Goal: Task Accomplishment & Management: Manage account settings

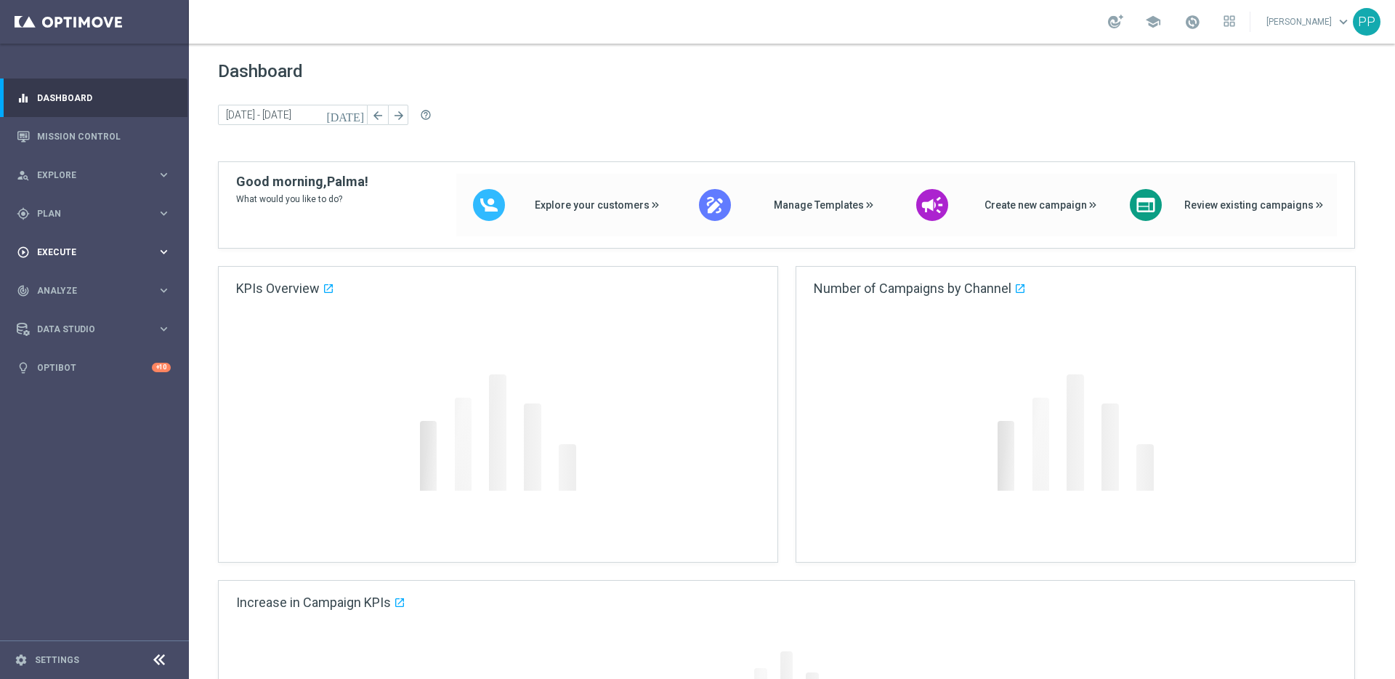
click at [59, 254] on span "Execute" at bounding box center [97, 252] width 120 height 9
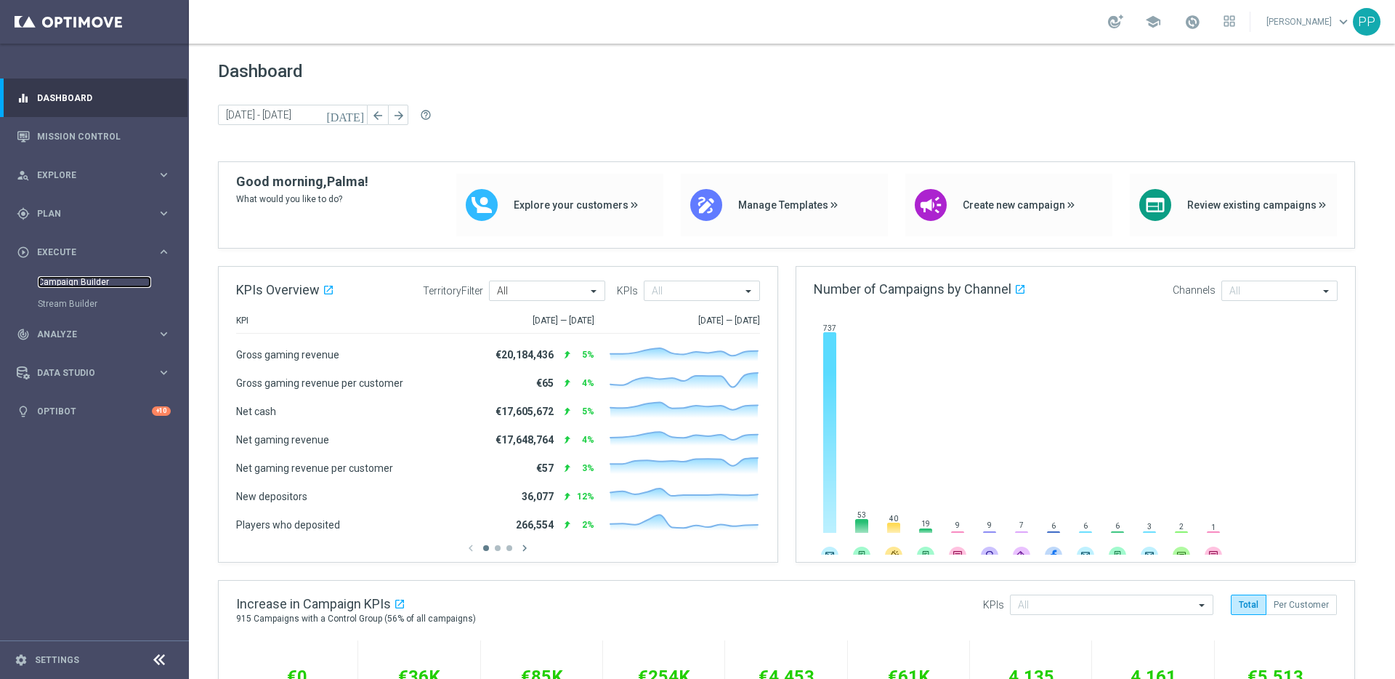
click at [57, 283] on link "Campaign Builder" at bounding box center [94, 282] width 113 height 12
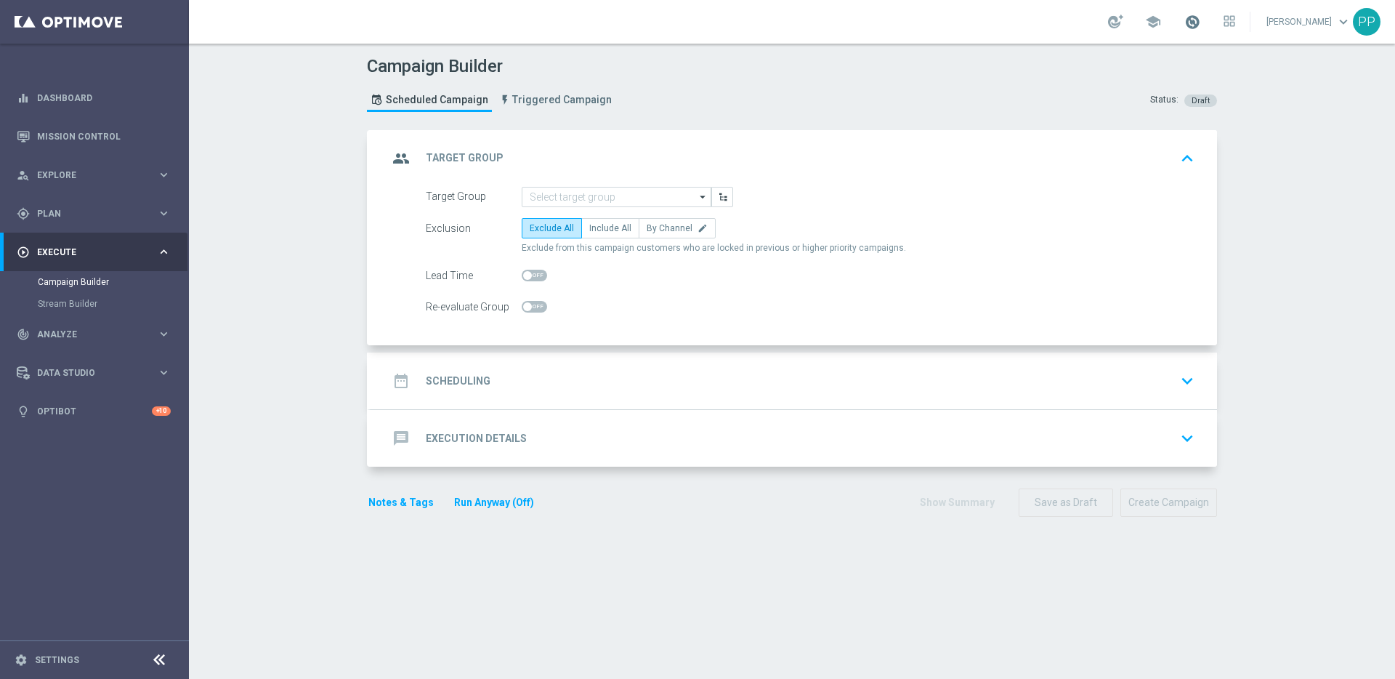
click at [1200, 21] on span at bounding box center [1192, 22] width 16 height 16
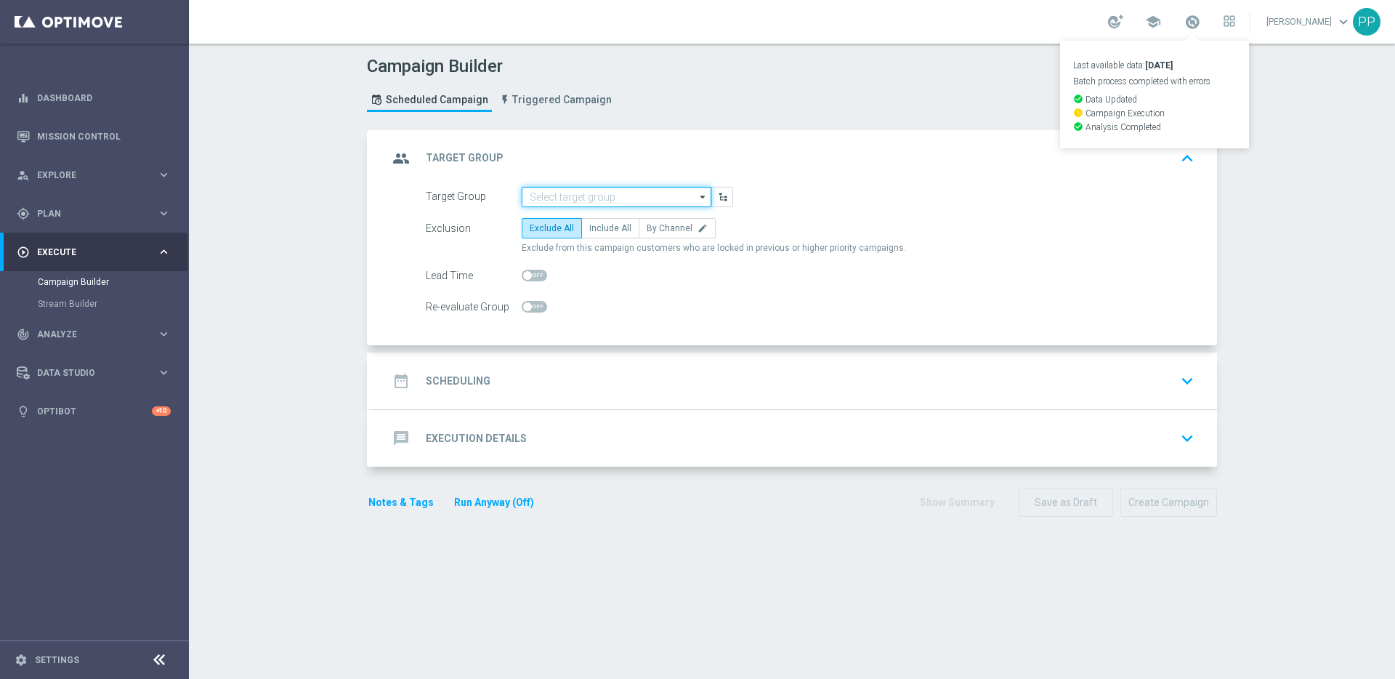
click at [564, 196] on input at bounding box center [617, 197] width 190 height 20
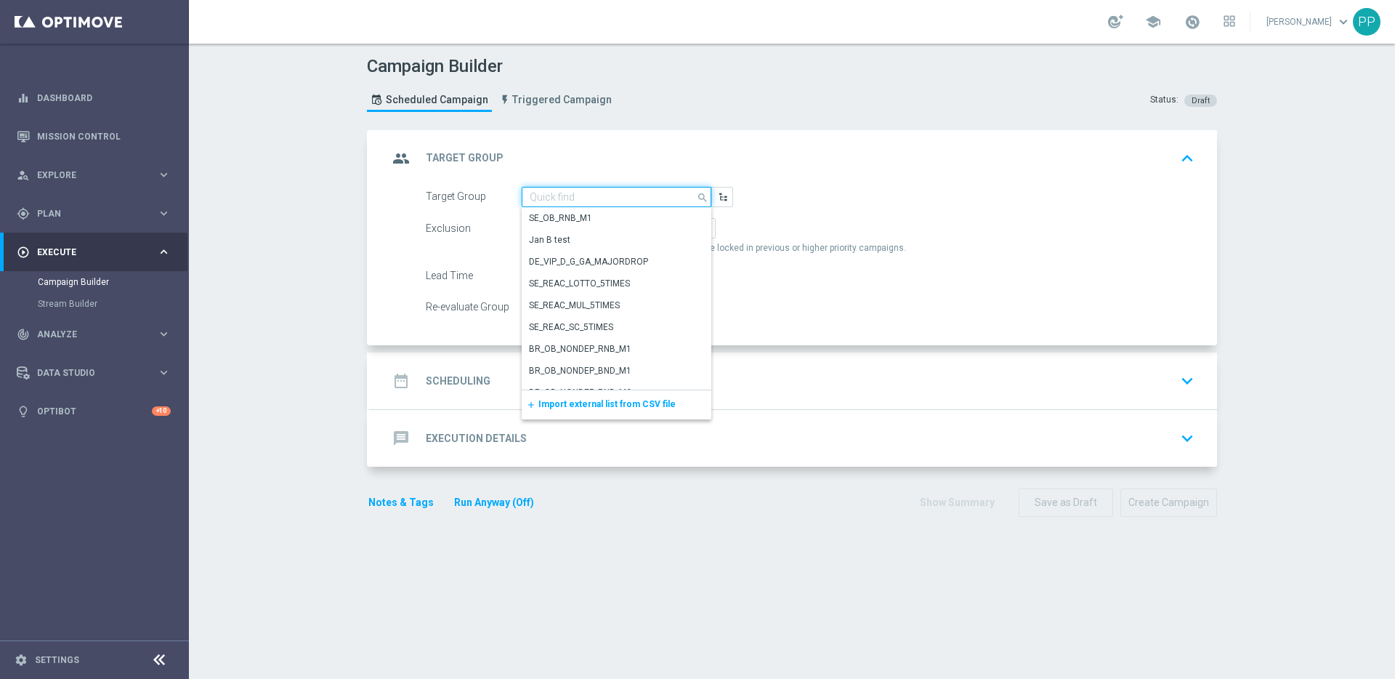
paste input "DE_RI_SC_XSELL_REG"
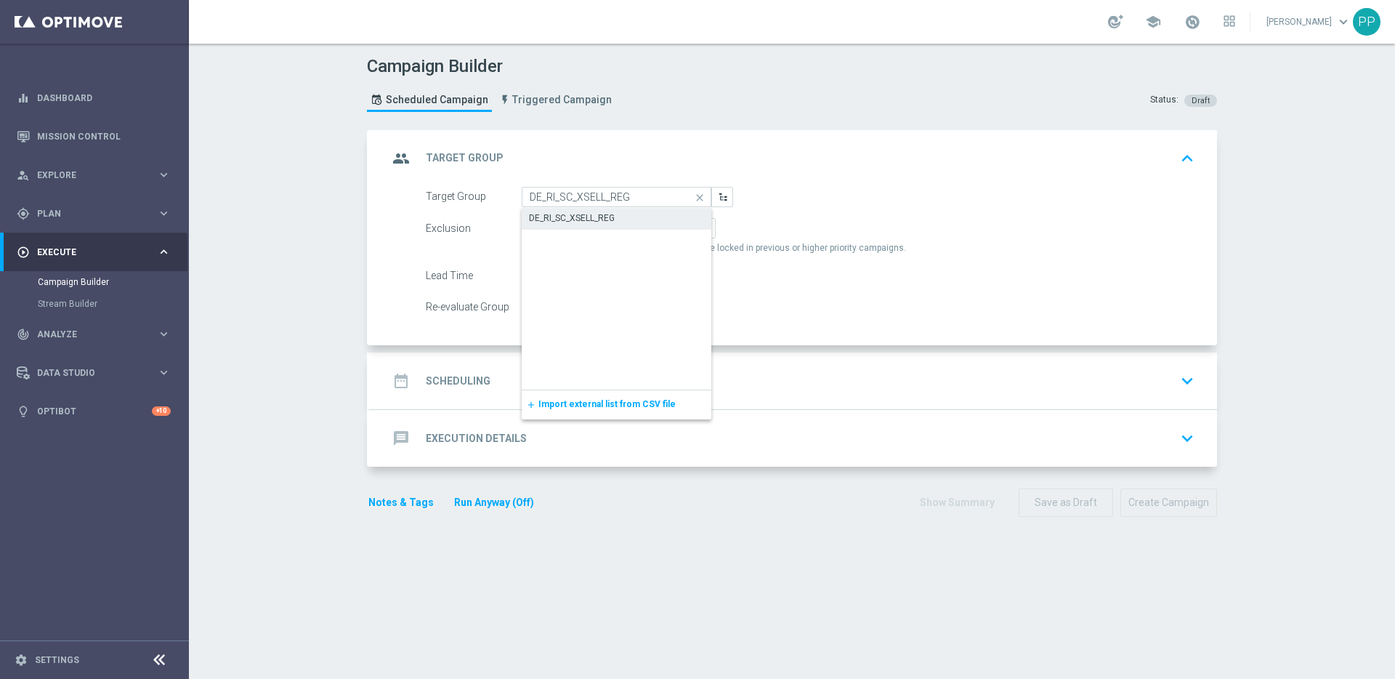
click at [574, 211] on div "DE_RI_SC_XSELL_REG" at bounding box center [572, 217] width 86 height 13
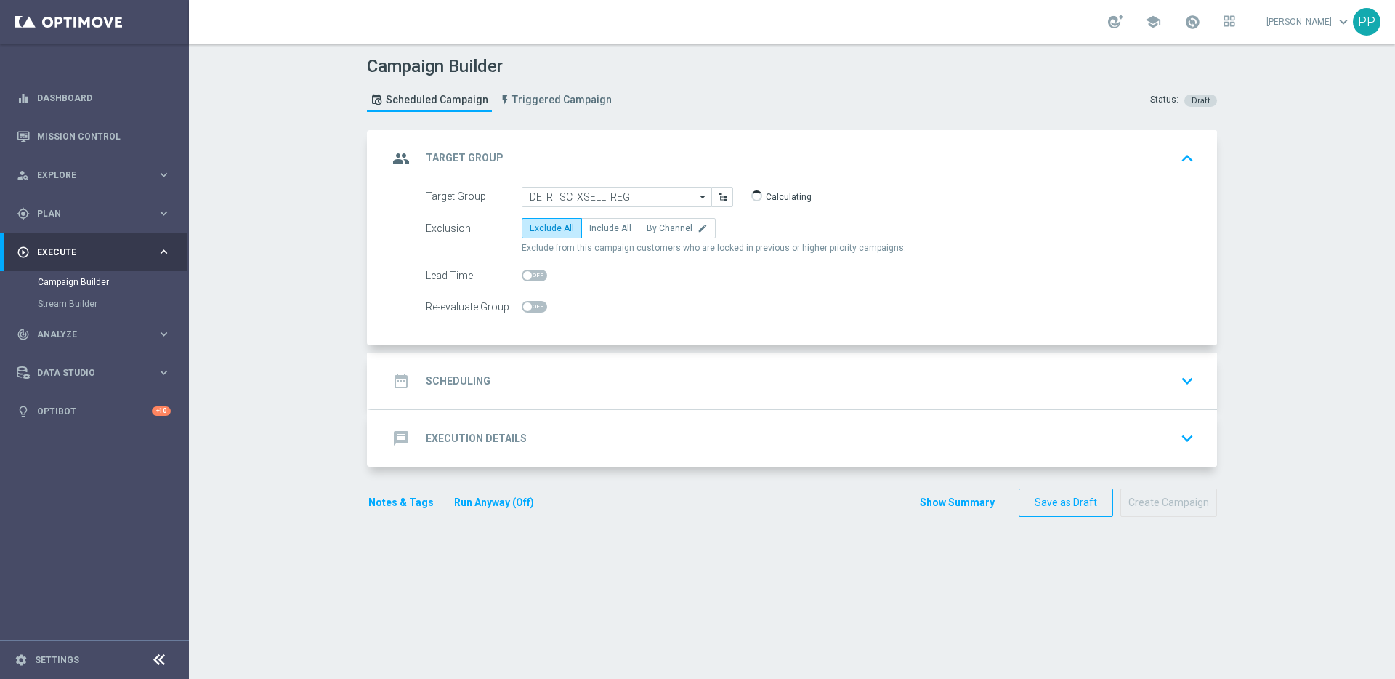
type input "DE_RI_SC_XSELL_REG"
click at [590, 229] on span "Include All" at bounding box center [610, 228] width 42 height 10
click at [590, 229] on input "Include All" at bounding box center [593, 230] width 9 height 9
radio input "true"
click at [473, 364] on div "date_range Scheduling keyboard_arrow_down" at bounding box center [794, 380] width 847 height 57
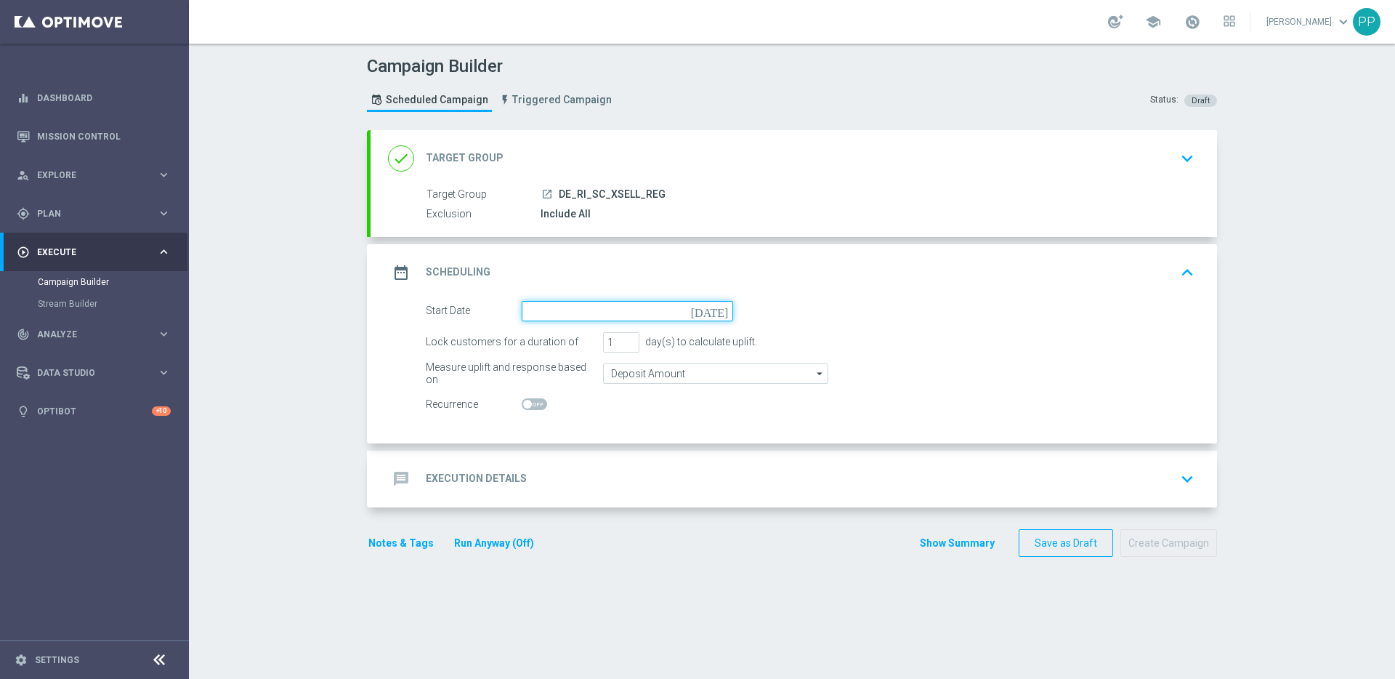
click at [538, 310] on input at bounding box center [627, 311] width 211 height 20
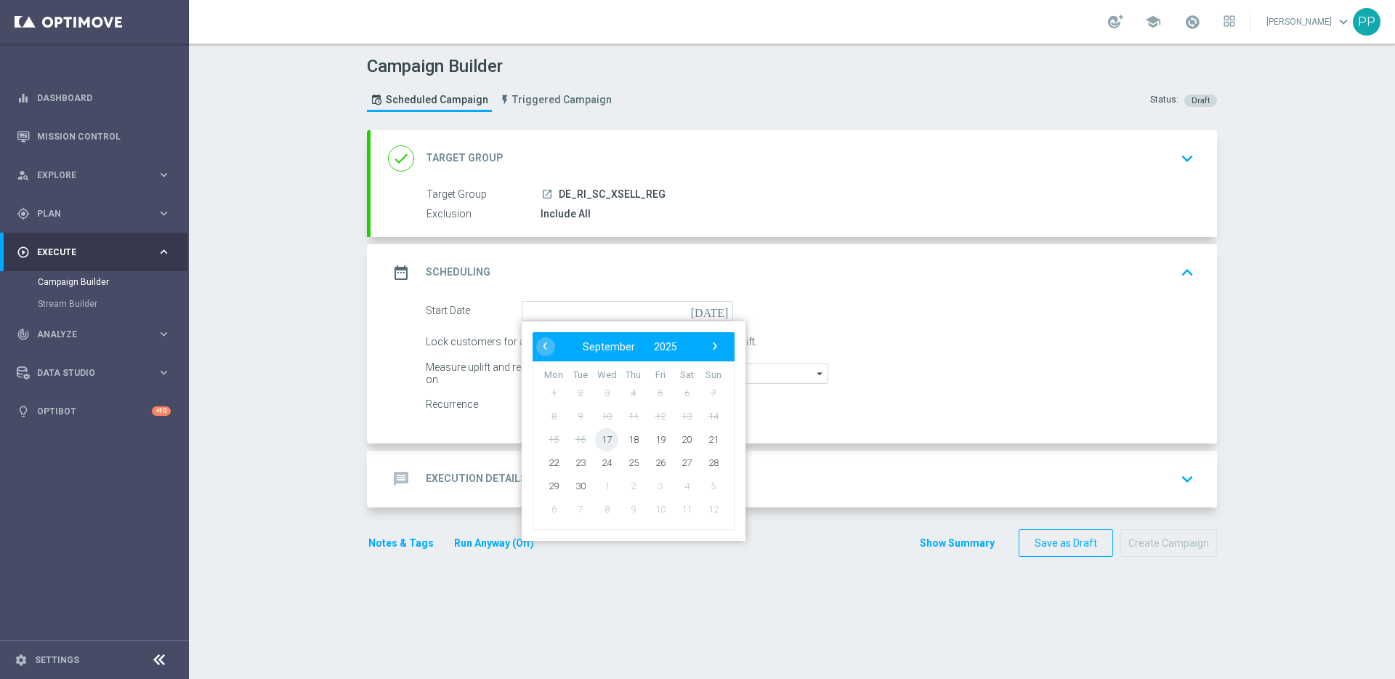
click at [607, 437] on span "17" at bounding box center [606, 438] width 23 height 23
type input "[DATE]"
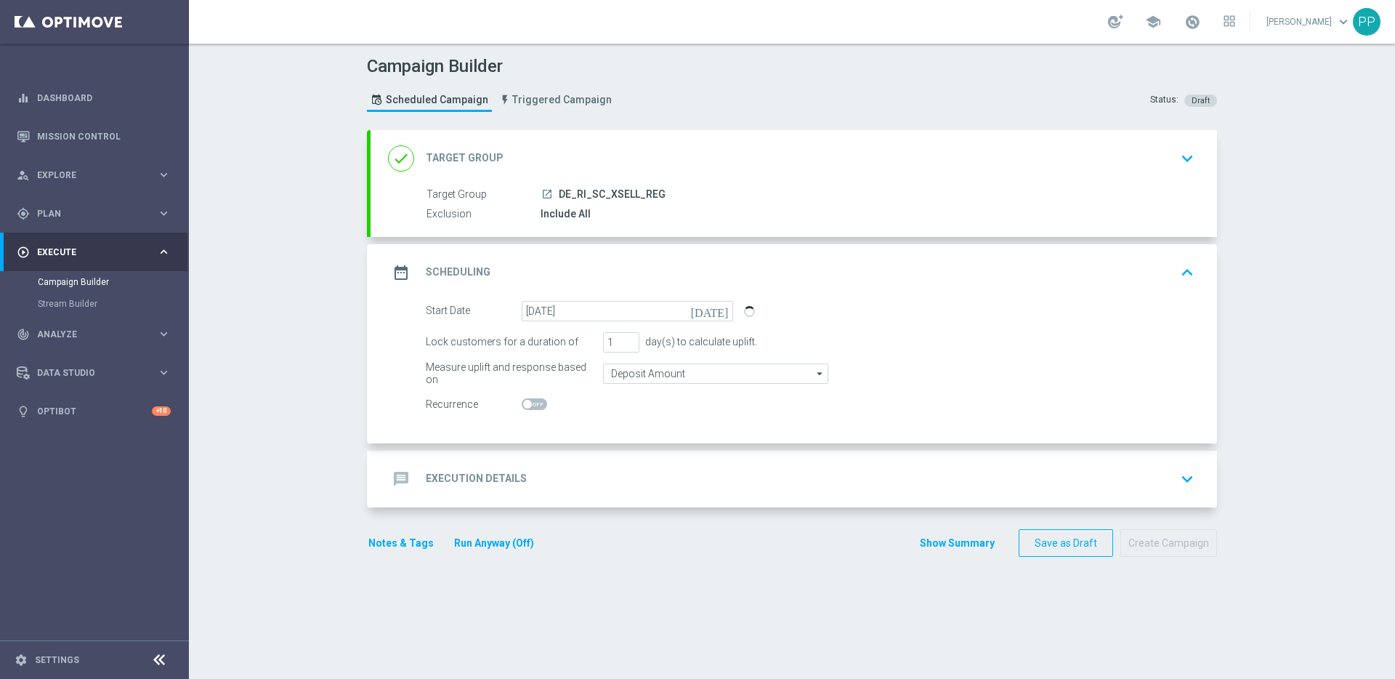
click at [491, 465] on div "message Execution Details keyboard_arrow_down" at bounding box center [794, 479] width 812 height 28
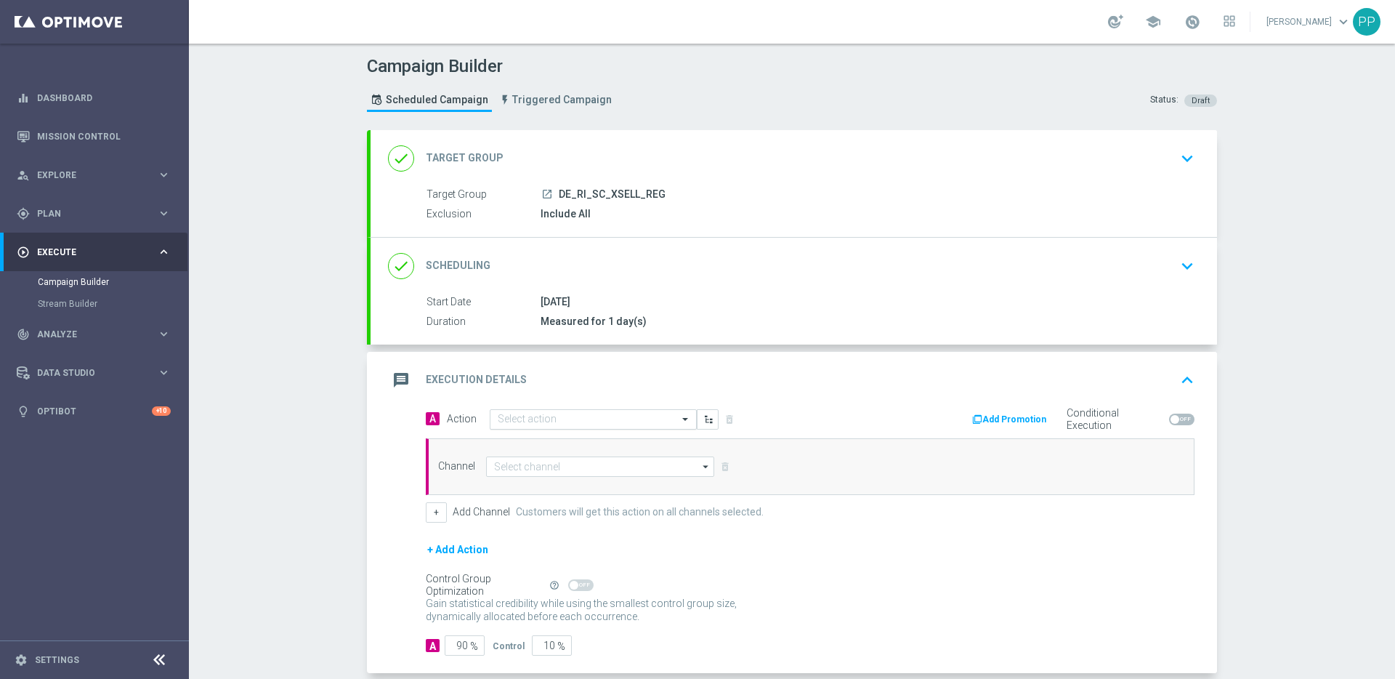
click at [503, 424] on input "text" at bounding box center [579, 419] width 162 height 12
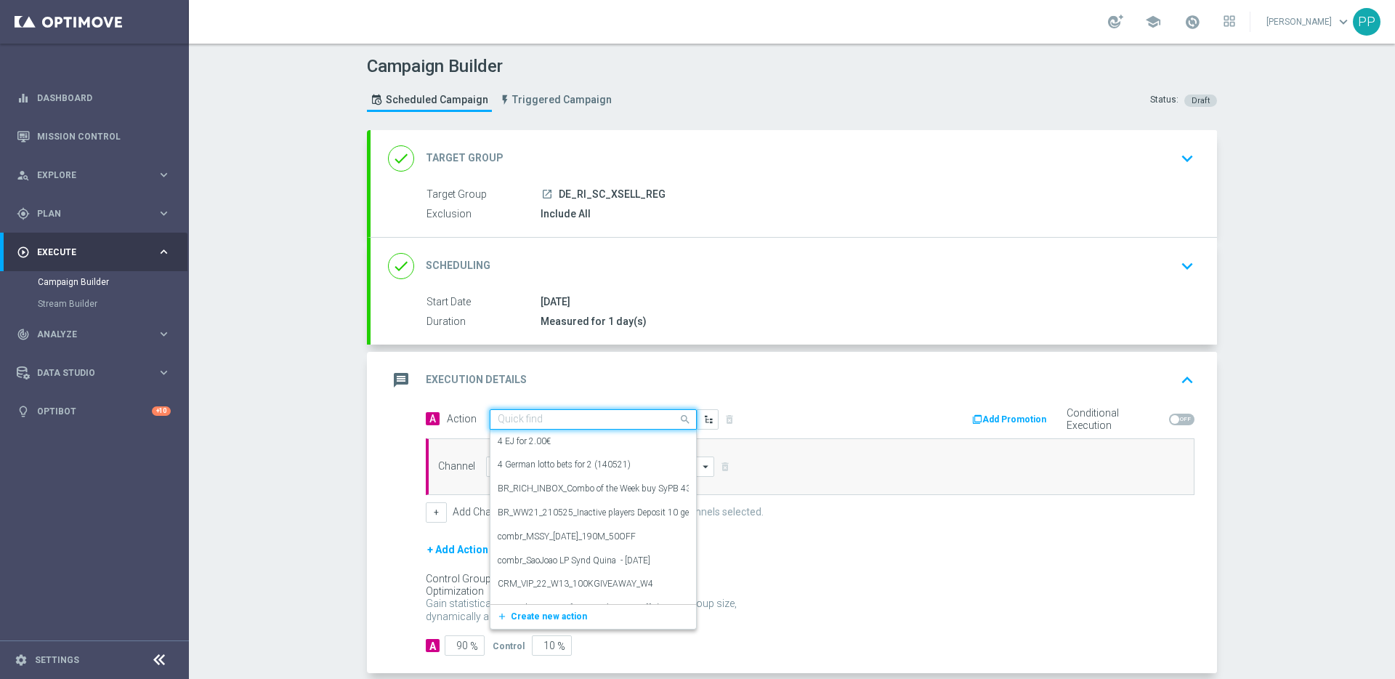
paste input "Scratch Xsell Offer of the Week - MC"
type input "Scratch Xsell Offer of the Week - MC"
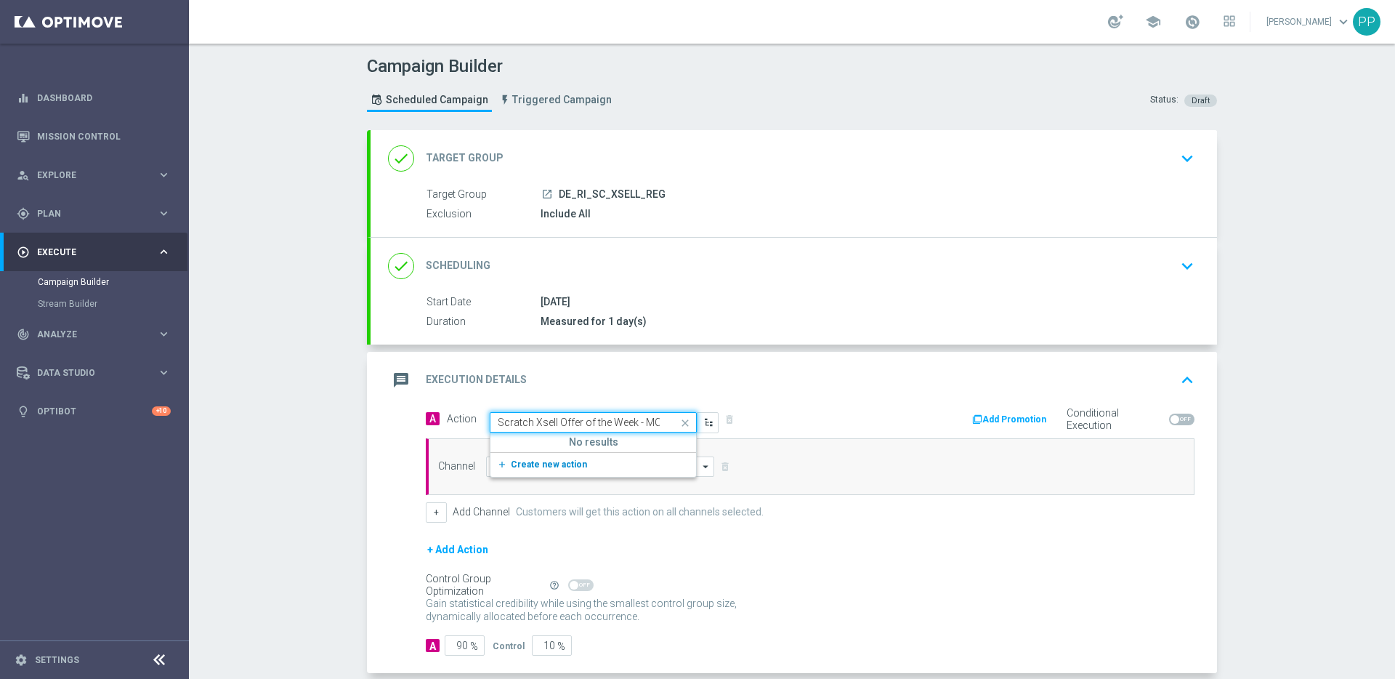
click at [528, 461] on span "Create new action" at bounding box center [549, 464] width 76 height 10
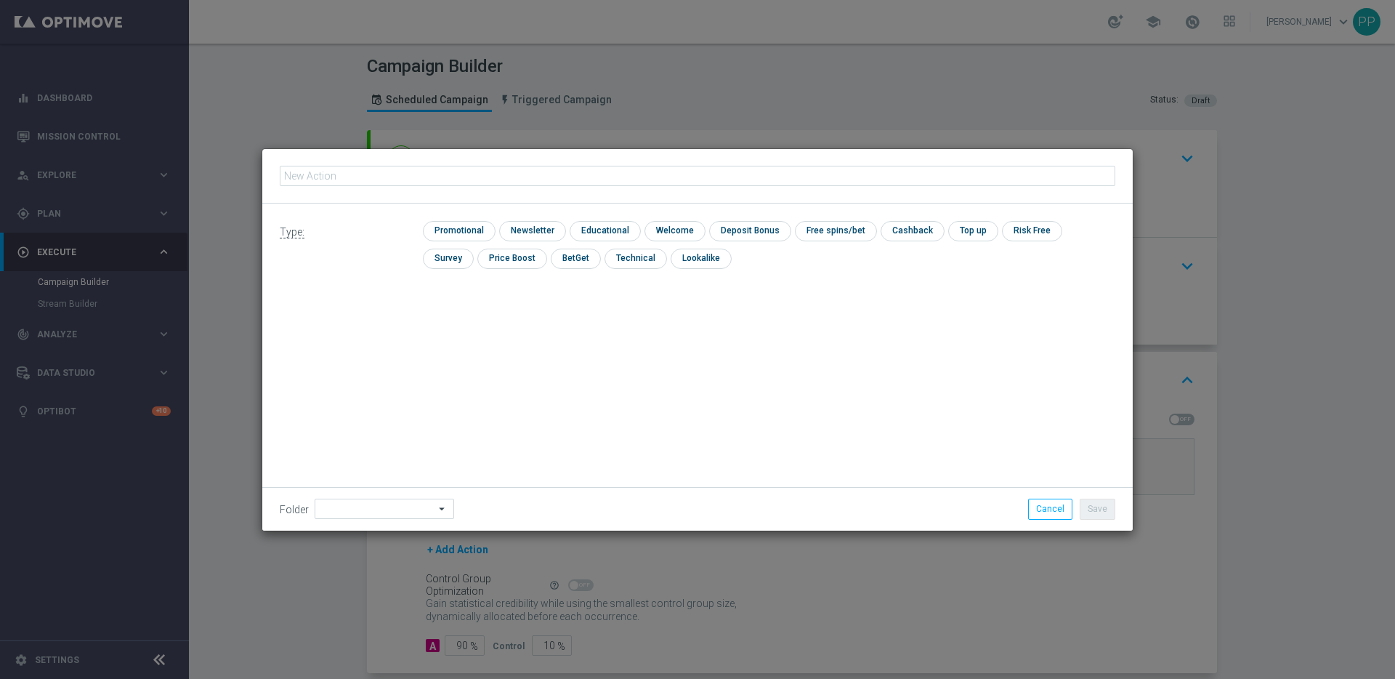
type input "Scratch Xsell Offer of the Week - MC"
click at [457, 222] on input "checkbox" at bounding box center [457, 231] width 69 height 20
checkbox input "true"
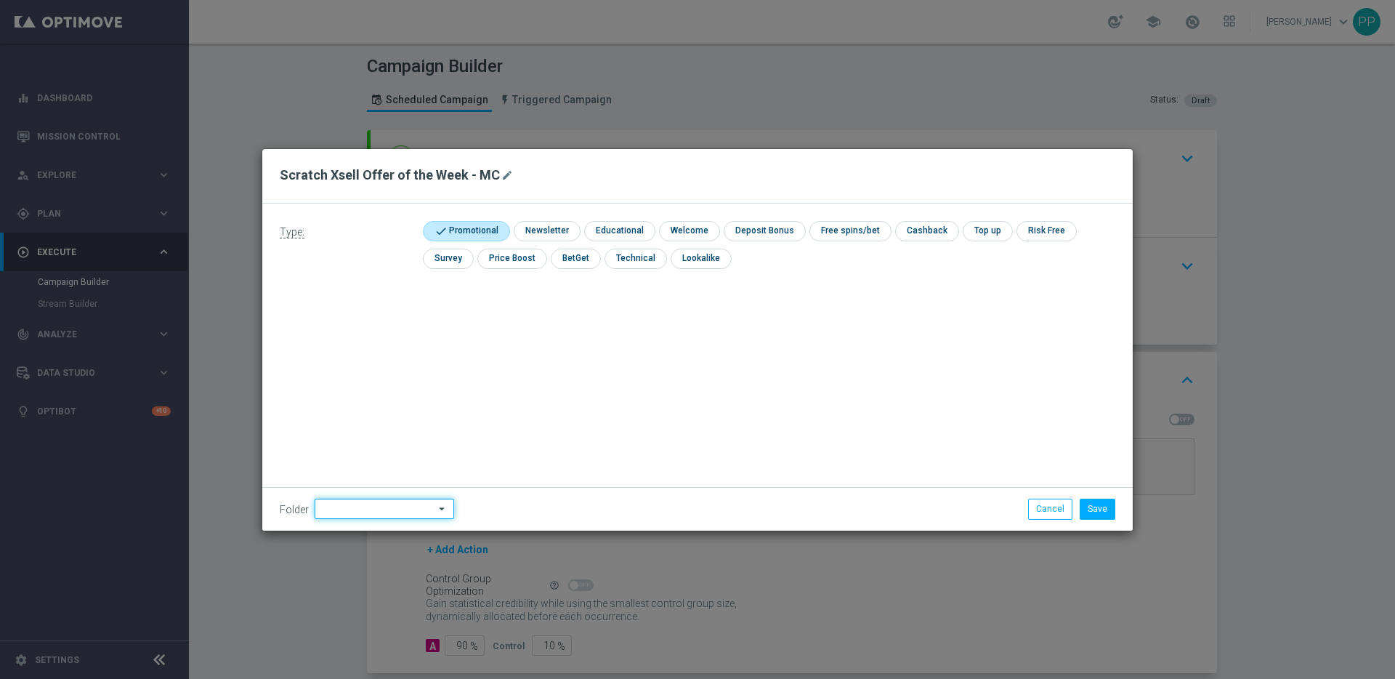
click at [372, 507] on input at bounding box center [385, 508] width 140 height 20
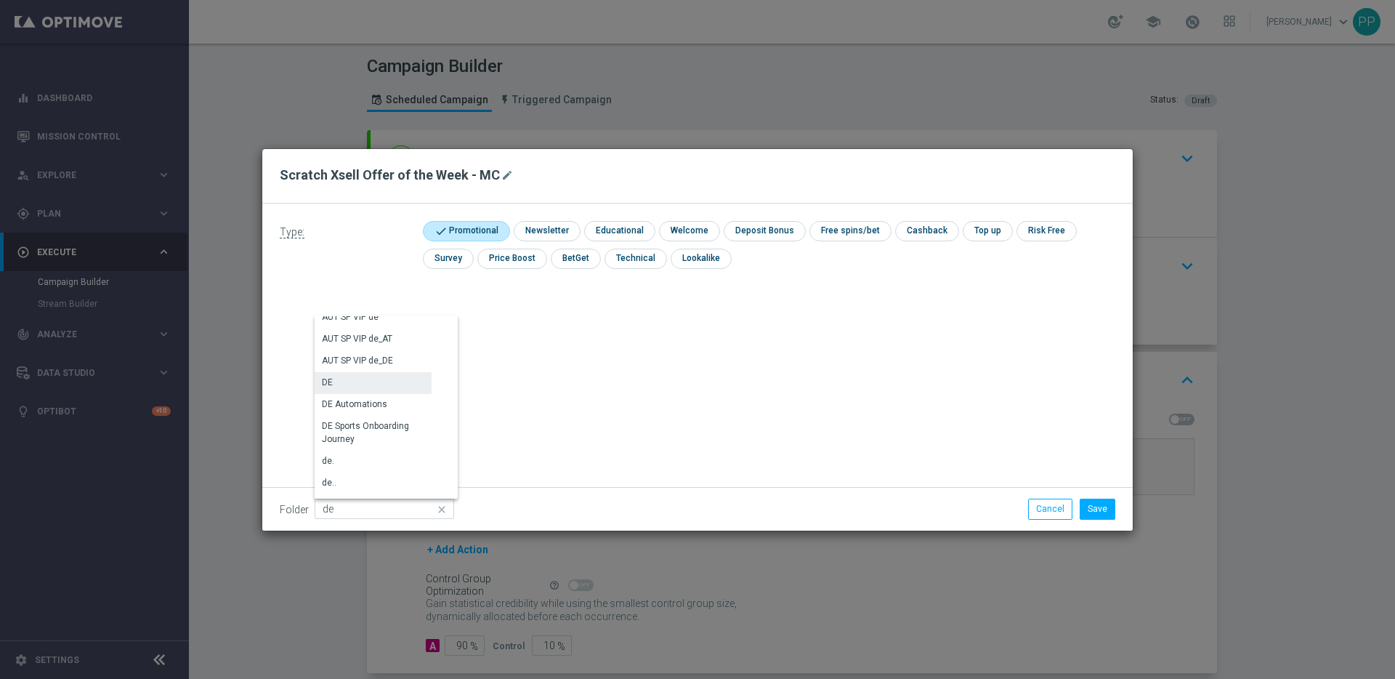
click at [342, 384] on div "DE" at bounding box center [373, 382] width 117 height 20
type input "DE"
click at [1106, 512] on button "Save" at bounding box center [1098, 508] width 36 height 20
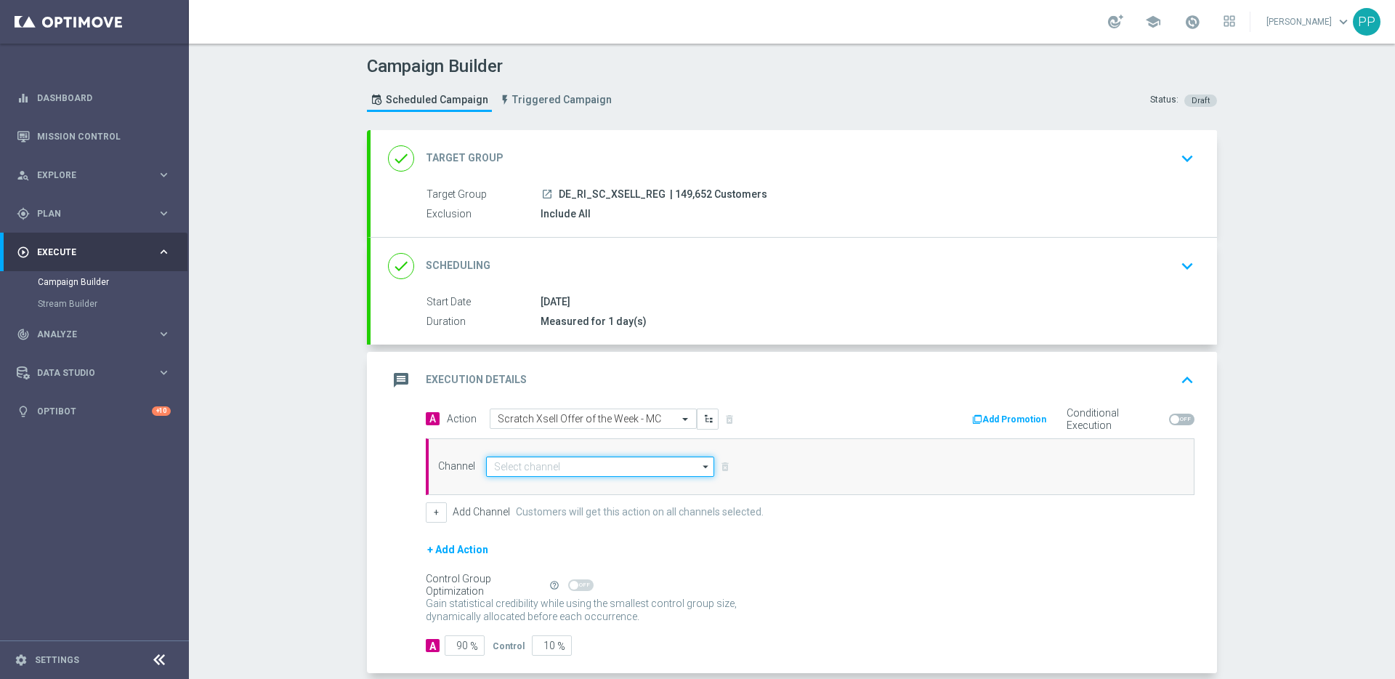
click at [549, 467] on input at bounding box center [600, 466] width 228 height 20
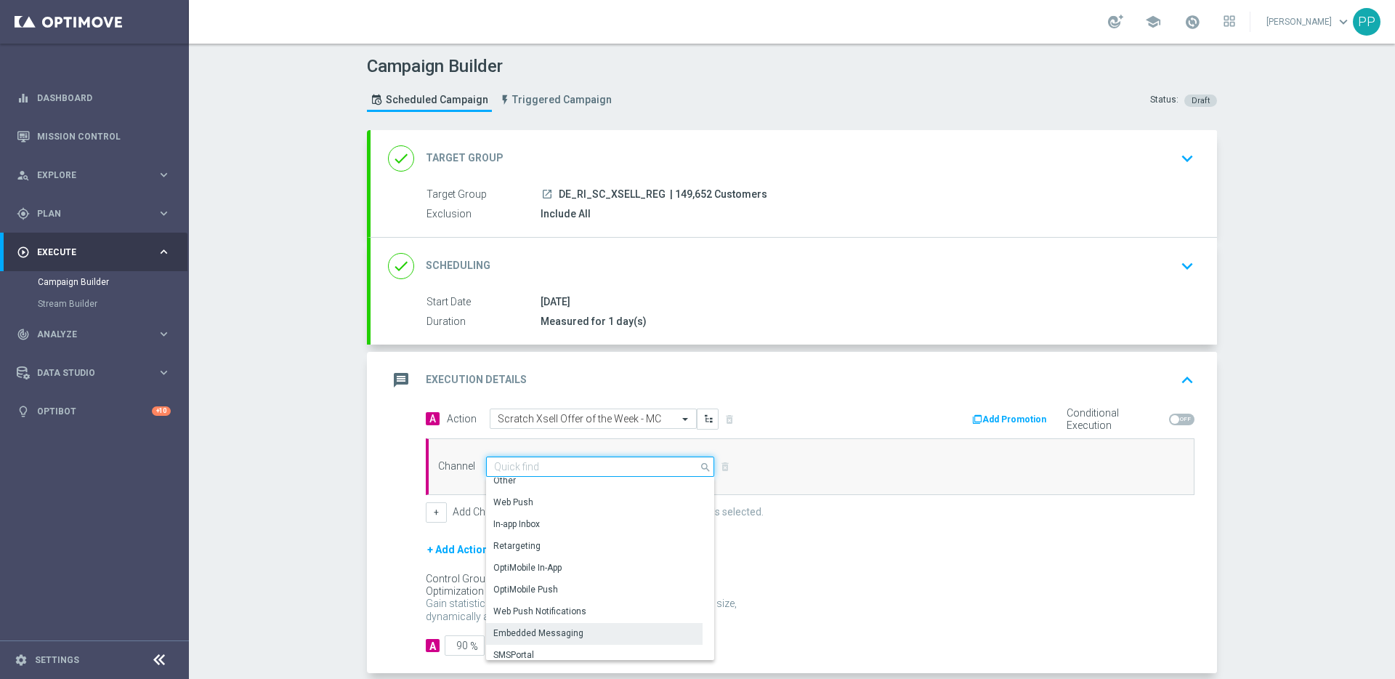
scroll to position [384, 0]
click at [507, 621] on div "Embedded Messaging" at bounding box center [538, 626] width 90 height 13
type input "Embedded Messaging"
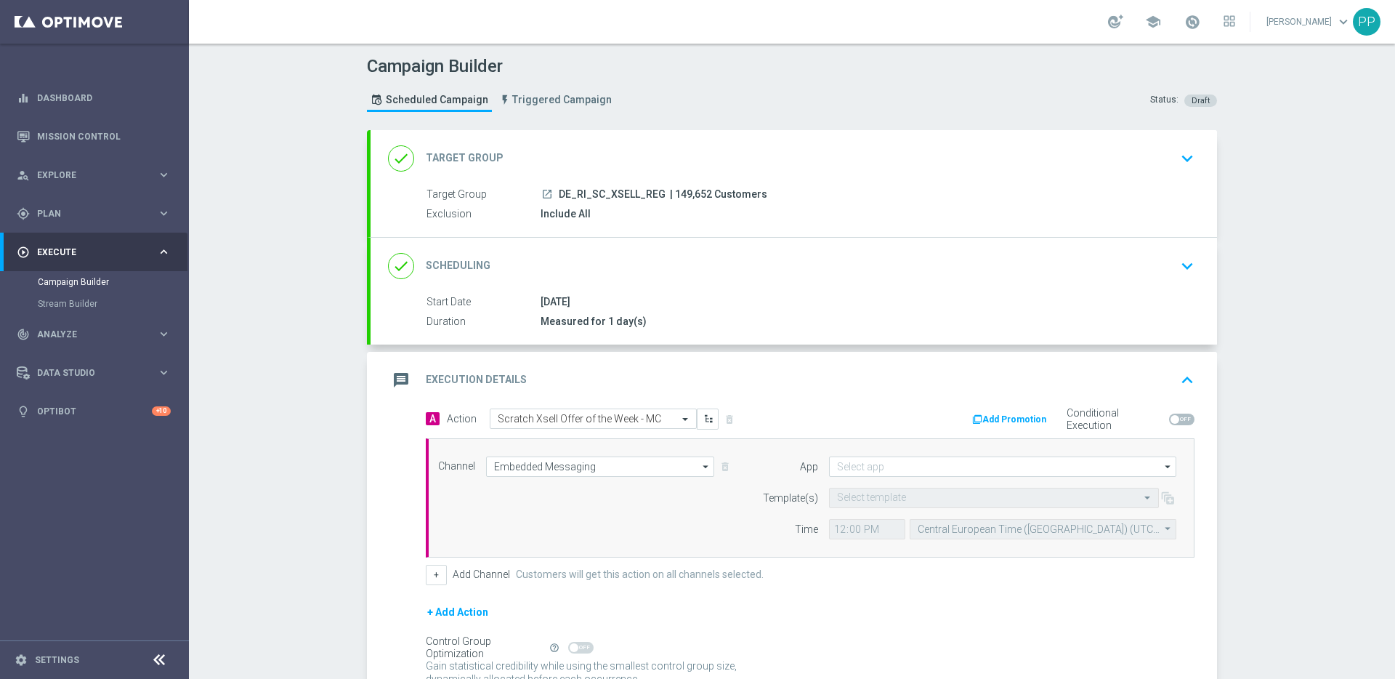
click at [685, 196] on span "| 149,652 Customers" at bounding box center [718, 194] width 97 height 13
copy span "149,652"
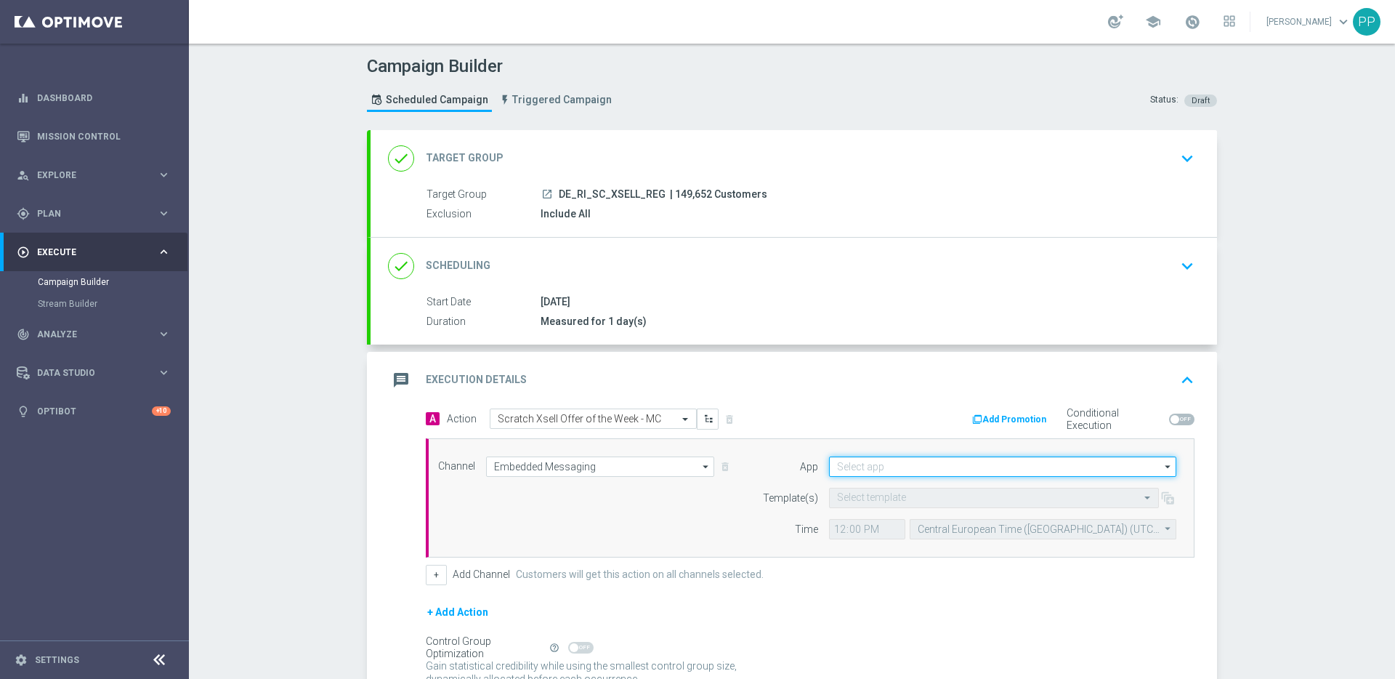
click at [881, 473] on input at bounding box center [1002, 466] width 347 height 20
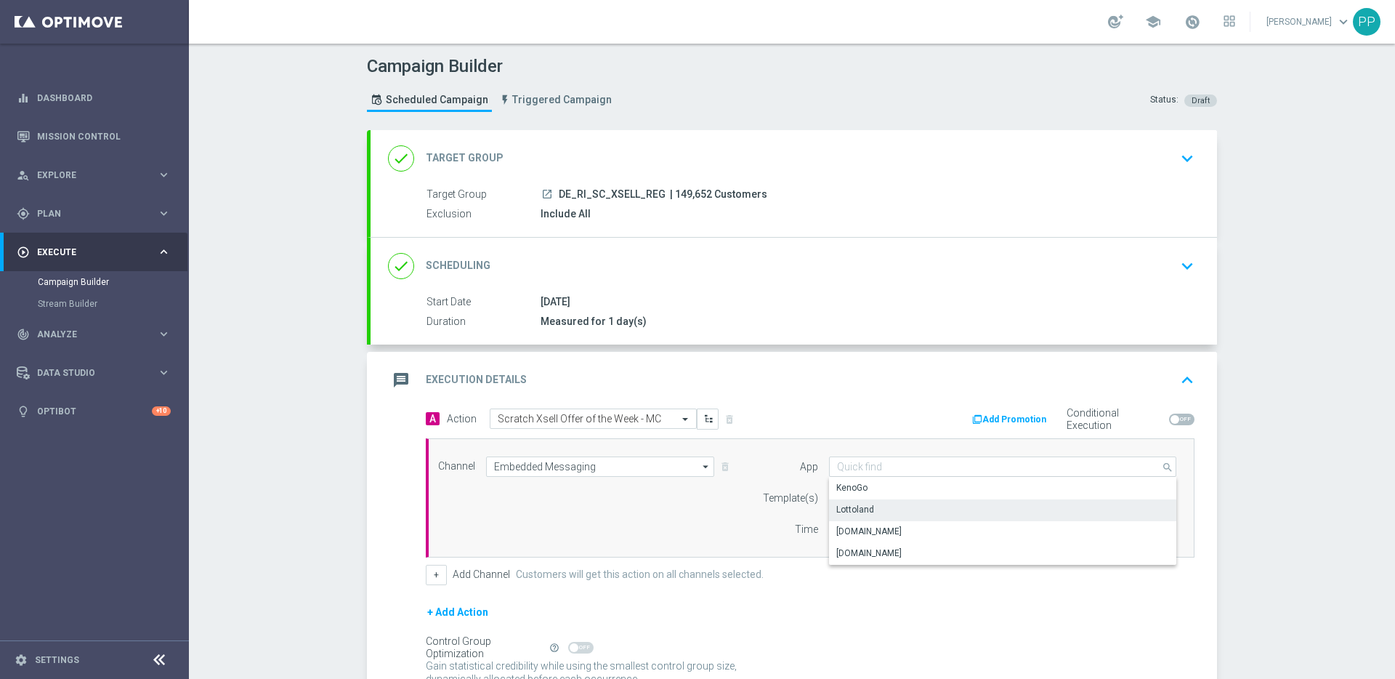
click at [859, 509] on div "Lottoland" at bounding box center [855, 509] width 38 height 13
type input "Lottoland"
click at [857, 500] on input "text" at bounding box center [979, 498] width 285 height 12
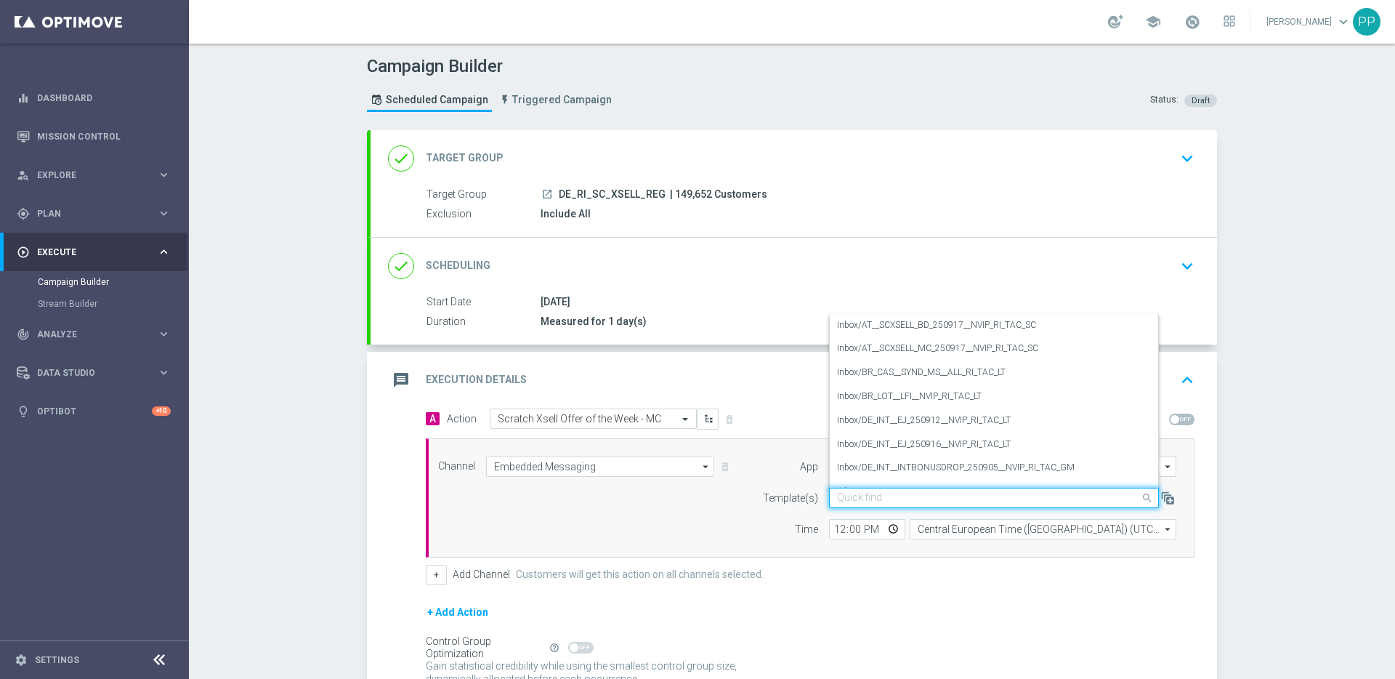
paste input "DE_REG__SCXSELL_MC_250917__NVIP_RI_TAC_SC"
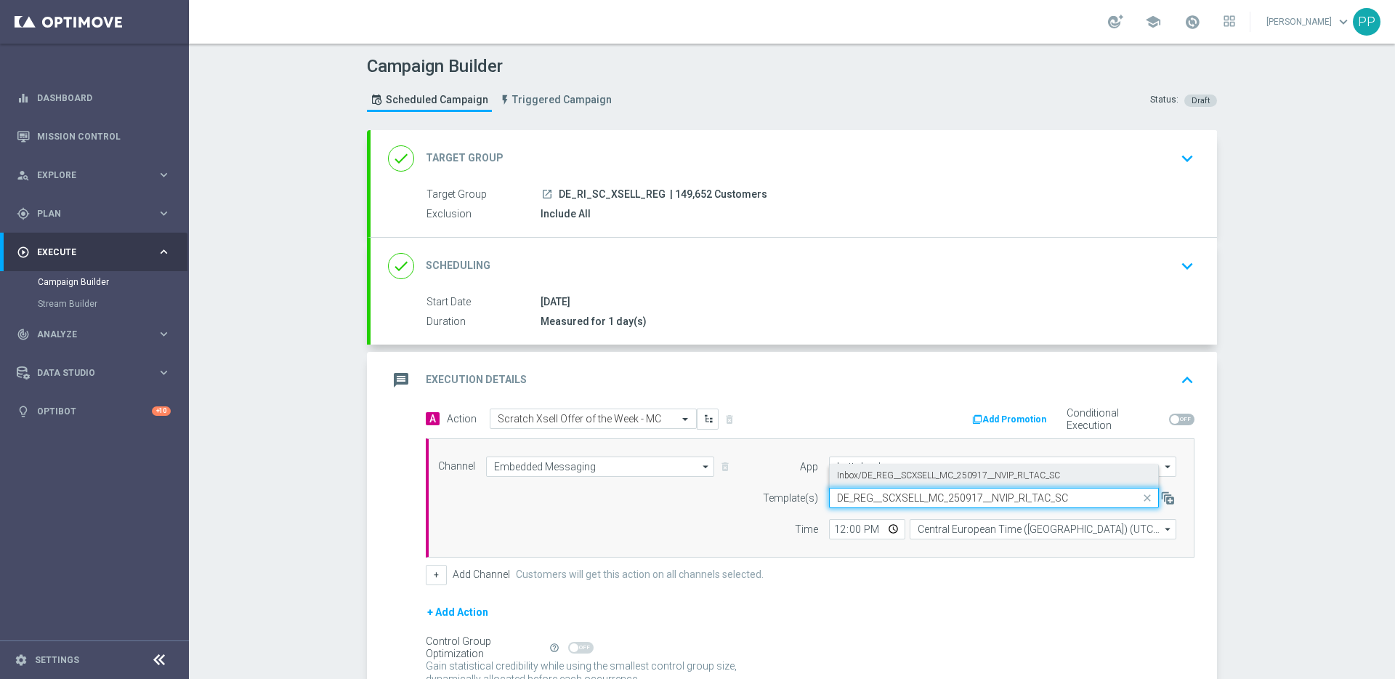
click at [857, 477] on label "Inbox/DE_REG__SCXSELL_MC_250917__NVIP_RI_TAC_SC" at bounding box center [948, 475] width 223 height 12
type input "DE_REG__SCXSELL_MC_250917__NVIP_RI_TAC_SC"
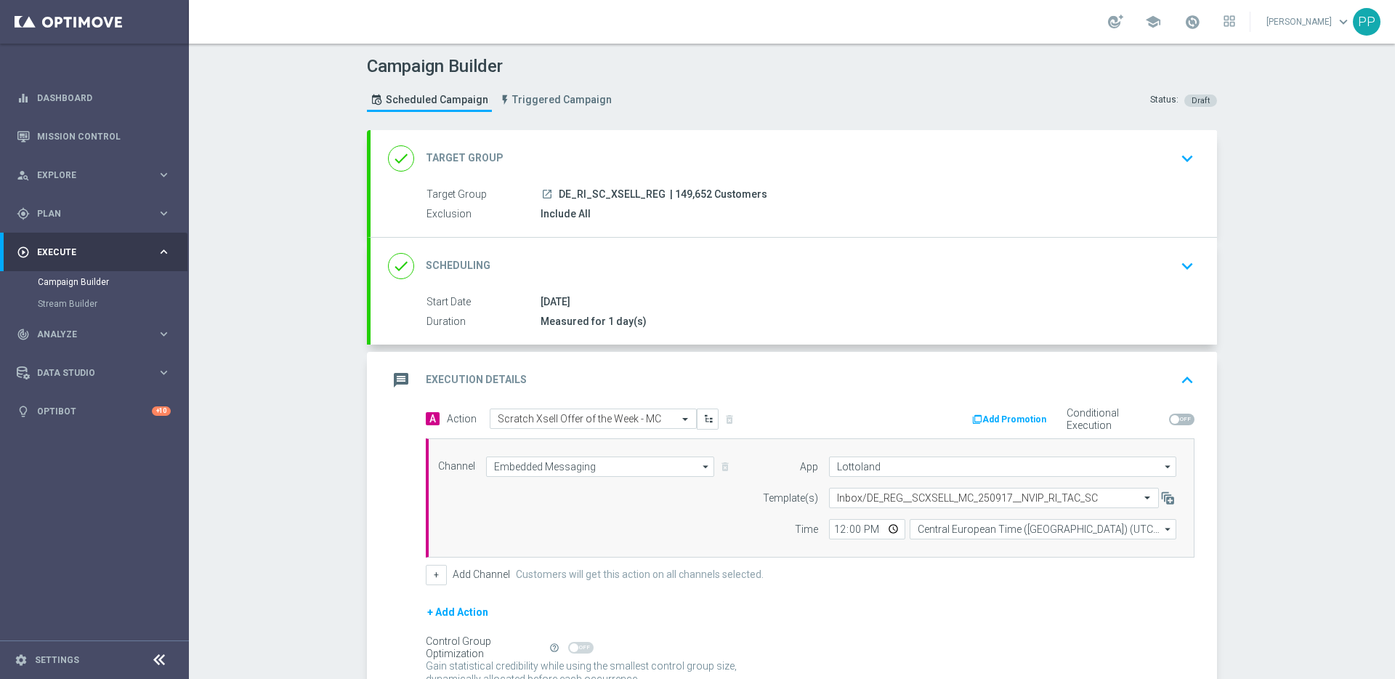
click at [982, 517] on form "Template(s) Select template Inbox/DE_REG__SCXSELL_MC_250917__NVIP_RI_TAC_SC Tim…" at bounding box center [965, 514] width 421 height 52
click at [982, 525] on input "Central European Time (Budapest) (UTC +02:00)" at bounding box center [1043, 529] width 267 height 20
click at [976, 554] on div "Central European Time (Berlin) (UTC +02:00)" at bounding box center [1036, 550] width 238 height 13
type input "Central European Time (Berlin) (UTC +02:00)"
click at [431, 612] on button "+ Add Action" at bounding box center [458, 612] width 64 height 18
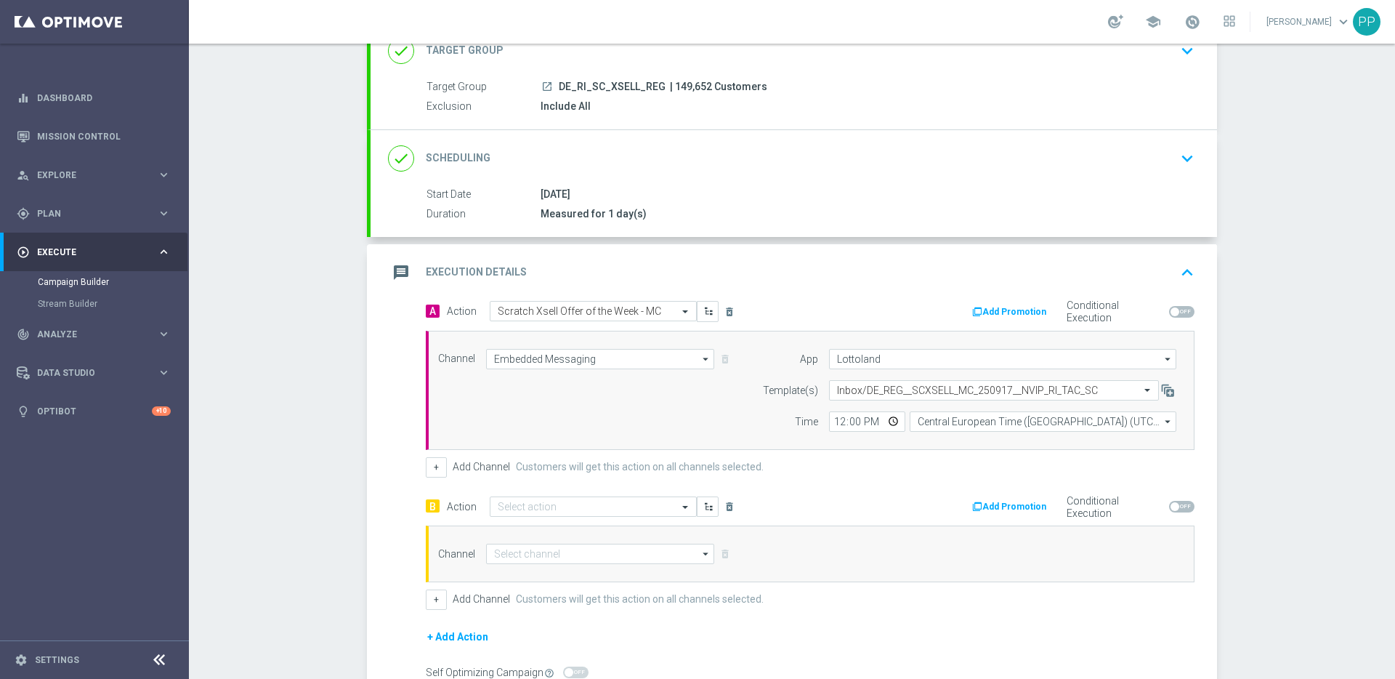
scroll to position [113, 0]
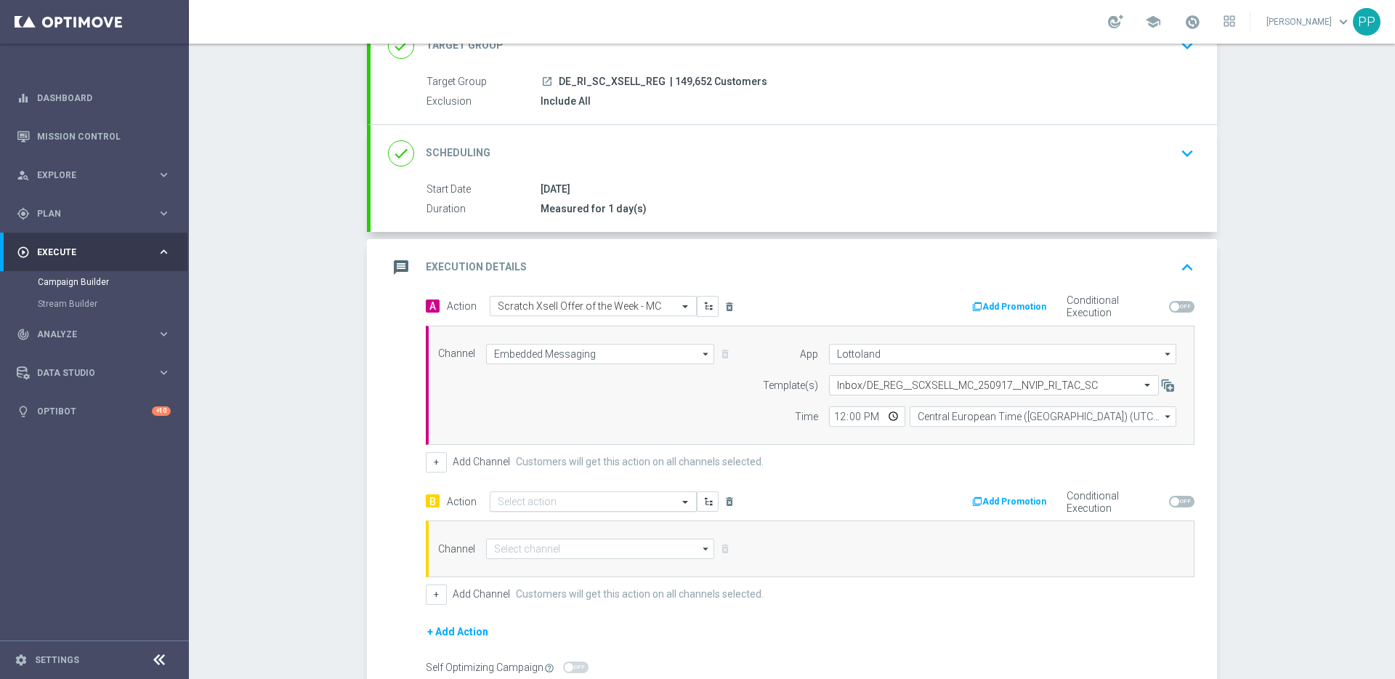
click at [523, 501] on input "text" at bounding box center [579, 502] width 162 height 12
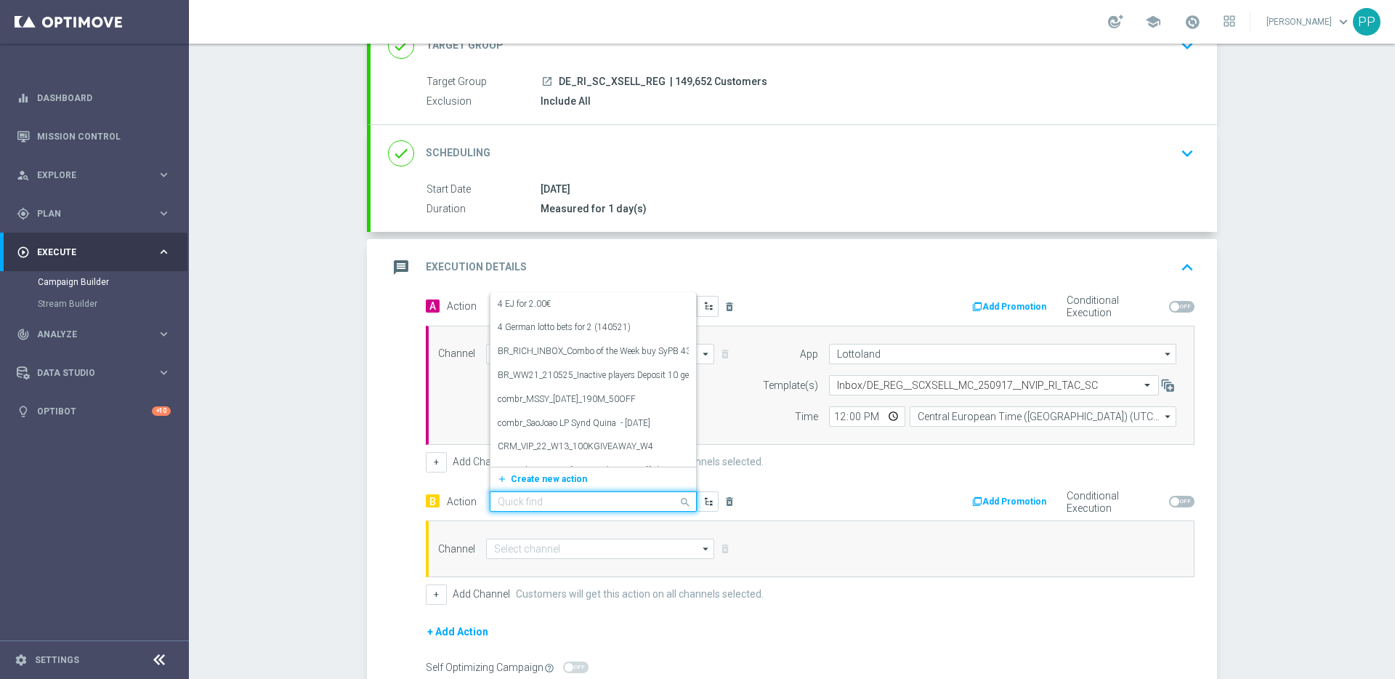
paste input "Scratch Xsell Offer of the Week - bundle"
type input "Scratch Xsell Offer of the Week - bundle"
click at [516, 478] on span "Create new action" at bounding box center [549, 482] width 76 height 10
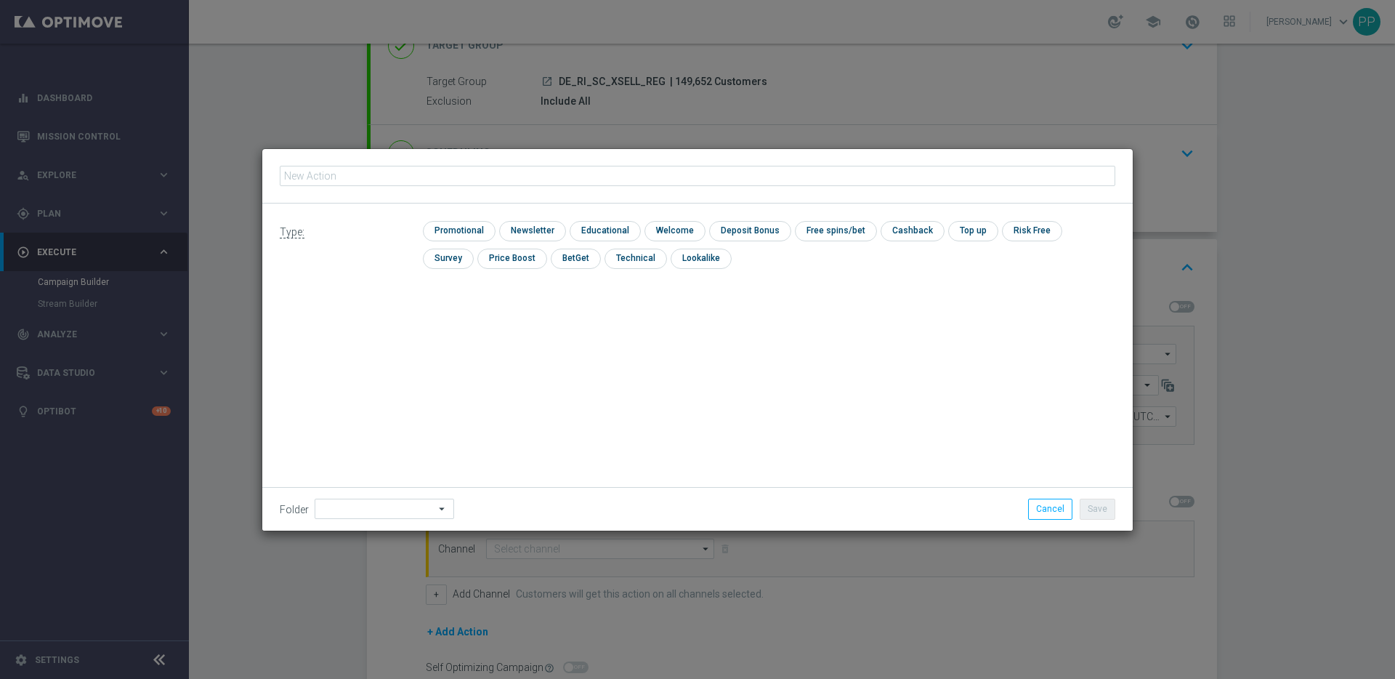
type input "Scratch Xsell Offer of the Week - bundle"
click at [455, 221] on input "checkbox" at bounding box center [457, 231] width 69 height 20
checkbox input "true"
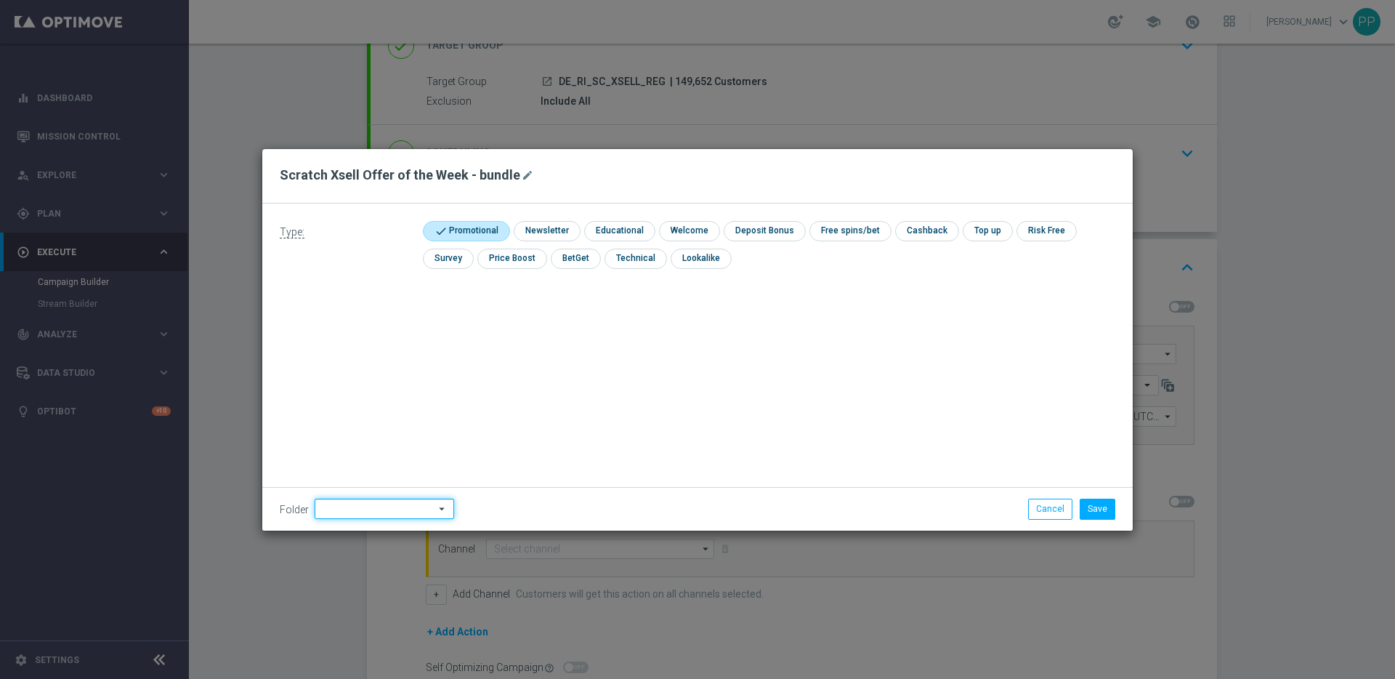
click at [389, 510] on input at bounding box center [385, 508] width 140 height 20
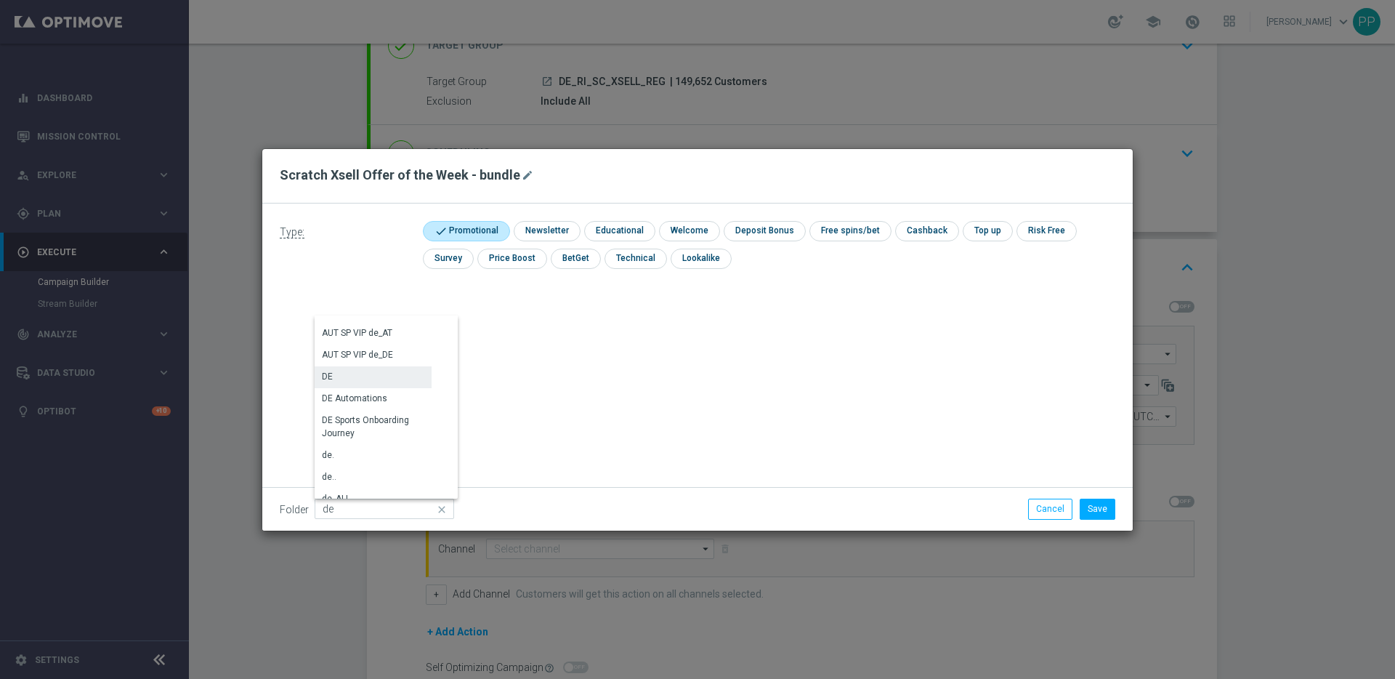
click at [376, 379] on div "DE" at bounding box center [373, 376] width 117 height 20
type input "DE"
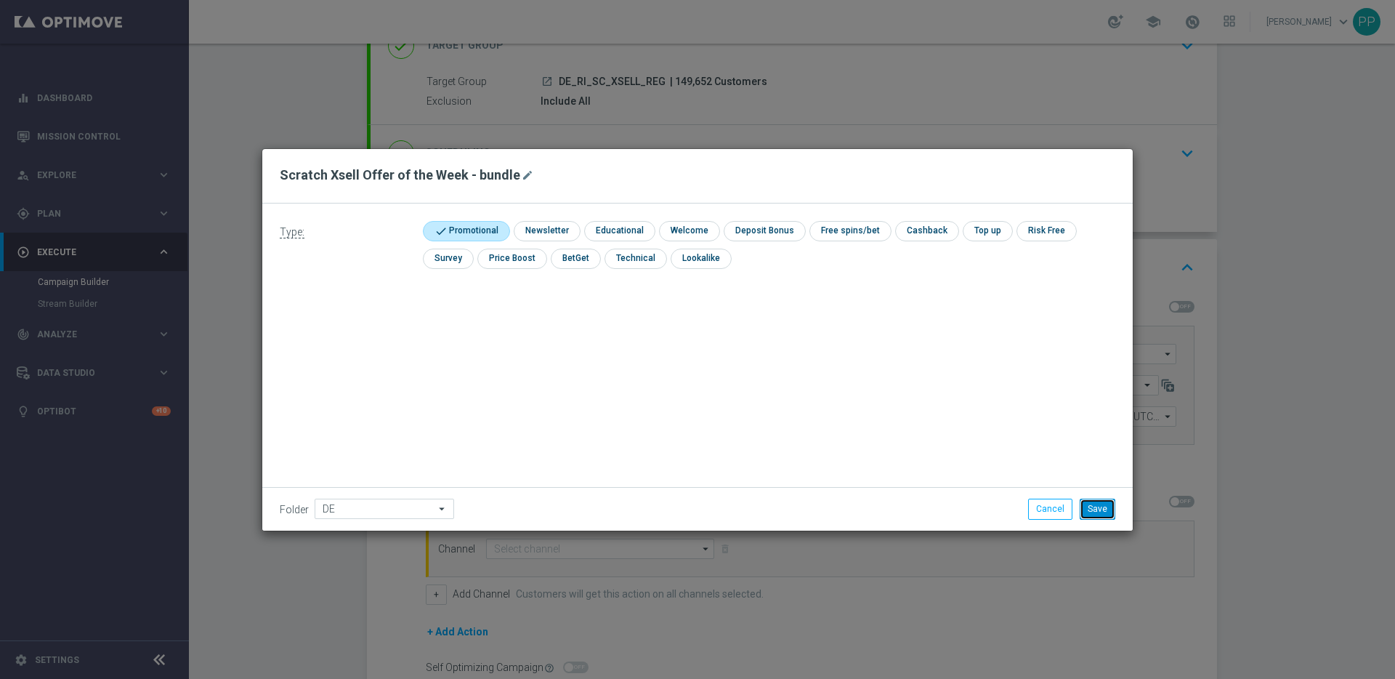
click at [1096, 511] on button "Save" at bounding box center [1098, 508] width 36 height 20
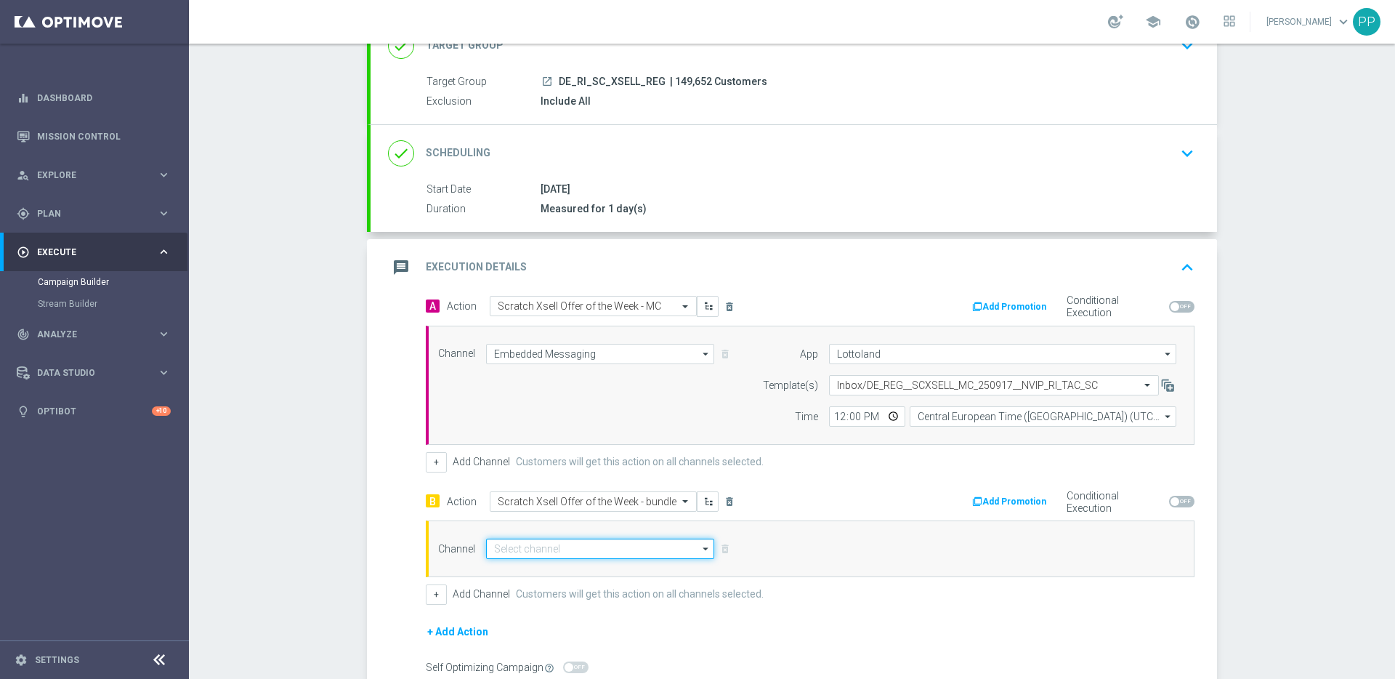
click at [581, 542] on input at bounding box center [600, 548] width 228 height 20
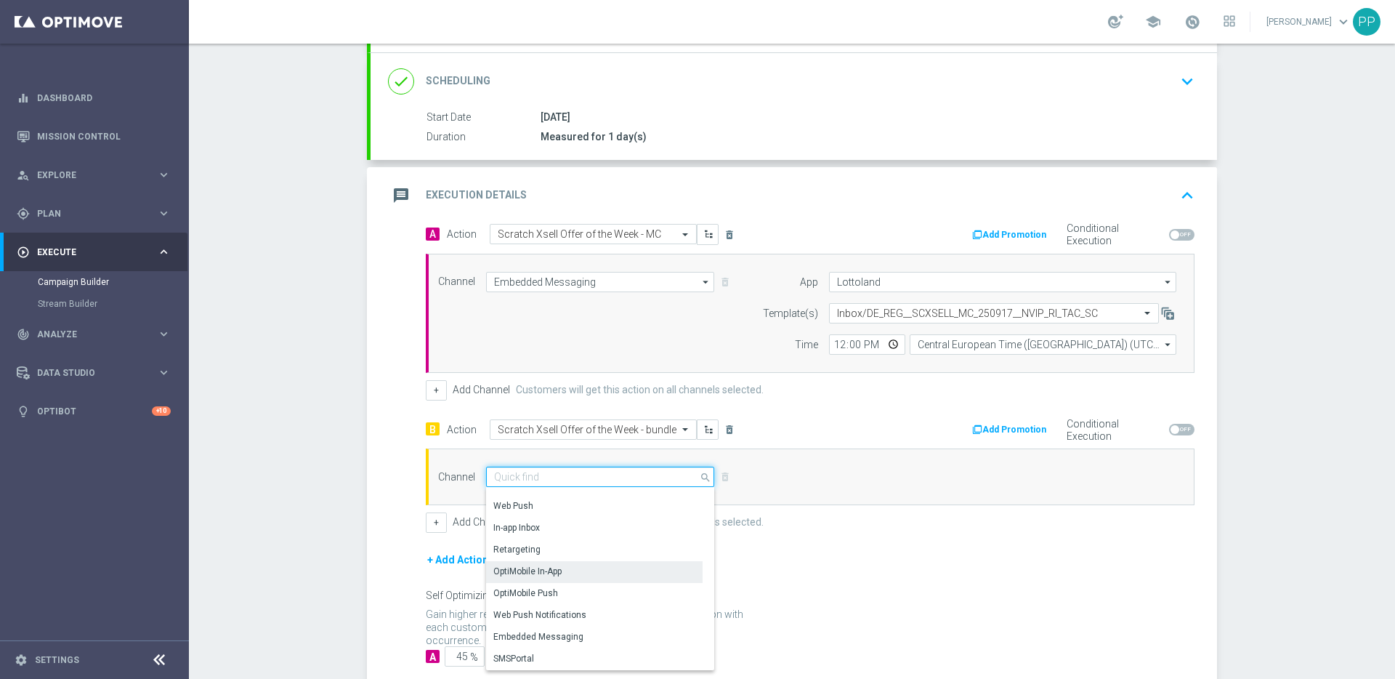
scroll to position [188, 0]
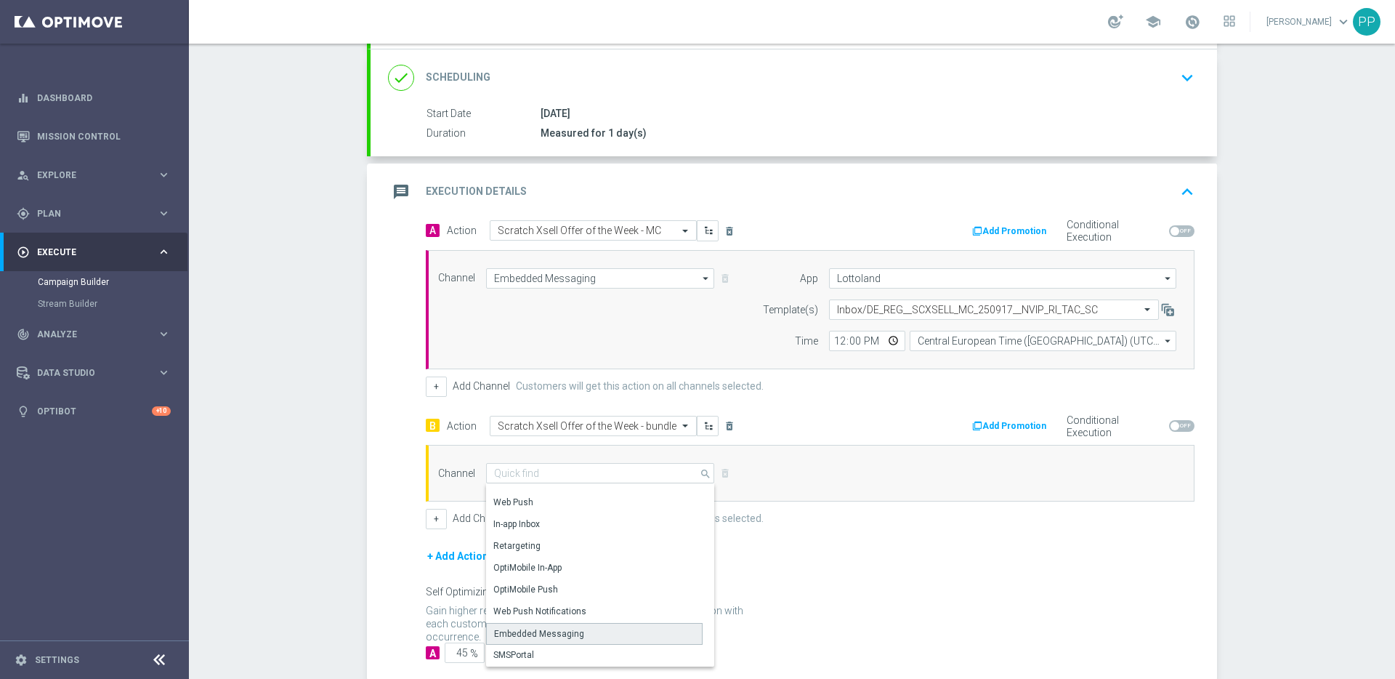
click at [537, 628] on div "Embedded Messaging" at bounding box center [539, 633] width 90 height 13
type input "Embedded Messaging"
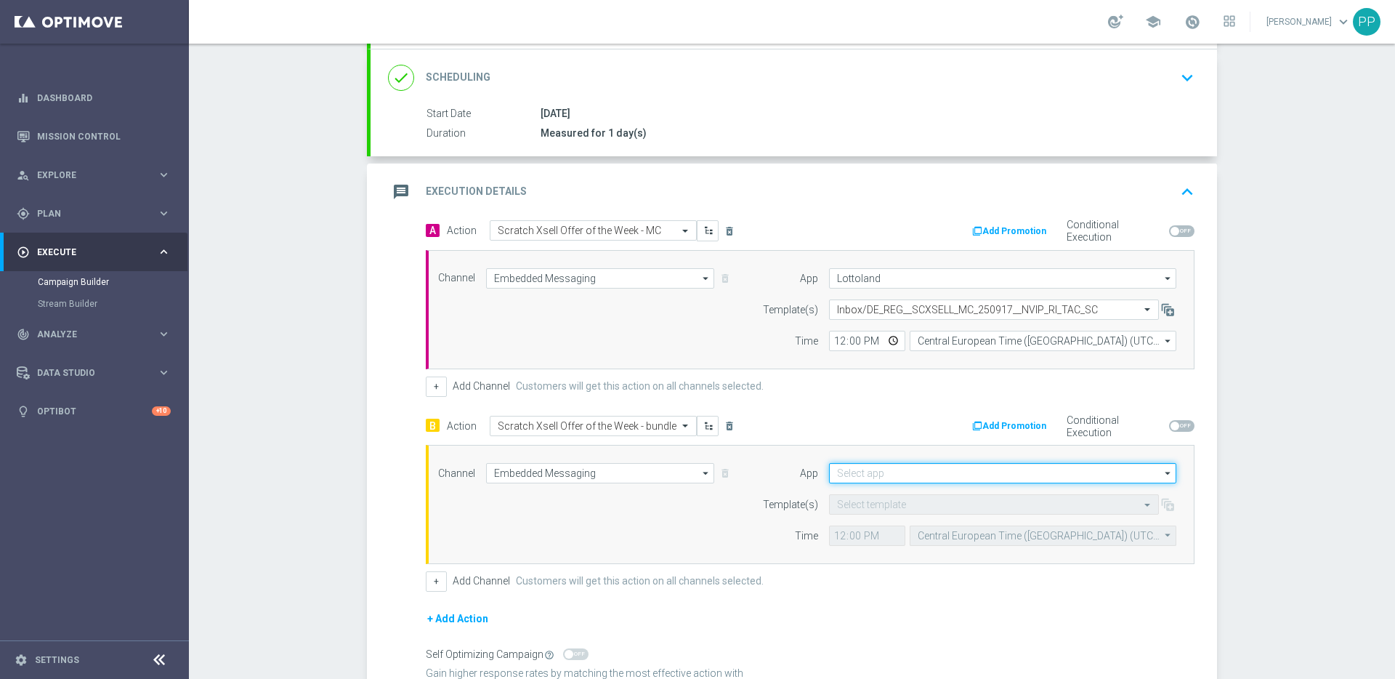
click at [851, 476] on input at bounding box center [1002, 473] width 347 height 20
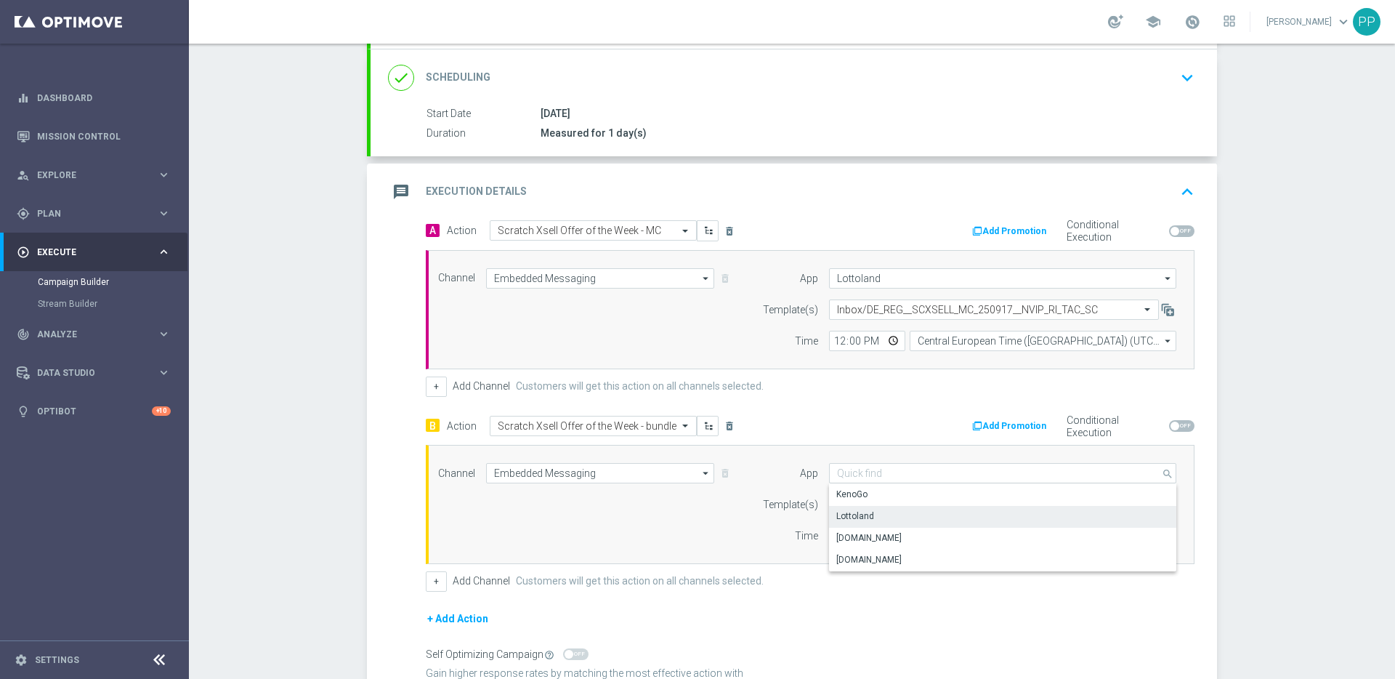
click at [847, 521] on div "Lottoland" at bounding box center [855, 515] width 38 height 13
type input "Lottoland"
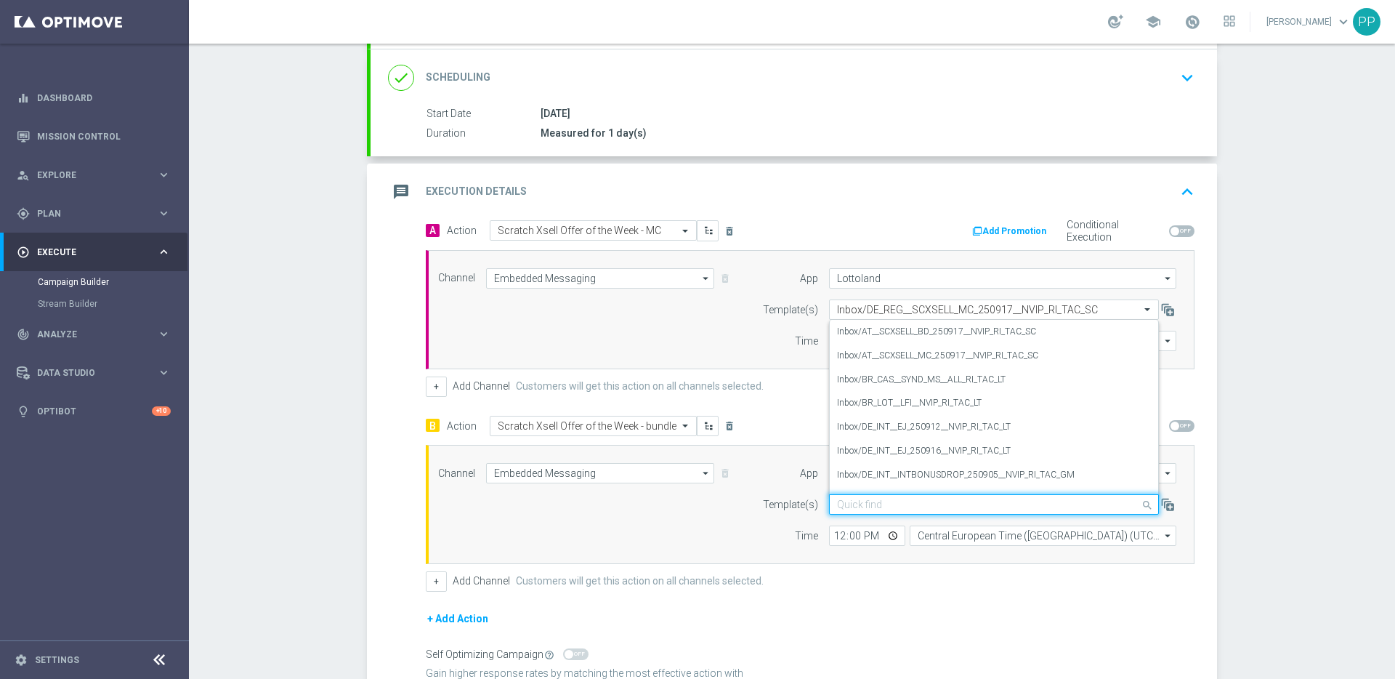
click at [864, 501] on input "text" at bounding box center [979, 504] width 285 height 12
paste input "DE_REG__SCXSELL_BD_250917__NVIP_RI_TAC_SC"
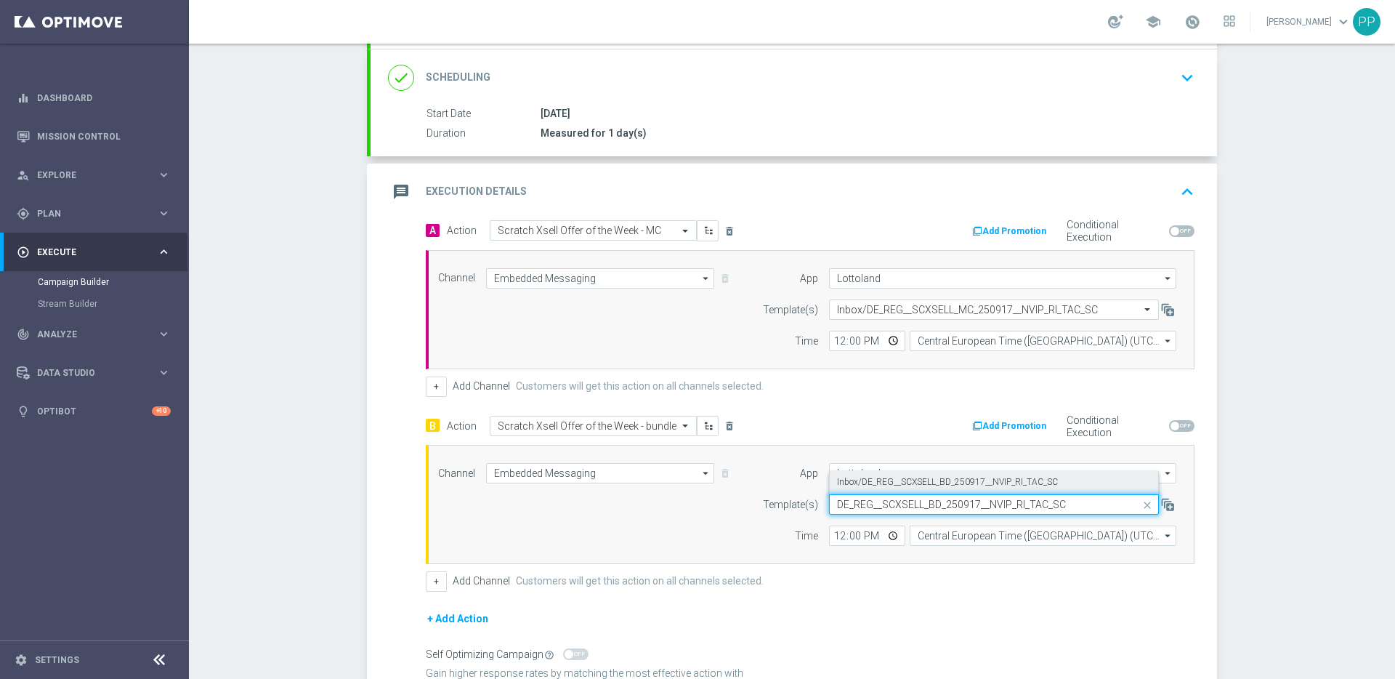
click at [862, 483] on label "Inbox/DE_REG__SCXSELL_BD_250917__NVIP_RI_TAC_SC" at bounding box center [947, 482] width 221 height 12
type input "DE_REG__SCXSELL_BD_250917__NVIP_RI_TAC_SC"
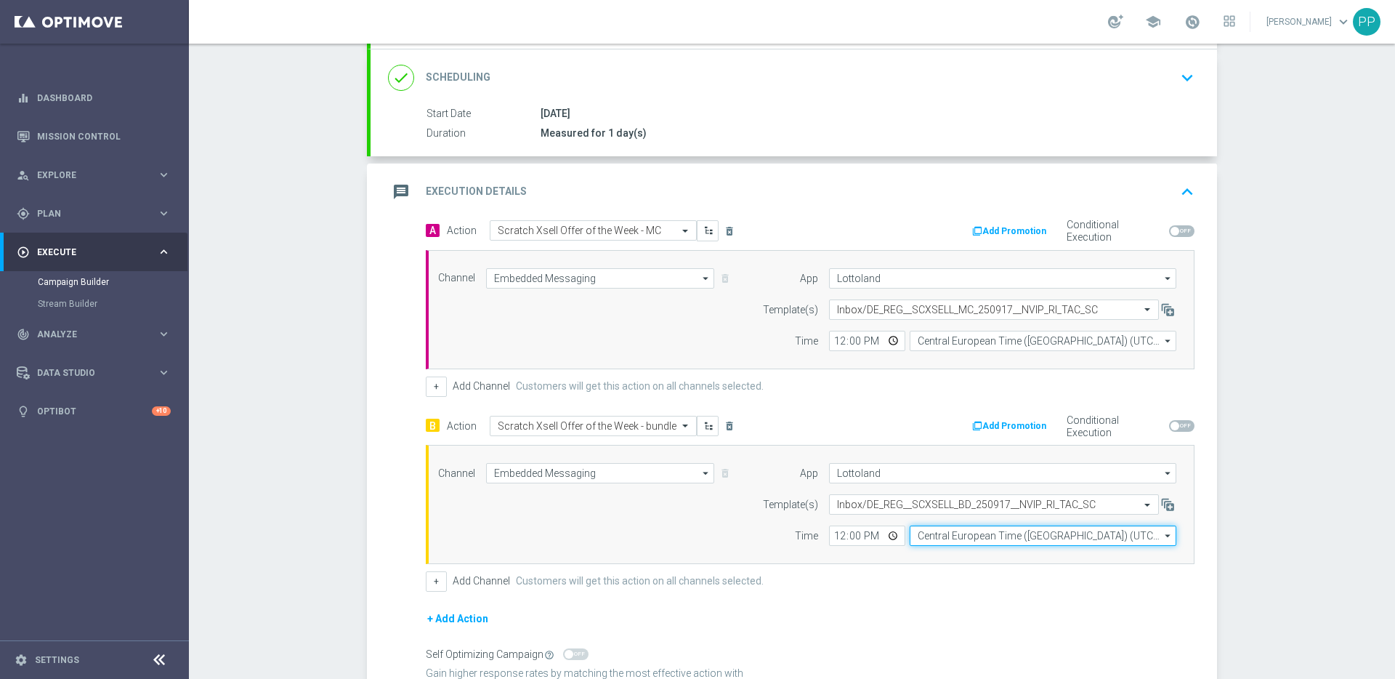
click at [930, 533] on input "Central European Time (Budapest) (UTC +02:00)" at bounding box center [1043, 535] width 267 height 20
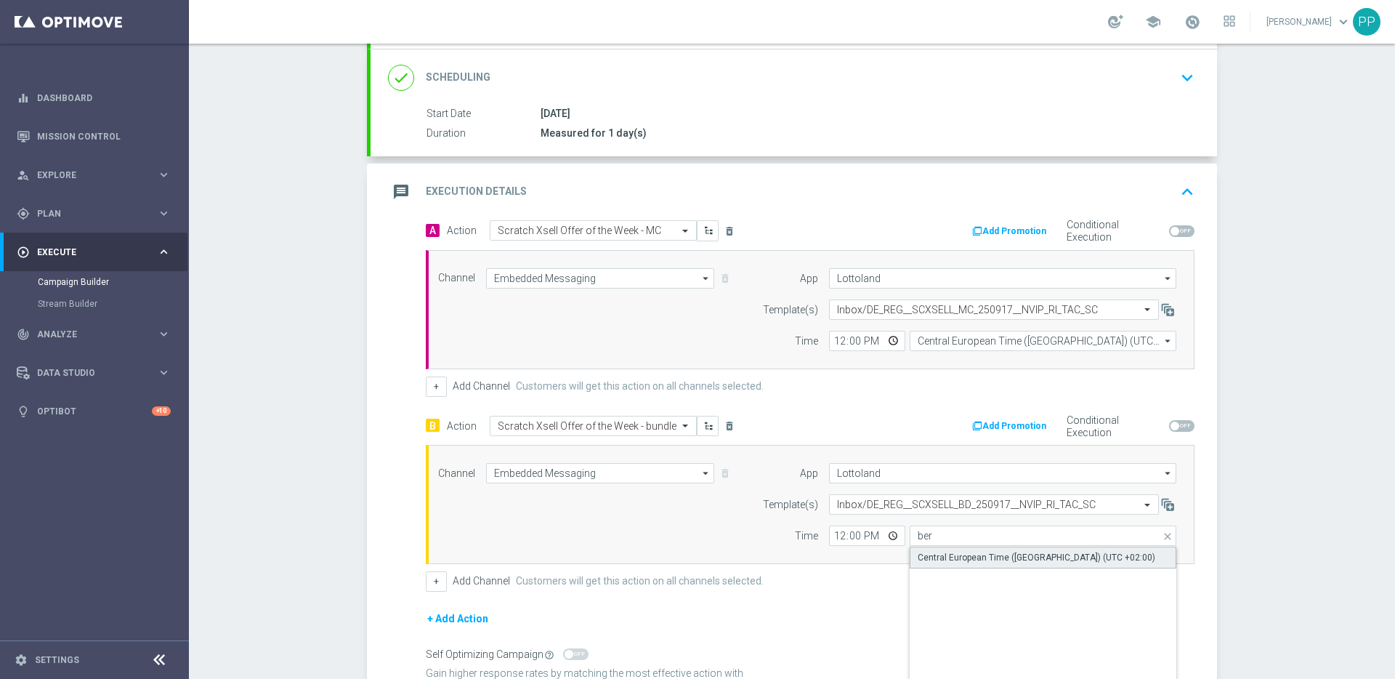
click at [941, 556] on div "Central European Time (Berlin) (UTC +02:00)" at bounding box center [1037, 557] width 238 height 13
type input "Central European Time (Berlin) (UTC +02:00)"
click at [865, 594] on form "A Action Select action Scratch Xsell Offer of the Week - MC delete_forever Add …" at bounding box center [810, 472] width 769 height 505
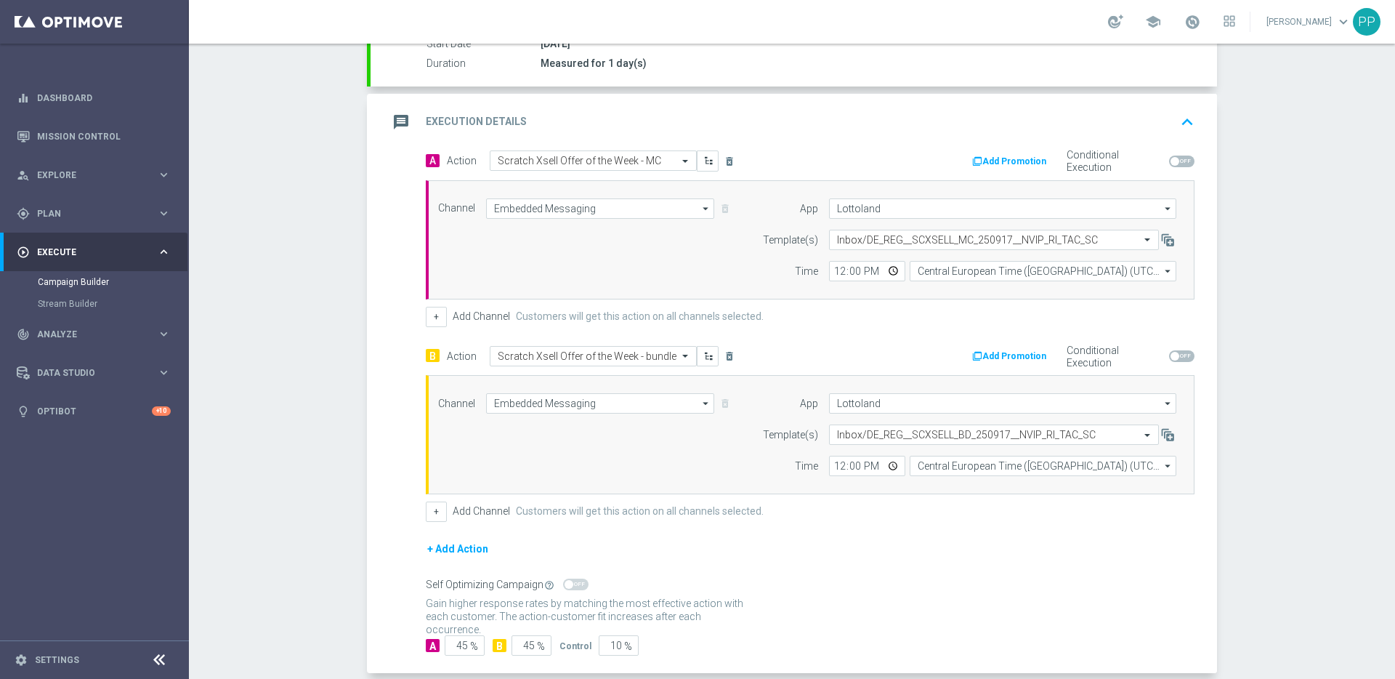
scroll to position [331, 0]
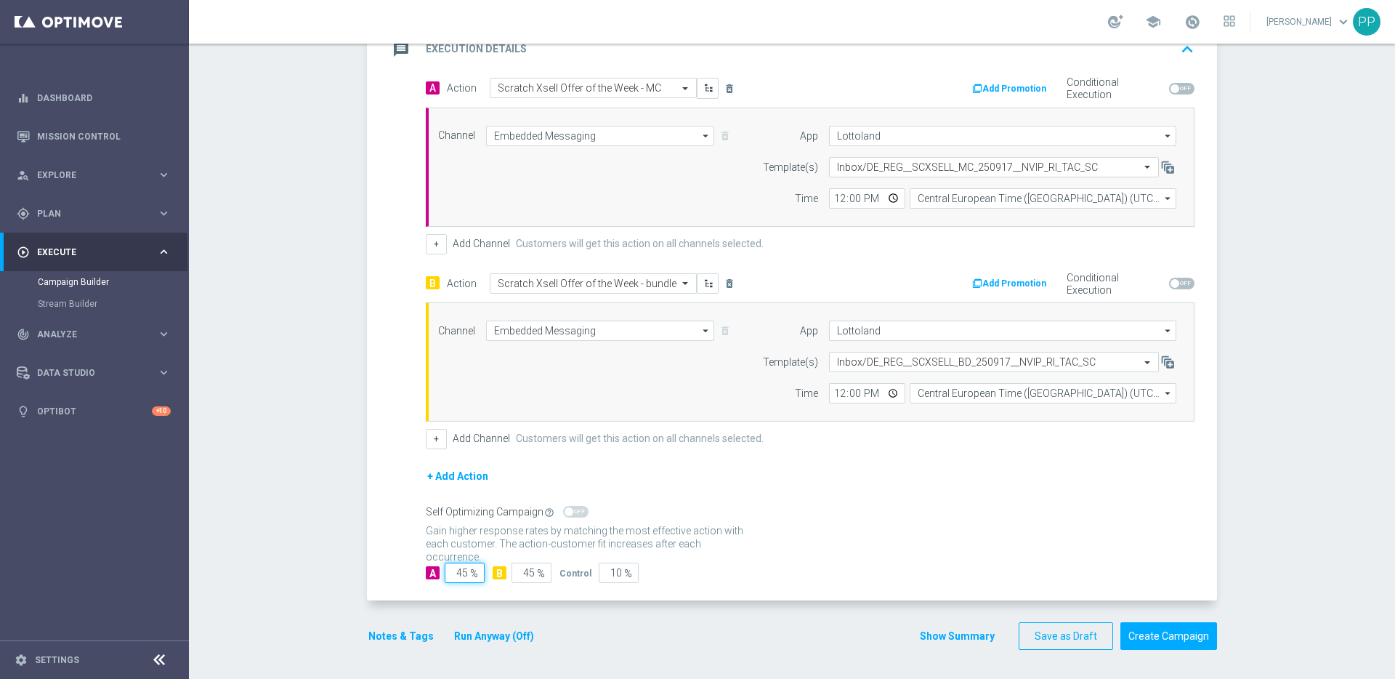
drag, startPoint x: 463, startPoint y: 574, endPoint x: 435, endPoint y: 571, distance: 27.8
click at [435, 571] on div "A 45 %" at bounding box center [453, 572] width 55 height 20
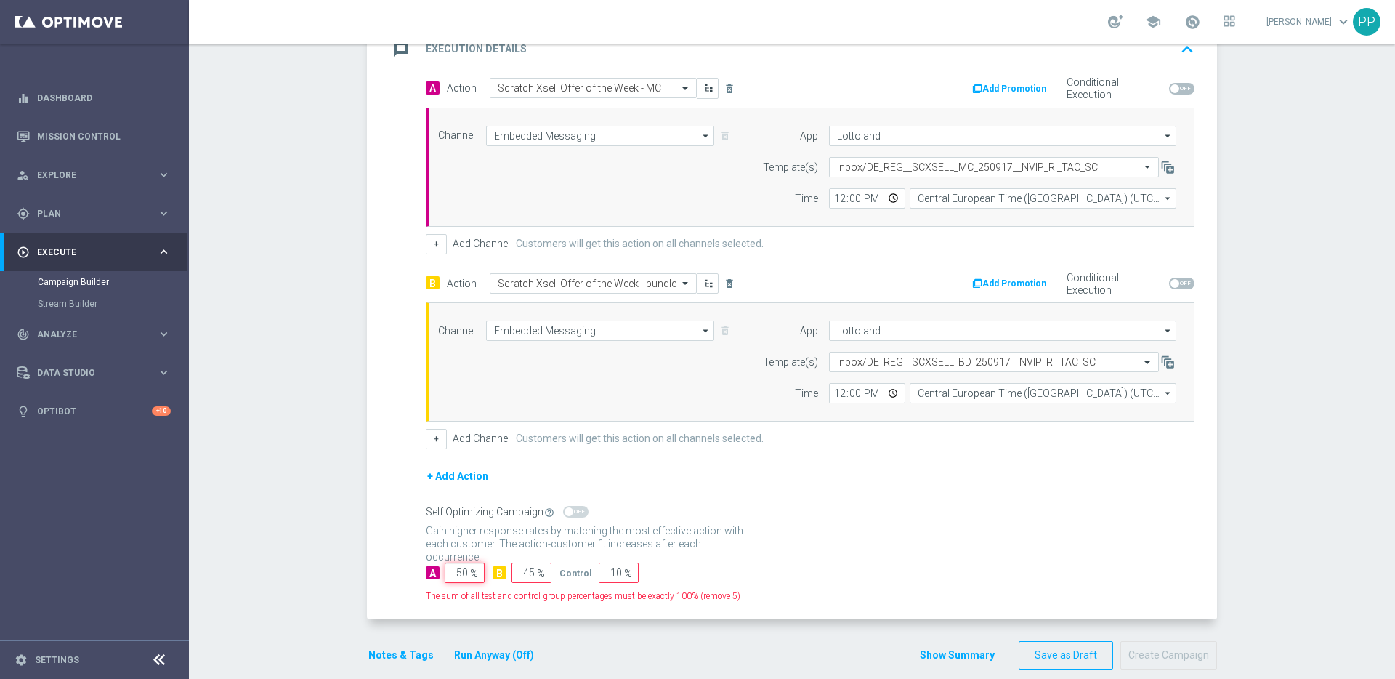
type input "50"
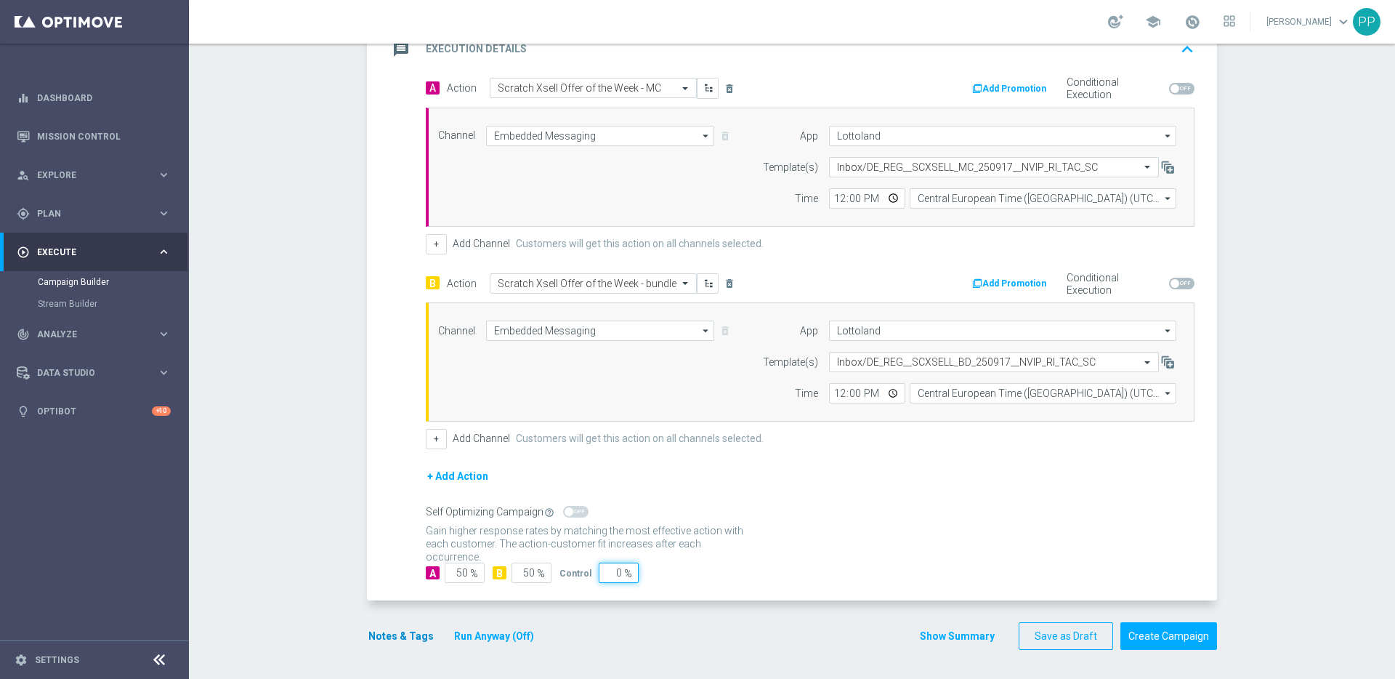
type input "0"
click at [376, 634] on button "Notes & Tags" at bounding box center [401, 636] width 68 height 18
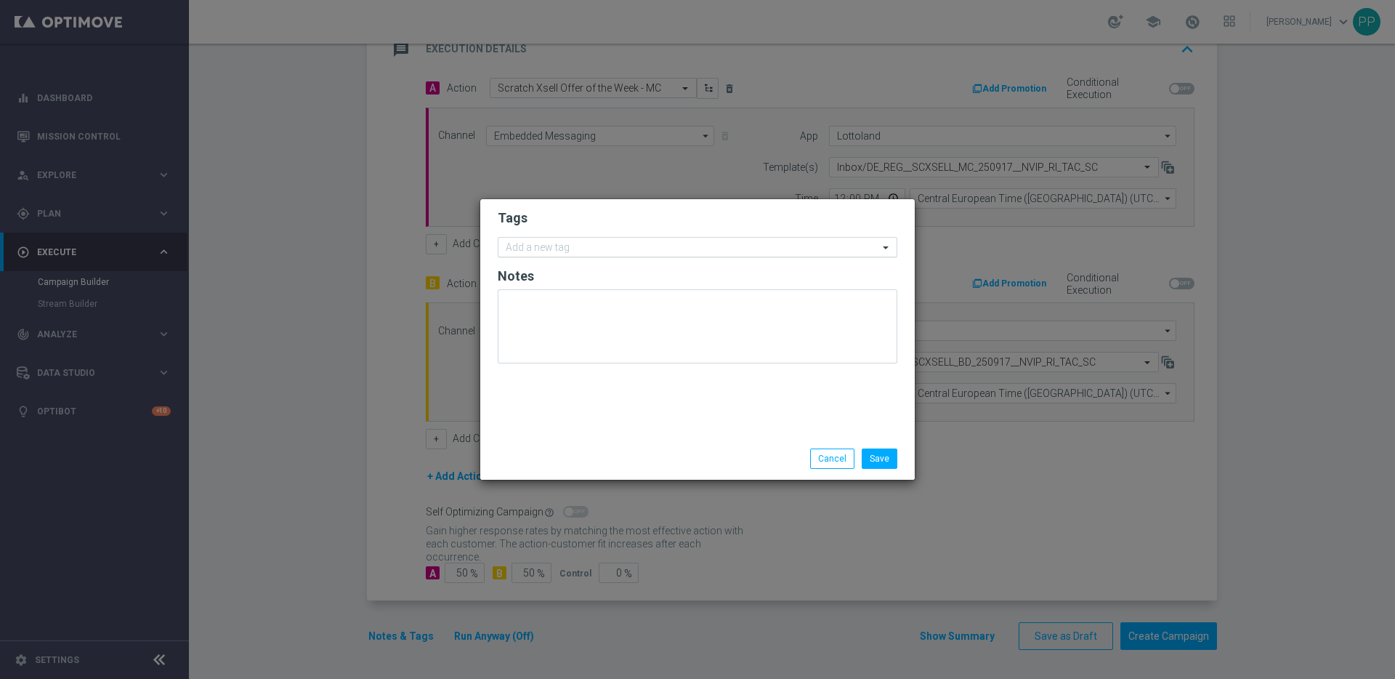
click at [519, 239] on div "Add a new tag" at bounding box center [688, 247] width 380 height 18
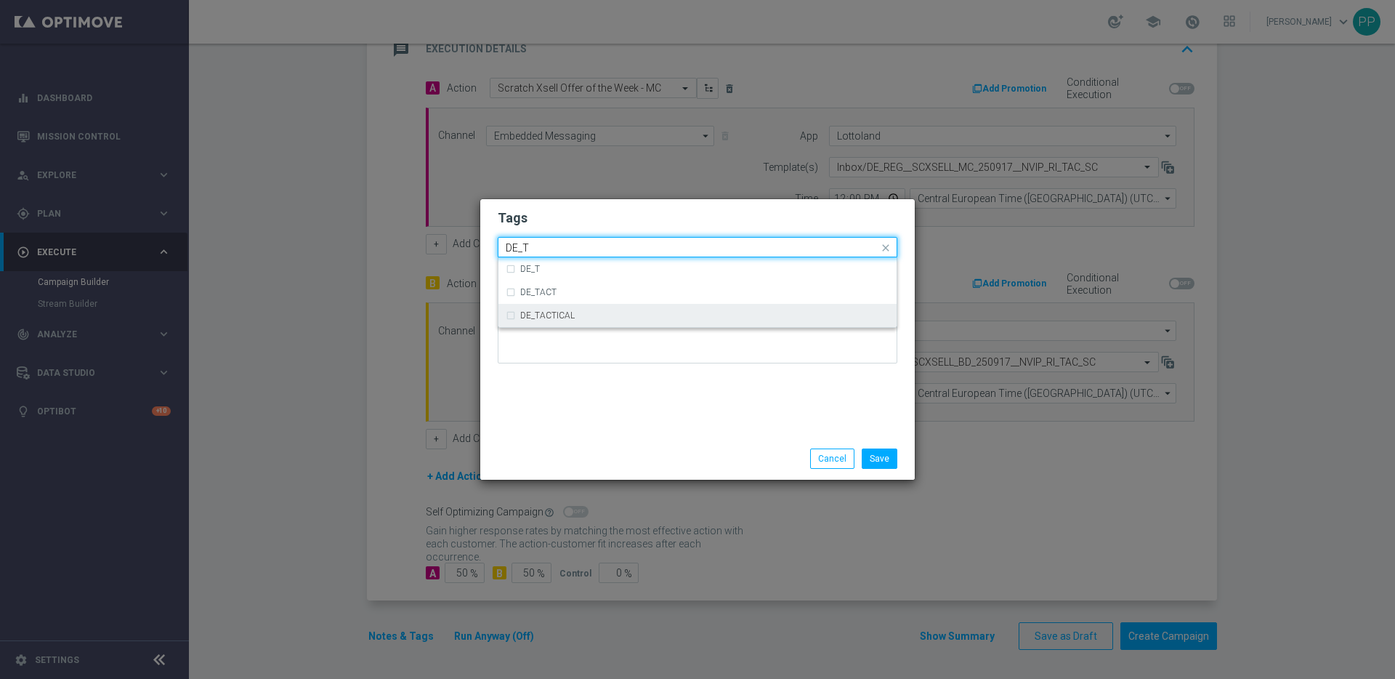
click at [528, 316] on label "DE_TACTICAL" at bounding box center [547, 315] width 54 height 9
type input "DE_T"
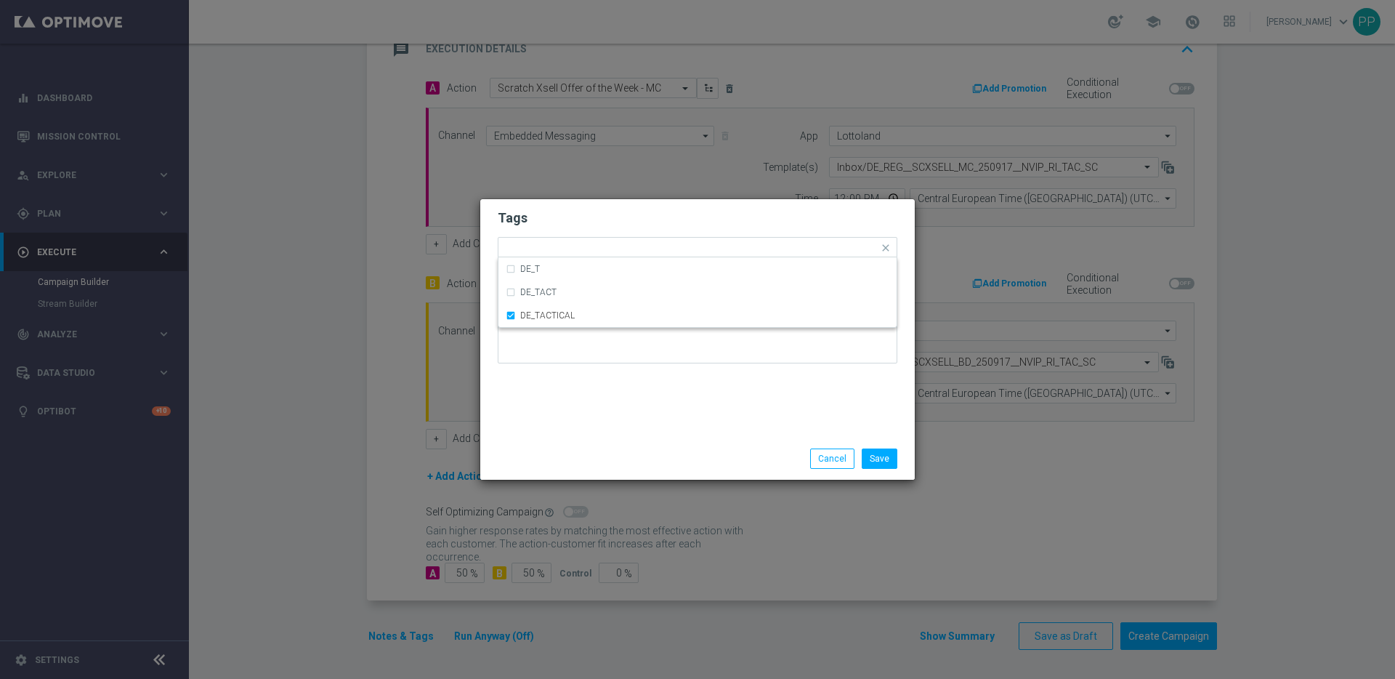
click at [678, 392] on div "Tags Quick find × DE_TACTICAL DE_T DE_TACT DE_TACTICAL Notes" at bounding box center [697, 318] width 435 height 238
click at [883, 453] on button "Save" at bounding box center [880, 458] width 36 height 20
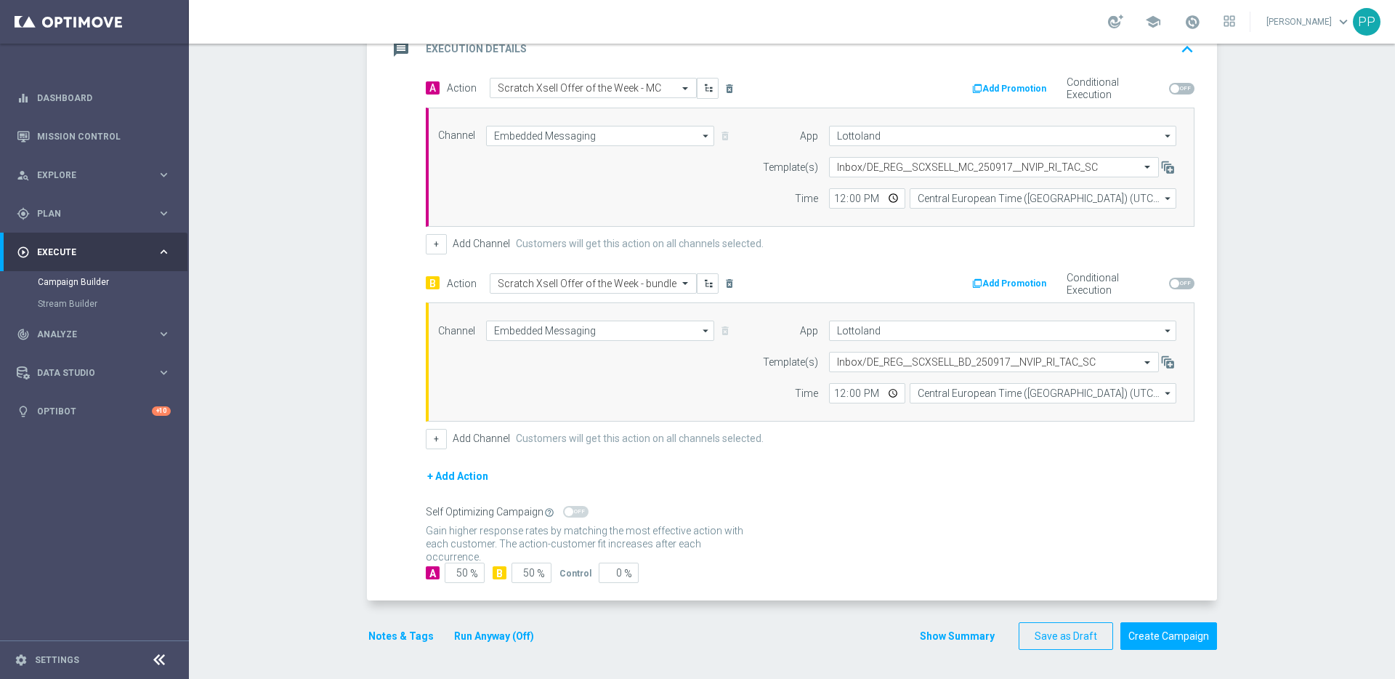
click at [883, 453] on form "A Action Select action Scratch Xsell Offer of the Week - MC delete_forever Add …" at bounding box center [810, 330] width 769 height 505
click at [1143, 627] on button "Create Campaign" at bounding box center [1168, 636] width 97 height 28
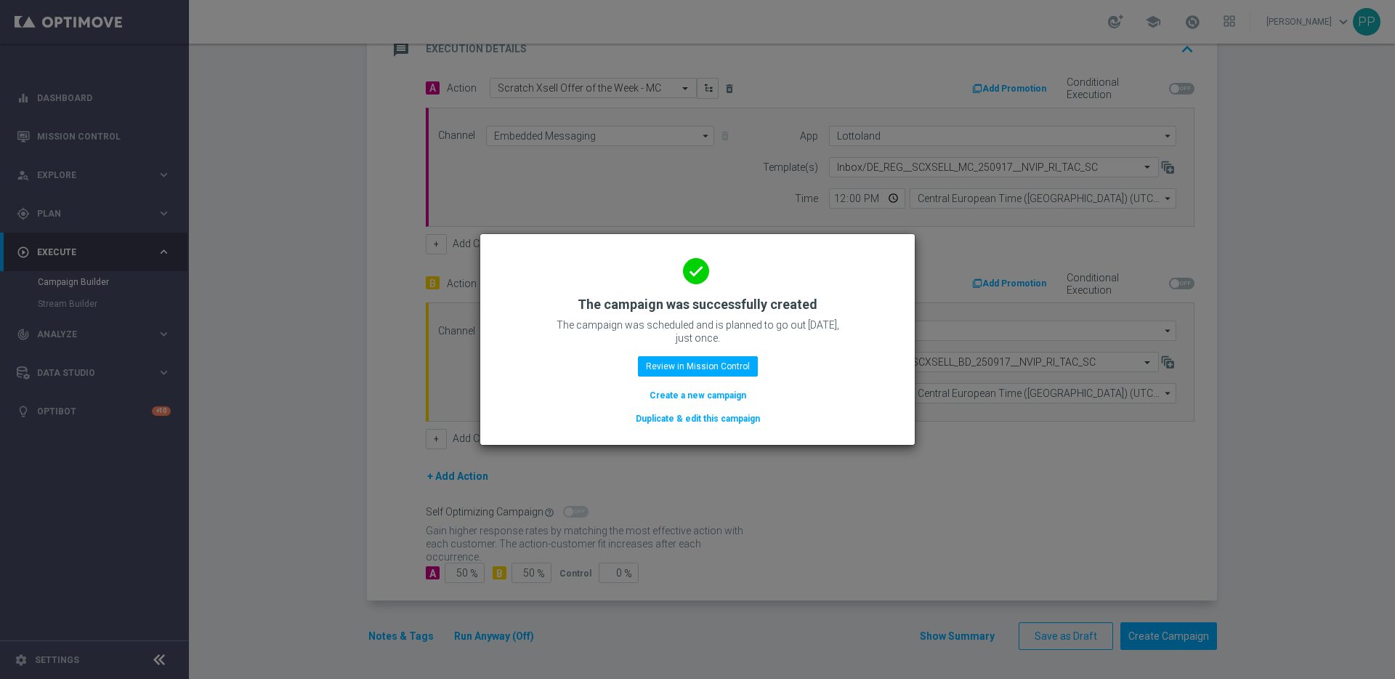
click at [683, 425] on button "Duplicate & edit this campaign" at bounding box center [697, 419] width 127 height 16
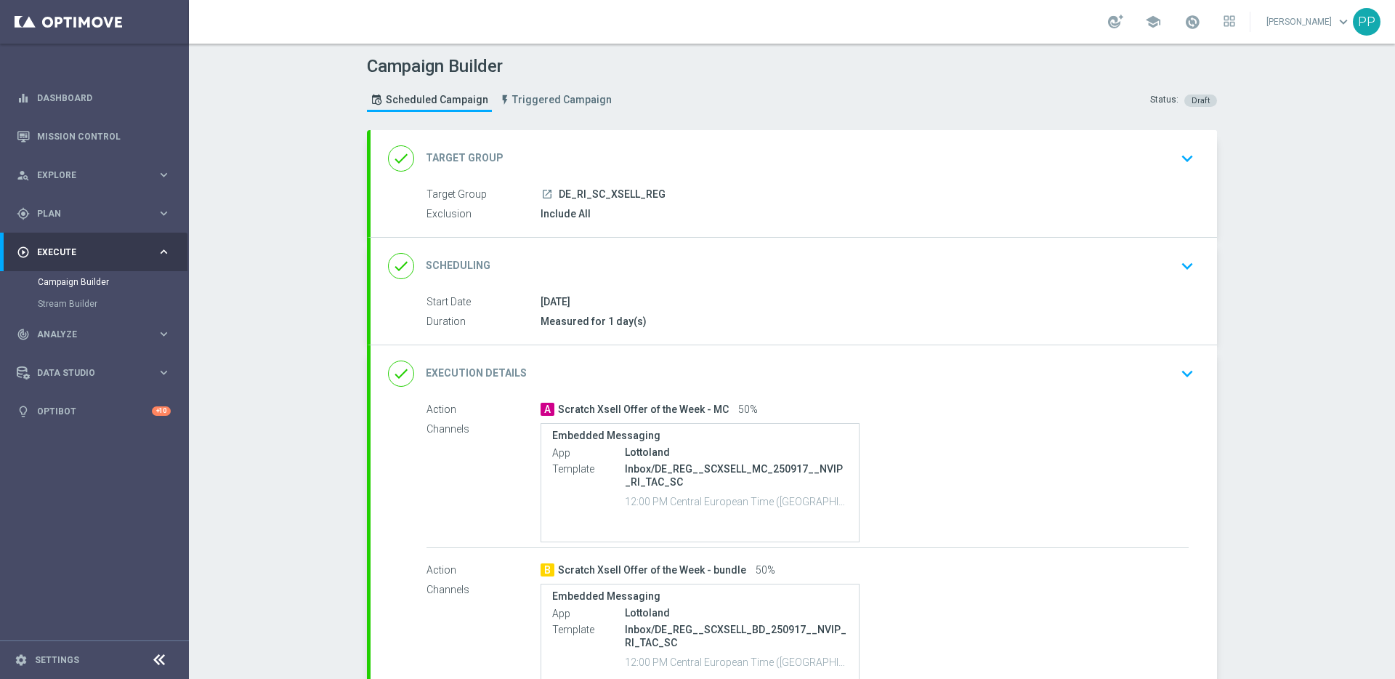
click at [628, 159] on div "done Target Group keyboard_arrow_down" at bounding box center [794, 159] width 812 height 28
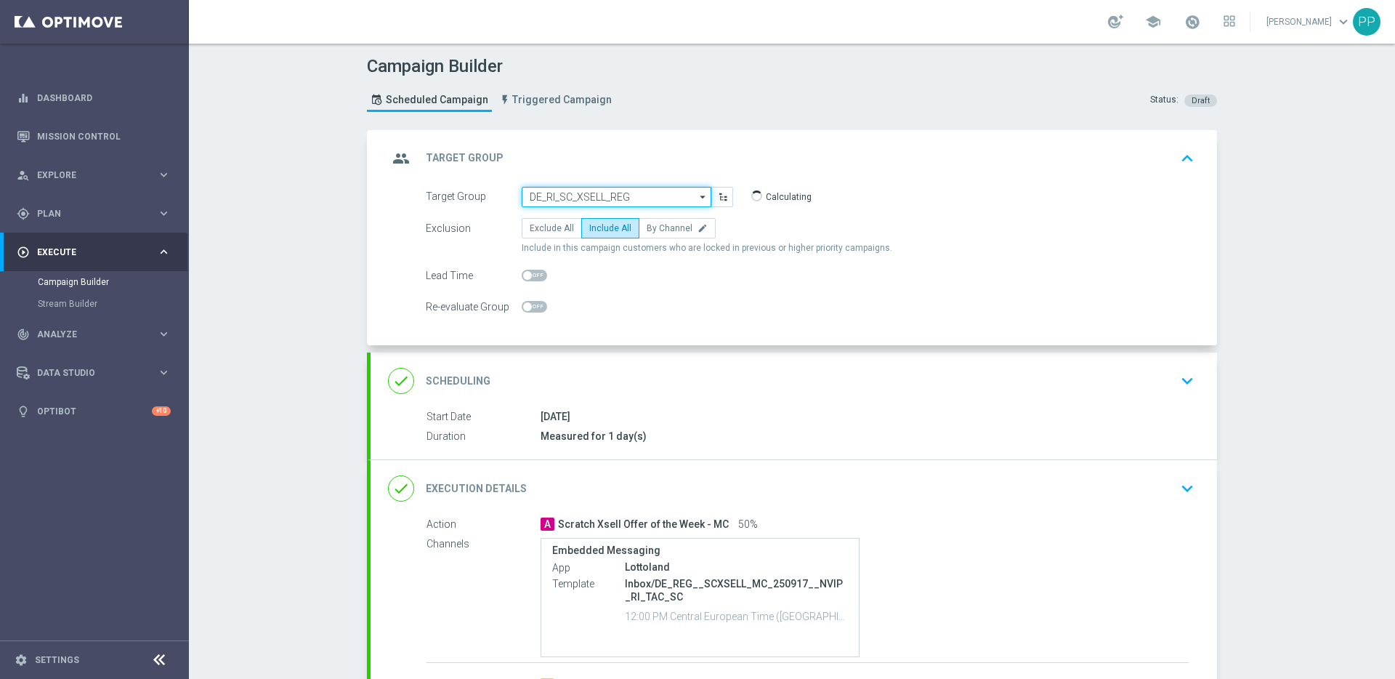
click at [569, 200] on input "DE_RI_SC_XSELL_REG" at bounding box center [617, 197] width 190 height 20
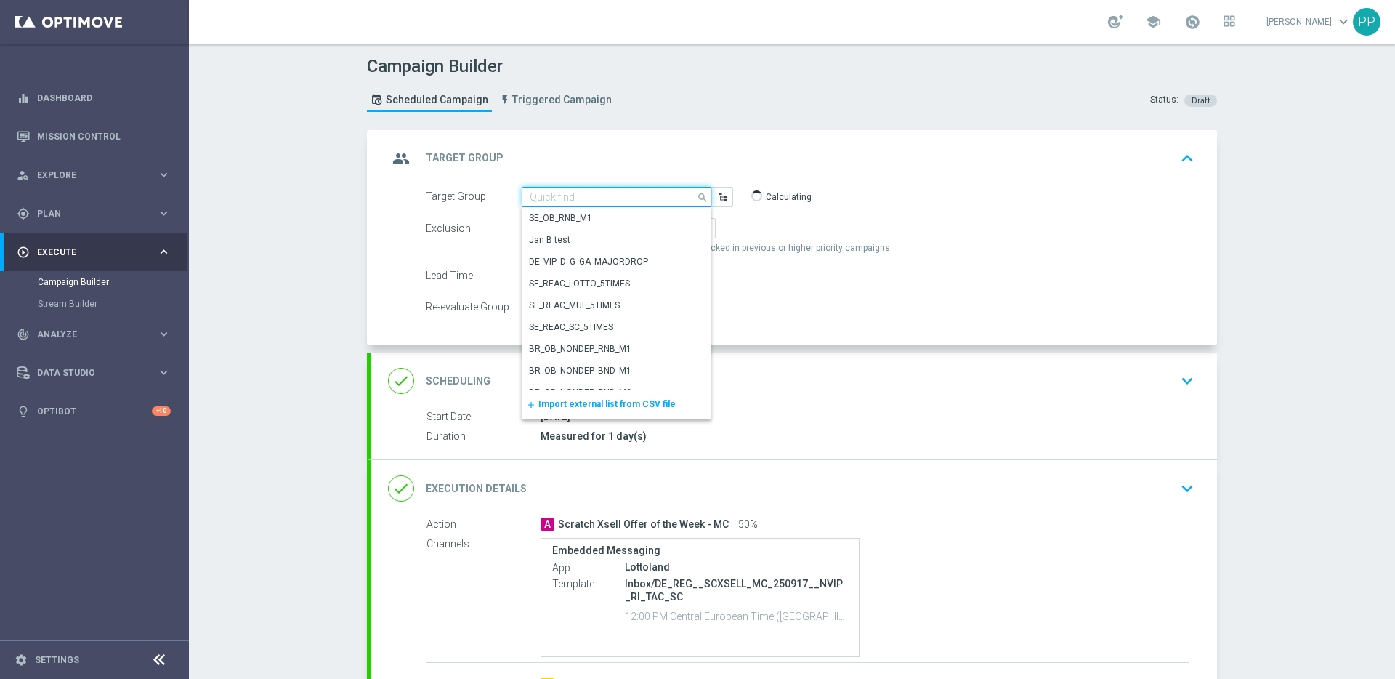
paste input "DE_RI_SC_XSELL_INT"
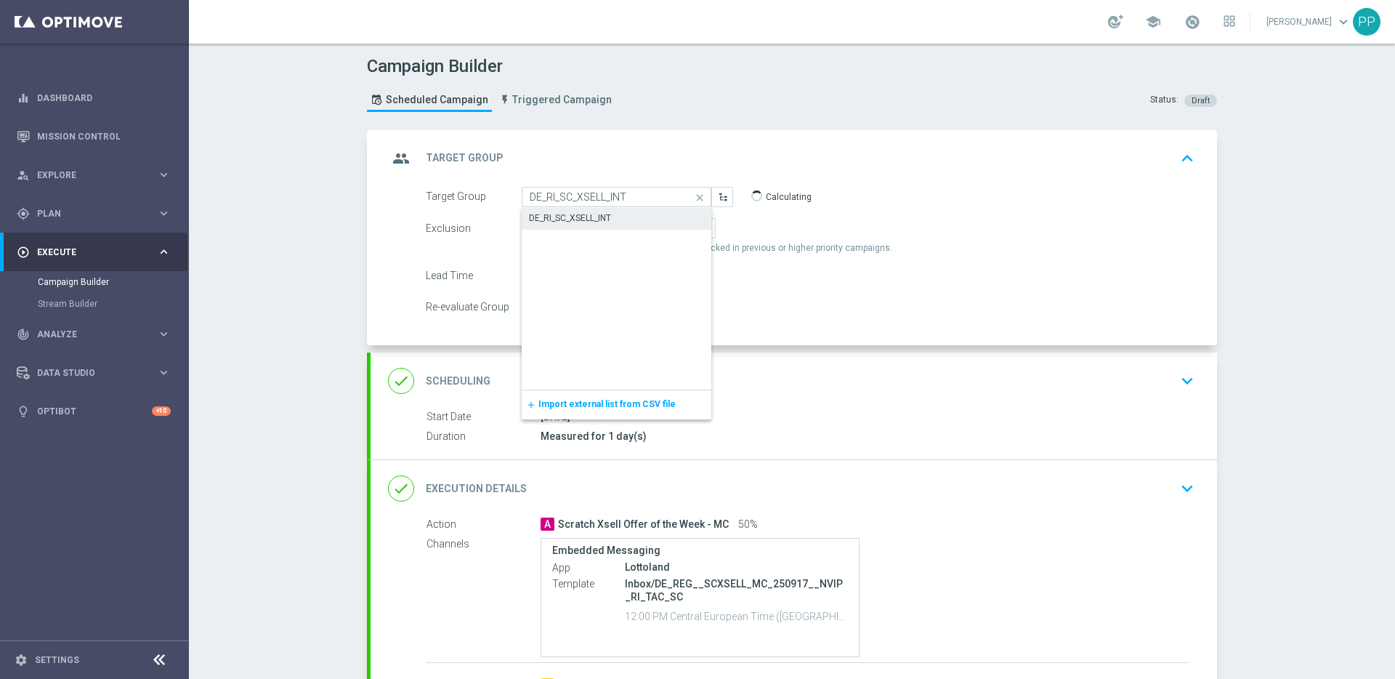
click at [573, 221] on div "DE_RI_SC_XSELL_INT" at bounding box center [570, 217] width 82 height 13
type input "DE_RI_SC_XSELL_INT"
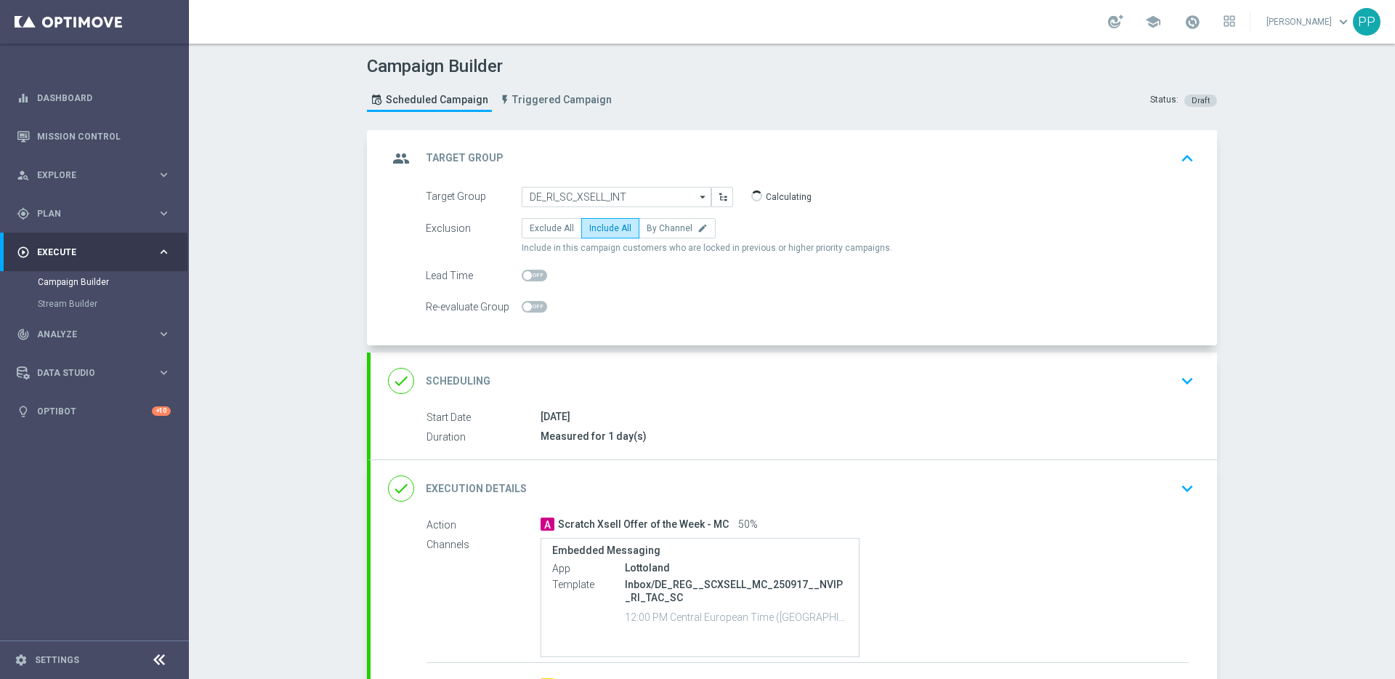
click at [756, 497] on div "done Execution Details keyboard_arrow_down" at bounding box center [794, 488] width 812 height 28
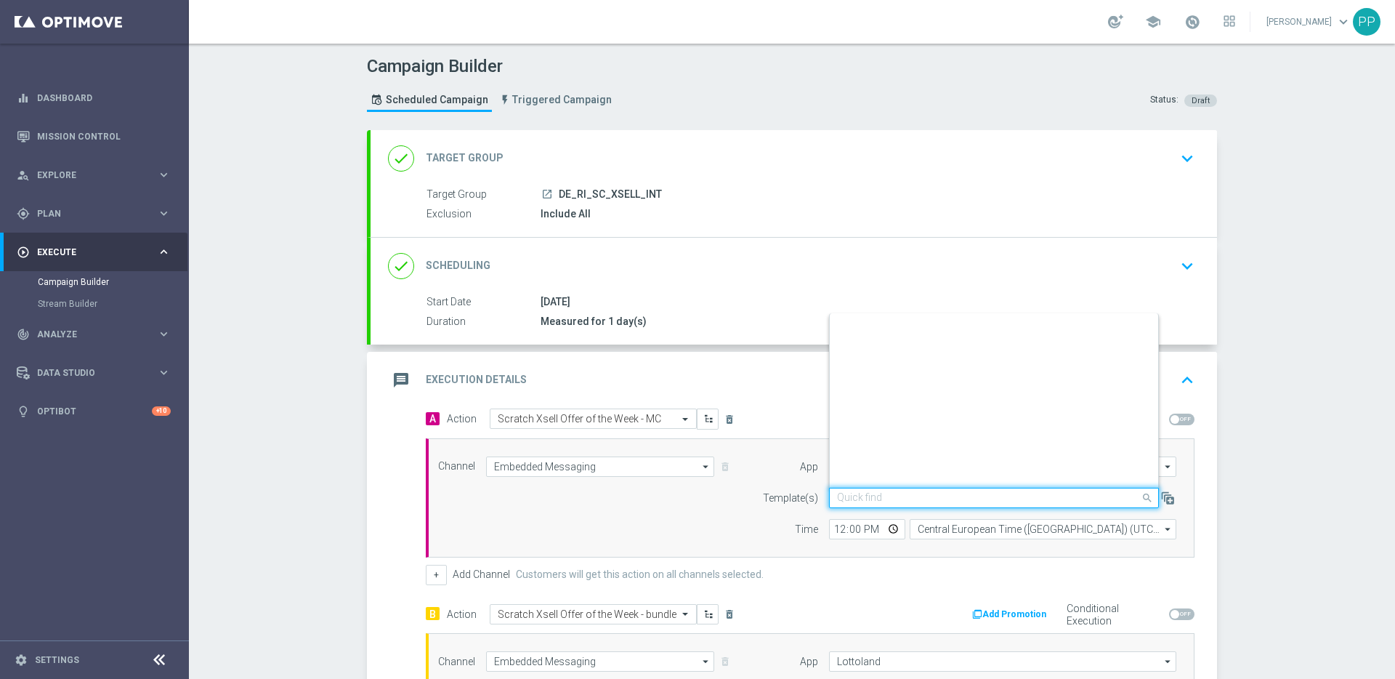
click at [886, 497] on input "text" at bounding box center [979, 498] width 285 height 12
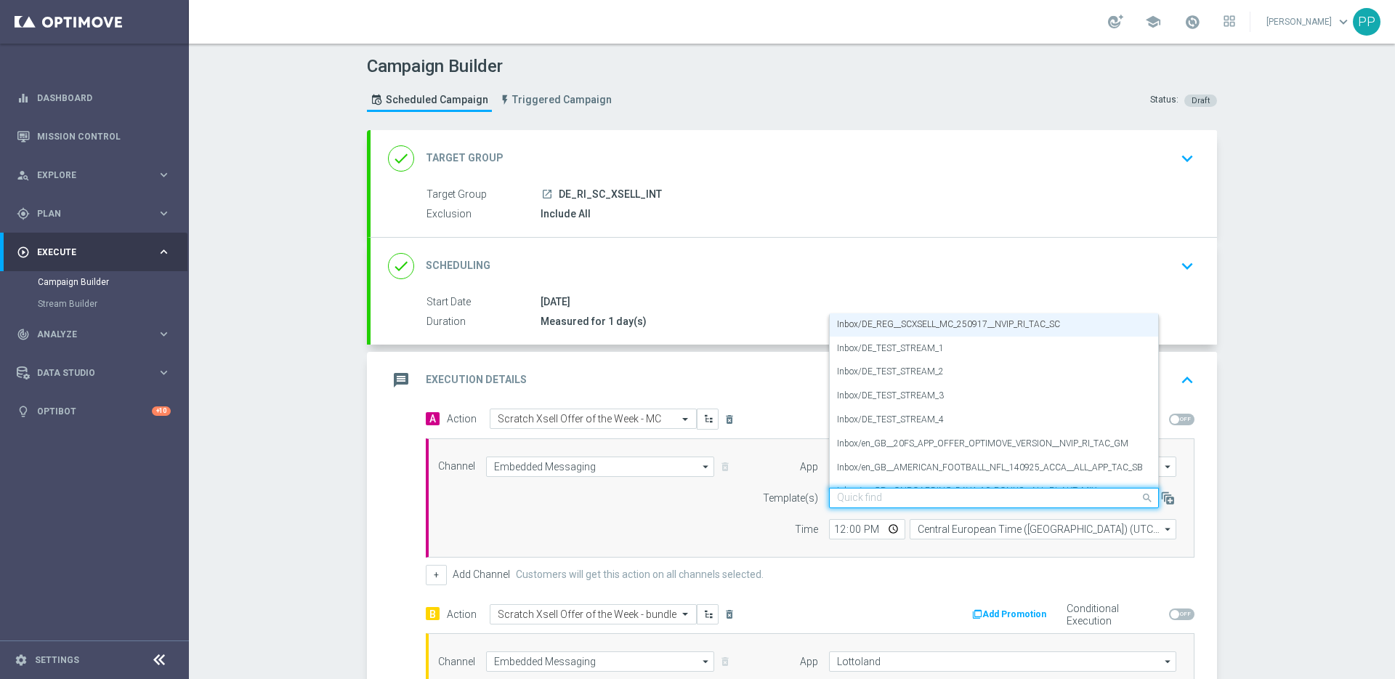
paste input "DE_INT__SCXSELL_MC_250917__NVIP_RI_TAC_SC"
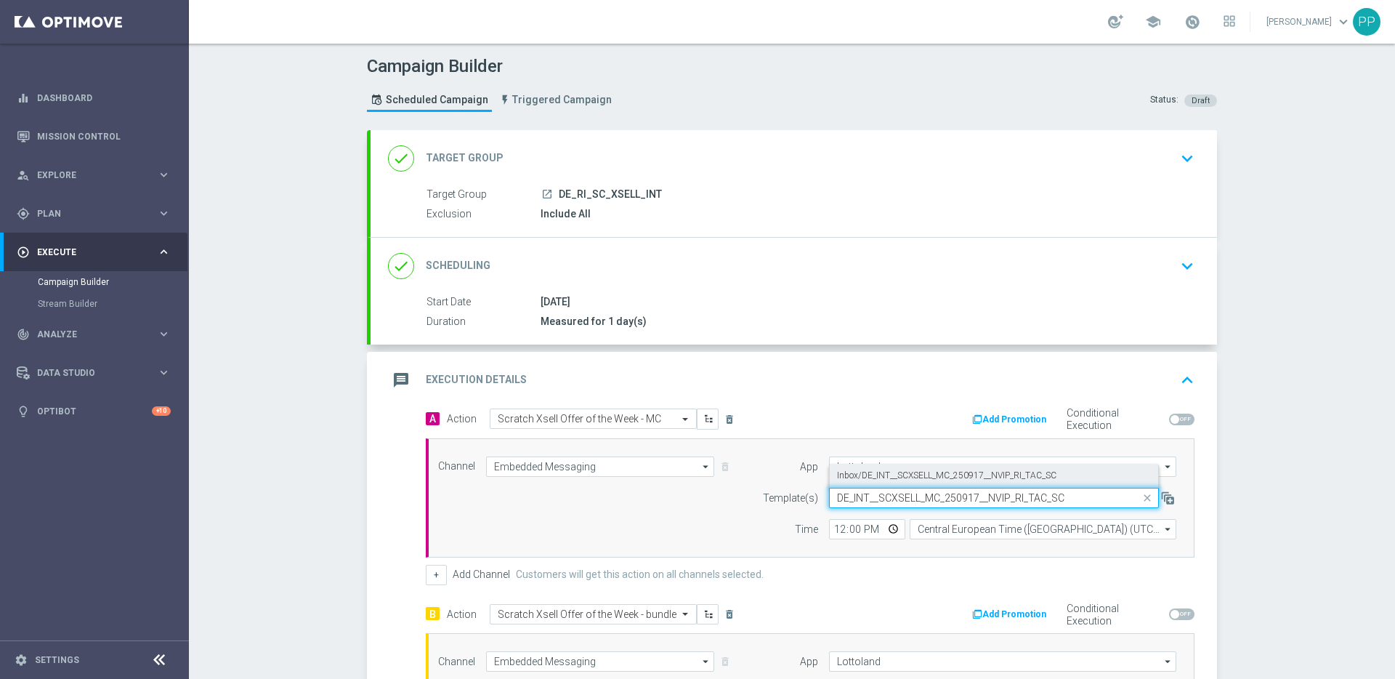
click at [873, 471] on label "Inbox/DE_INT__SCXSELL_MC_250917__NVIP_RI_TAC_SC" at bounding box center [946, 475] width 219 height 12
type input "DE_INT__SCXSELL_MC_250917__NVIP_RI_TAC_SC"
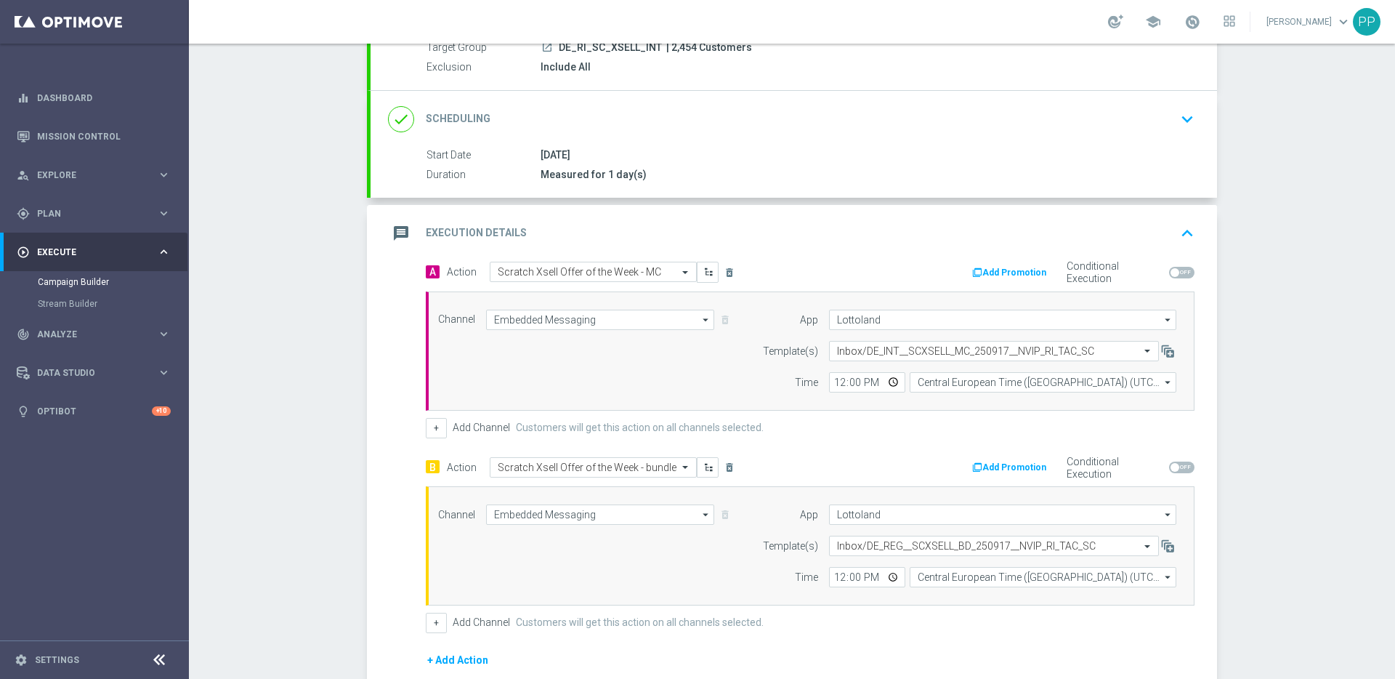
scroll to position [202, 0]
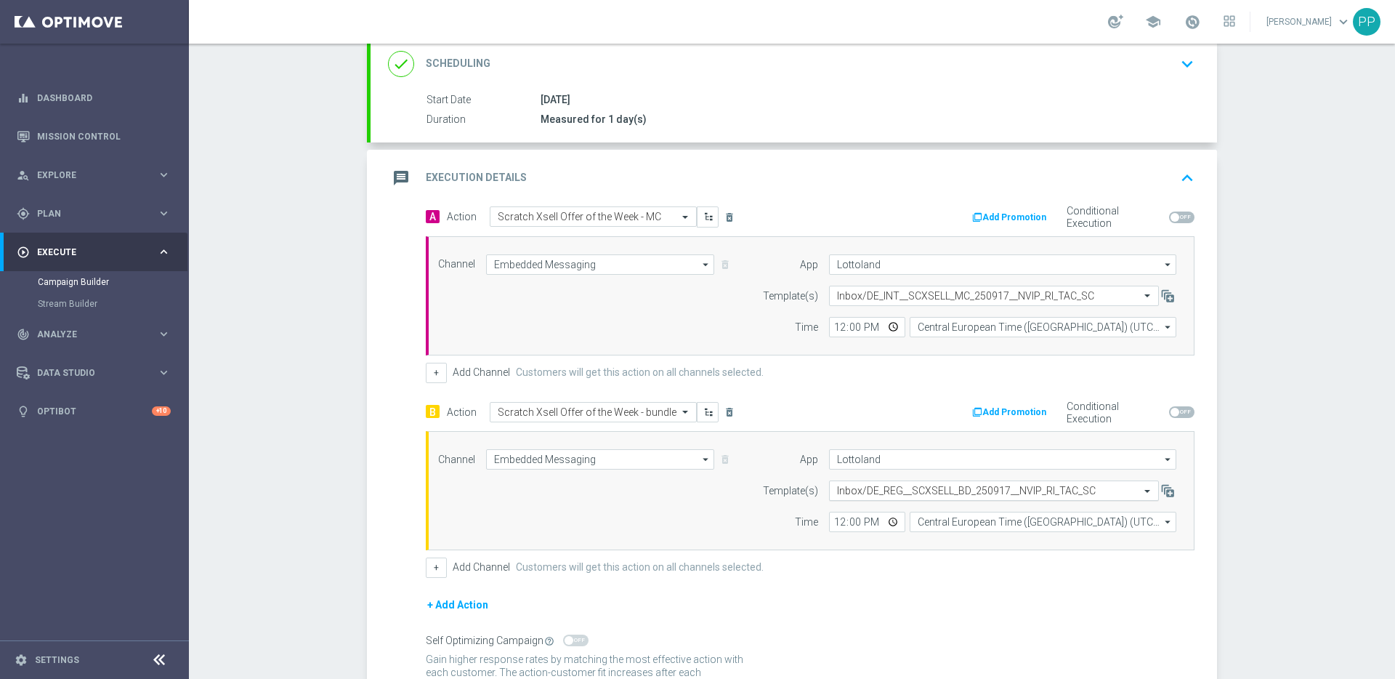
click at [886, 496] on input "text" at bounding box center [979, 491] width 285 height 12
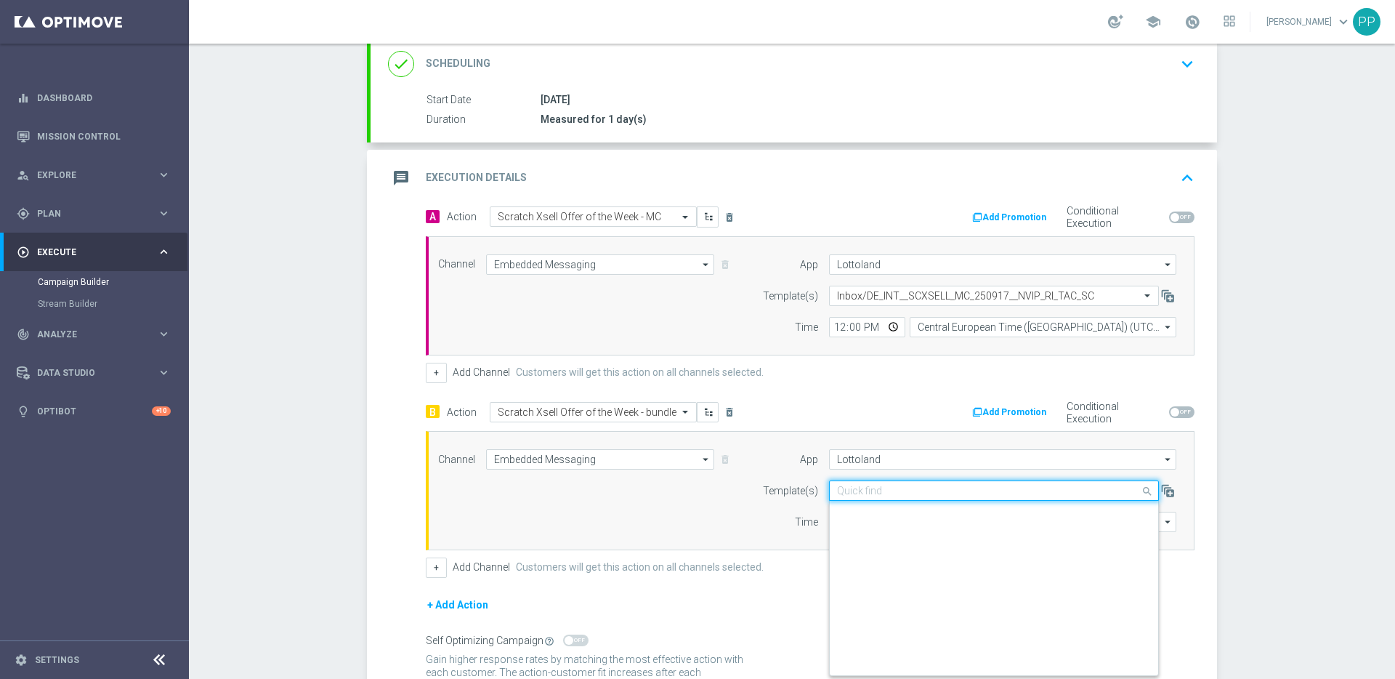
scroll to position [264, 0]
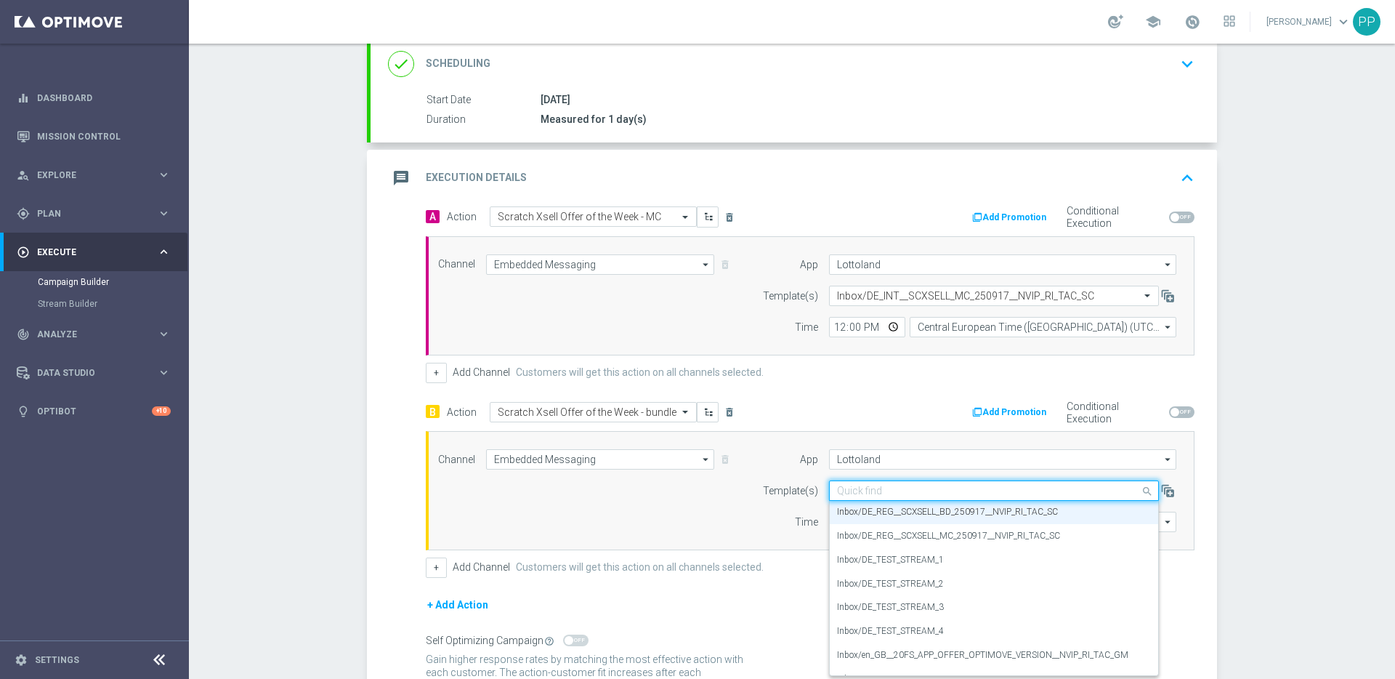
paste input "DE_INT__SCXSELL_BD_250917__NVIP_RI_TAC_SC"
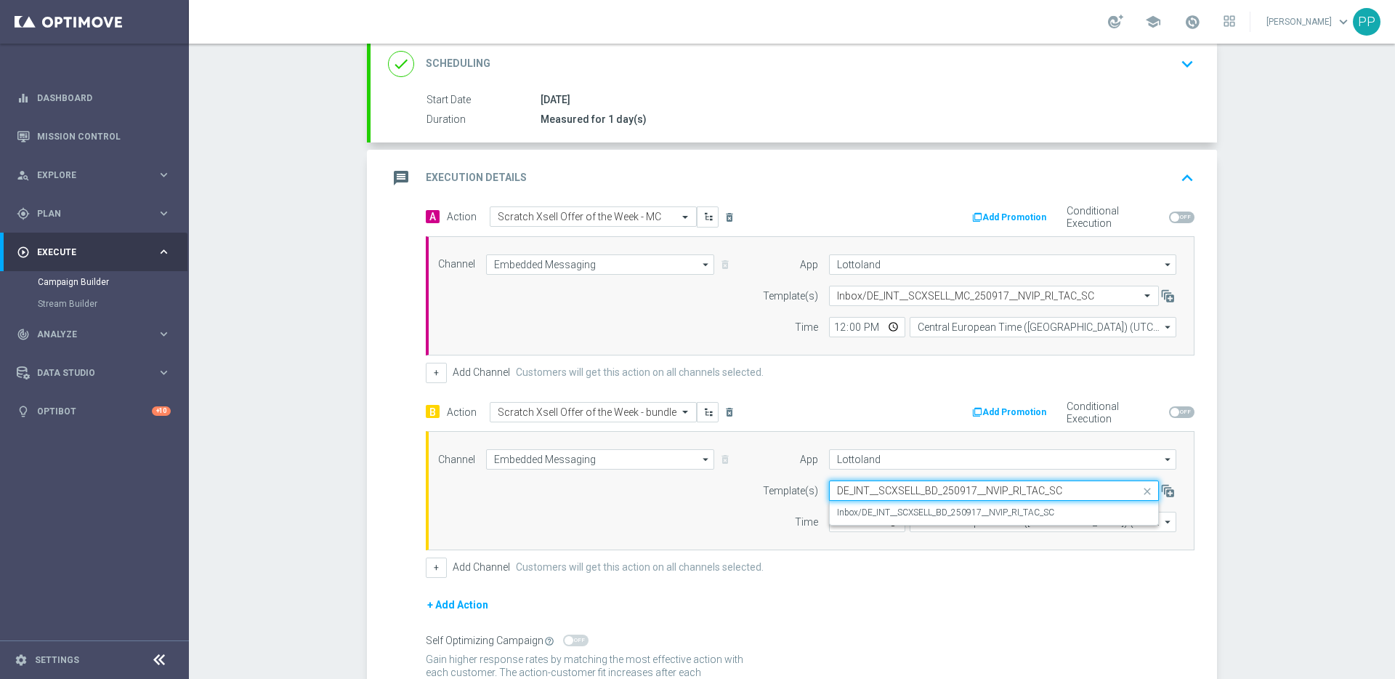
scroll to position [0, 0]
click at [878, 513] on label "Inbox/DE_INT__SCXSELL_BD_250917__NVIP_RI_TAC_SC" at bounding box center [945, 512] width 217 height 12
type input "DE_INT__SCXSELL_BD_250917__NVIP_RI_TAC_SC"
click at [885, 607] on div "+ Add Action" at bounding box center [810, 614] width 769 height 36
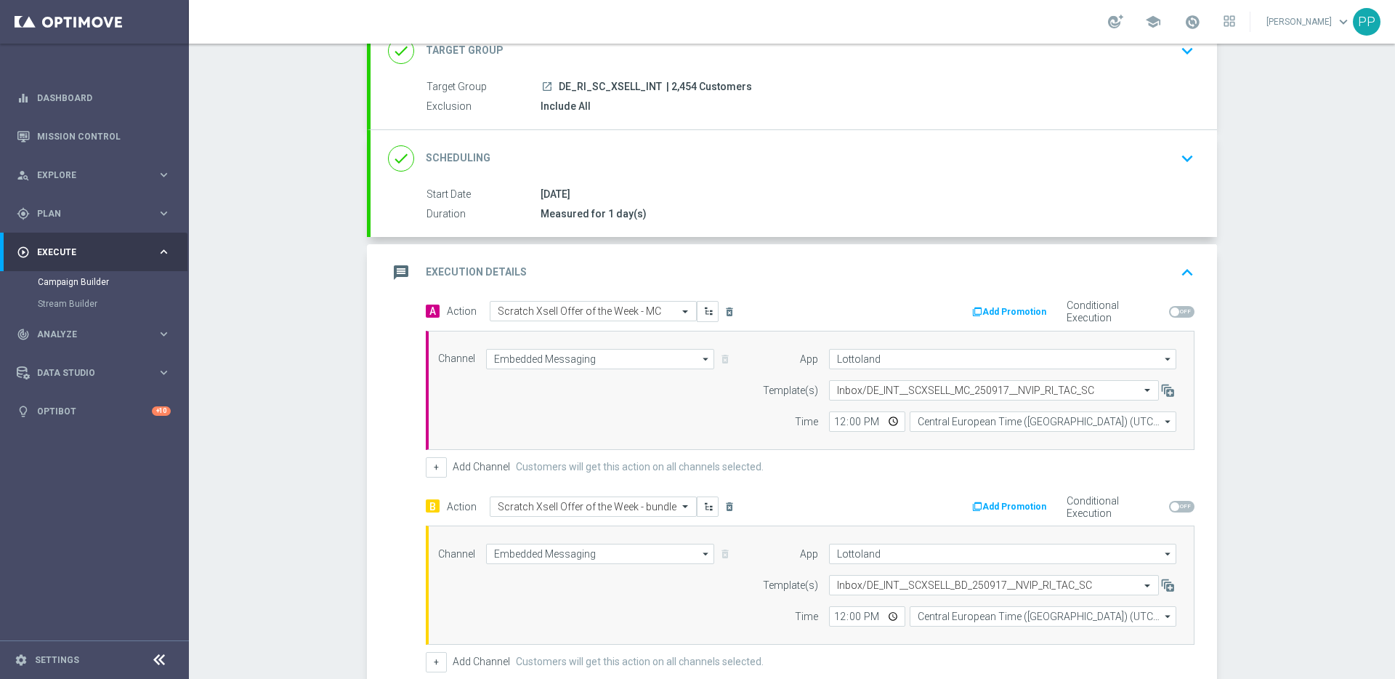
scroll to position [100, 0]
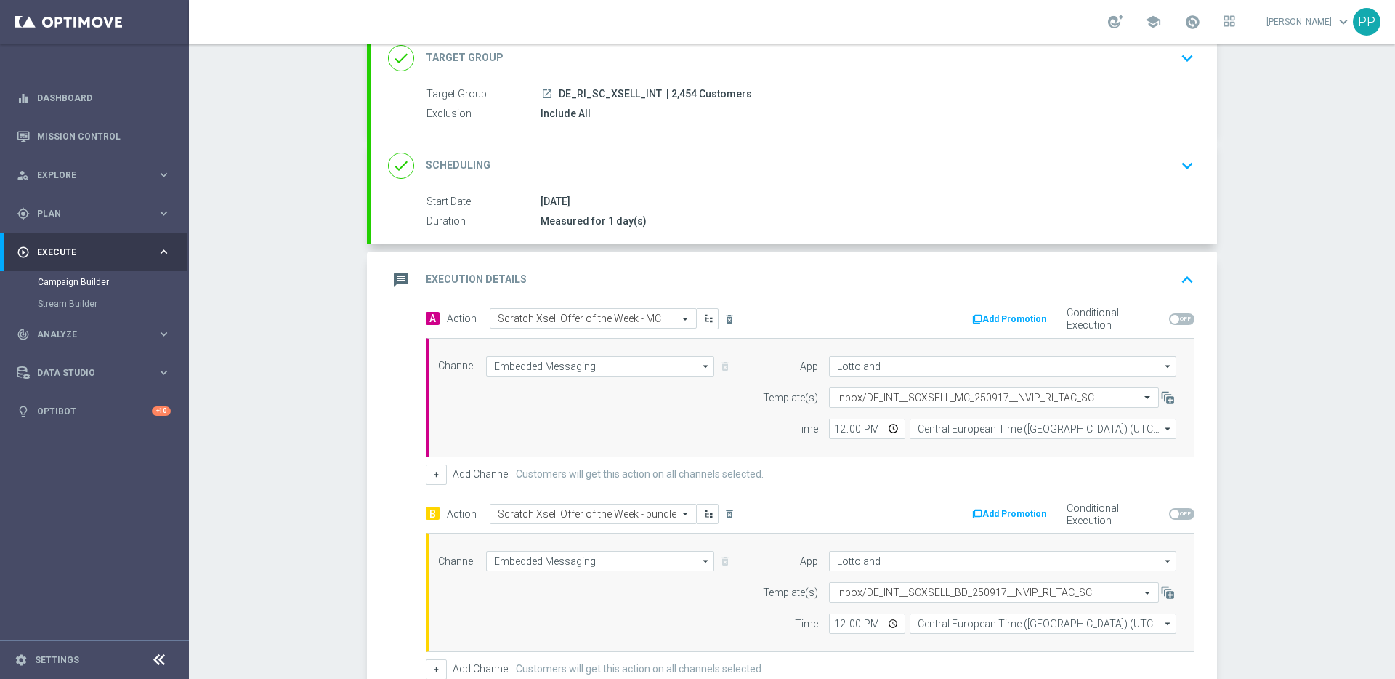
click at [674, 93] on span "| 2,454 Customers" at bounding box center [709, 94] width 86 height 13
copy span "2,454"
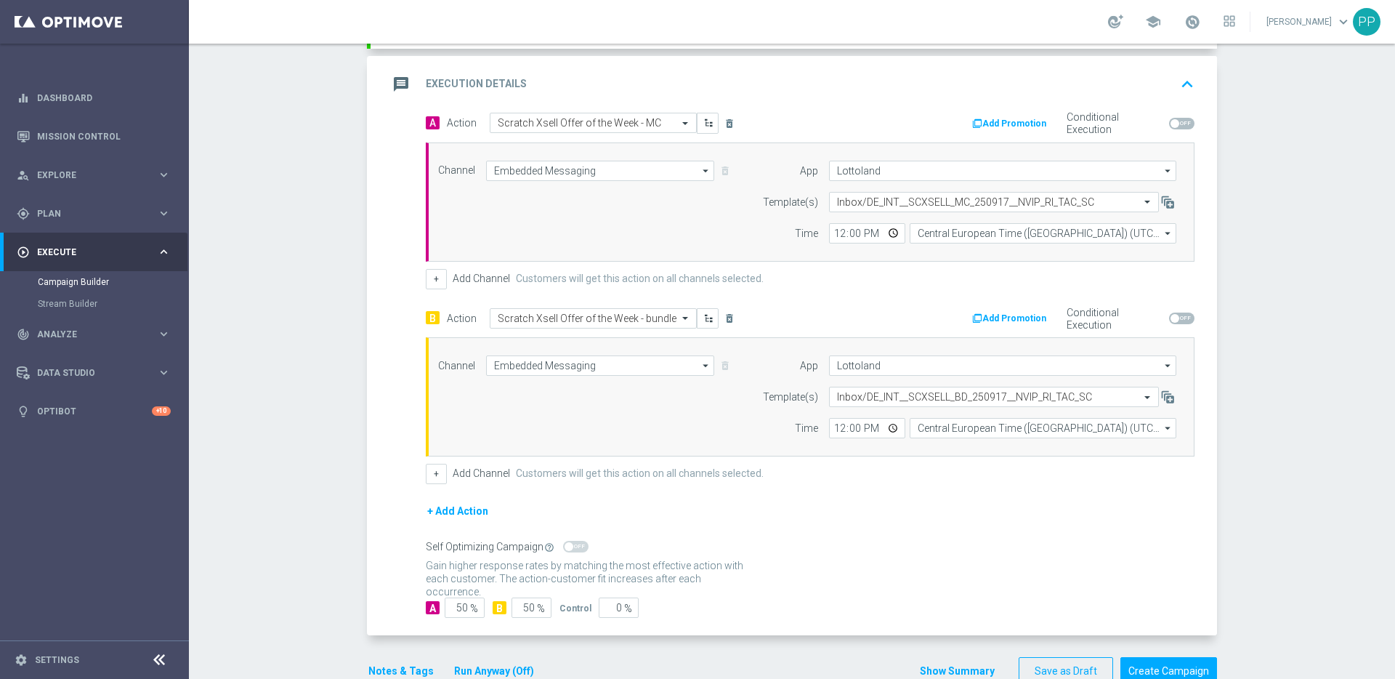
scroll to position [331, 0]
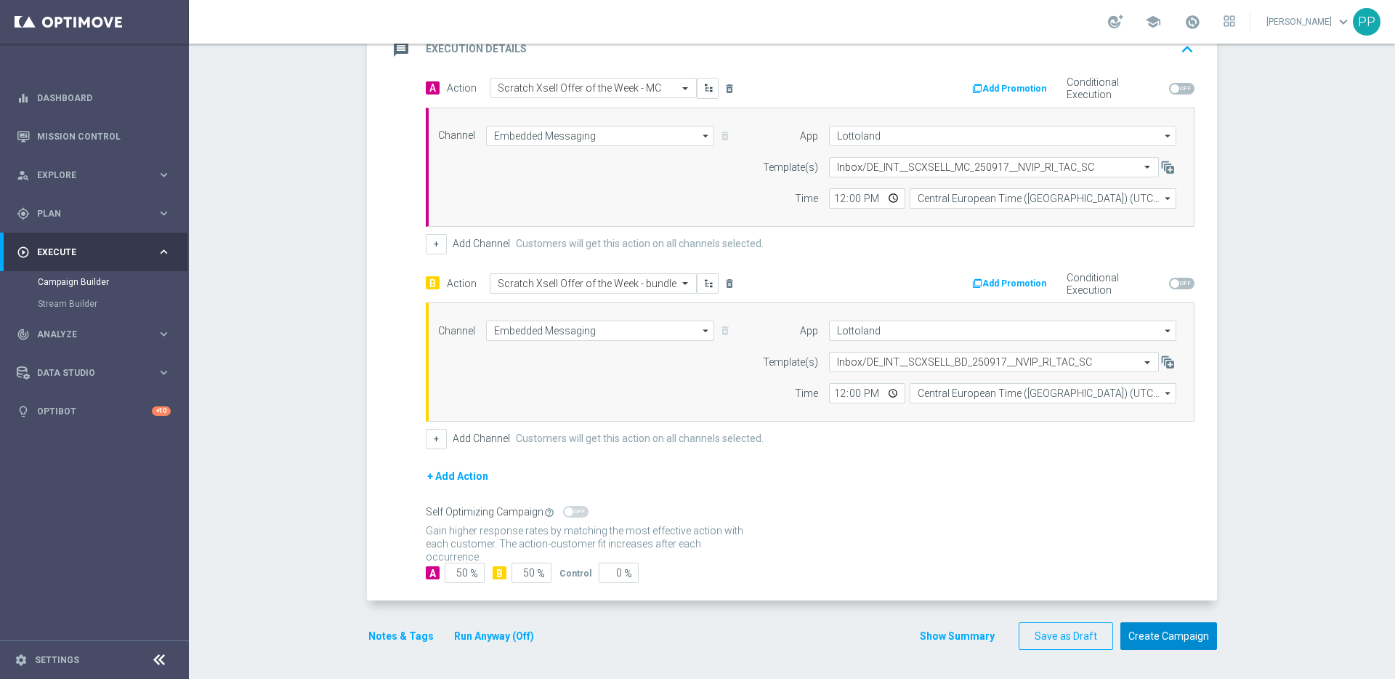
click at [1155, 629] on button "Create Campaign" at bounding box center [1168, 636] width 97 height 28
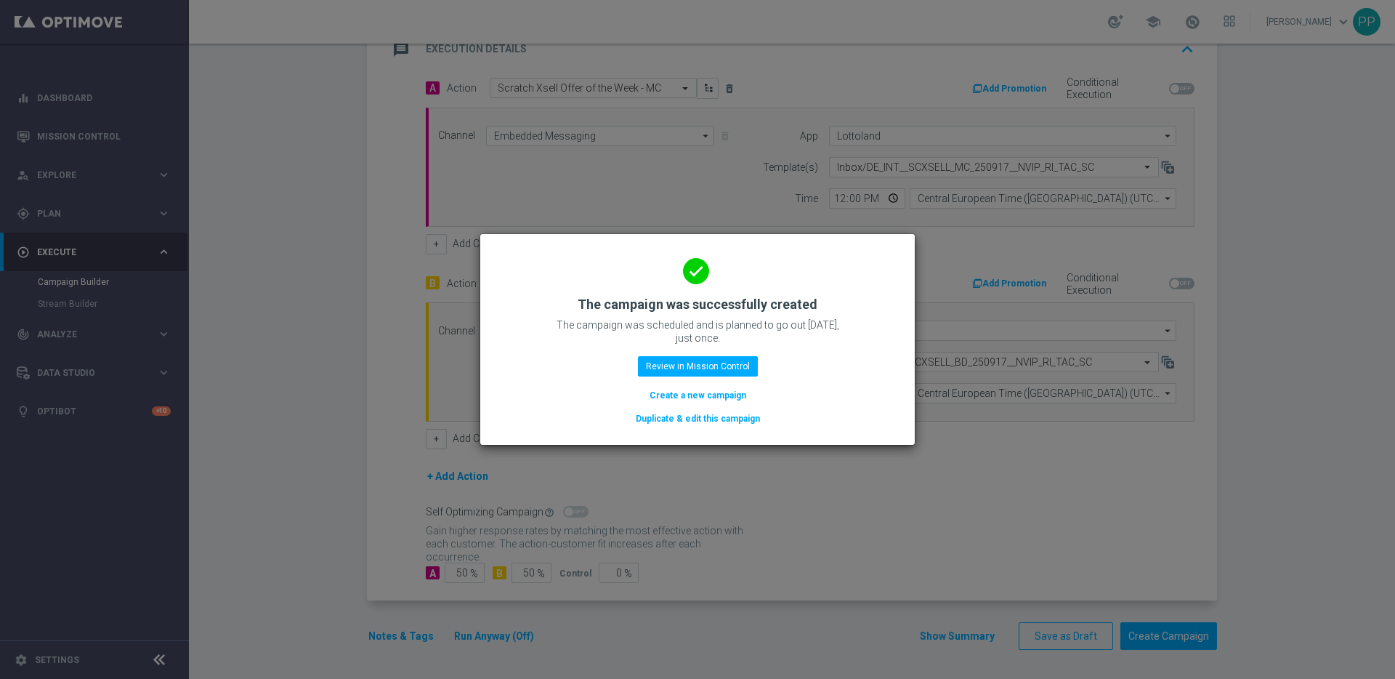
click at [703, 419] on button "Duplicate & edit this campaign" at bounding box center [697, 419] width 127 height 16
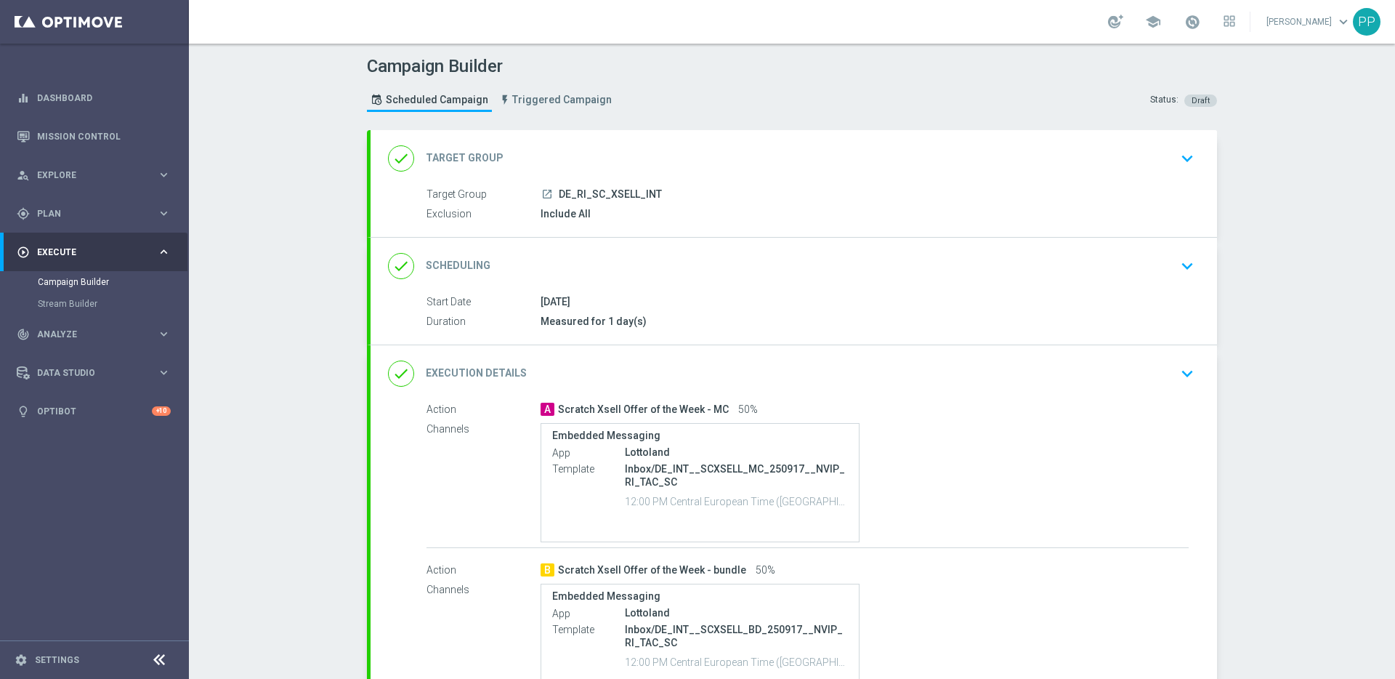
click at [589, 163] on div "done Target Group keyboard_arrow_down" at bounding box center [794, 159] width 812 height 28
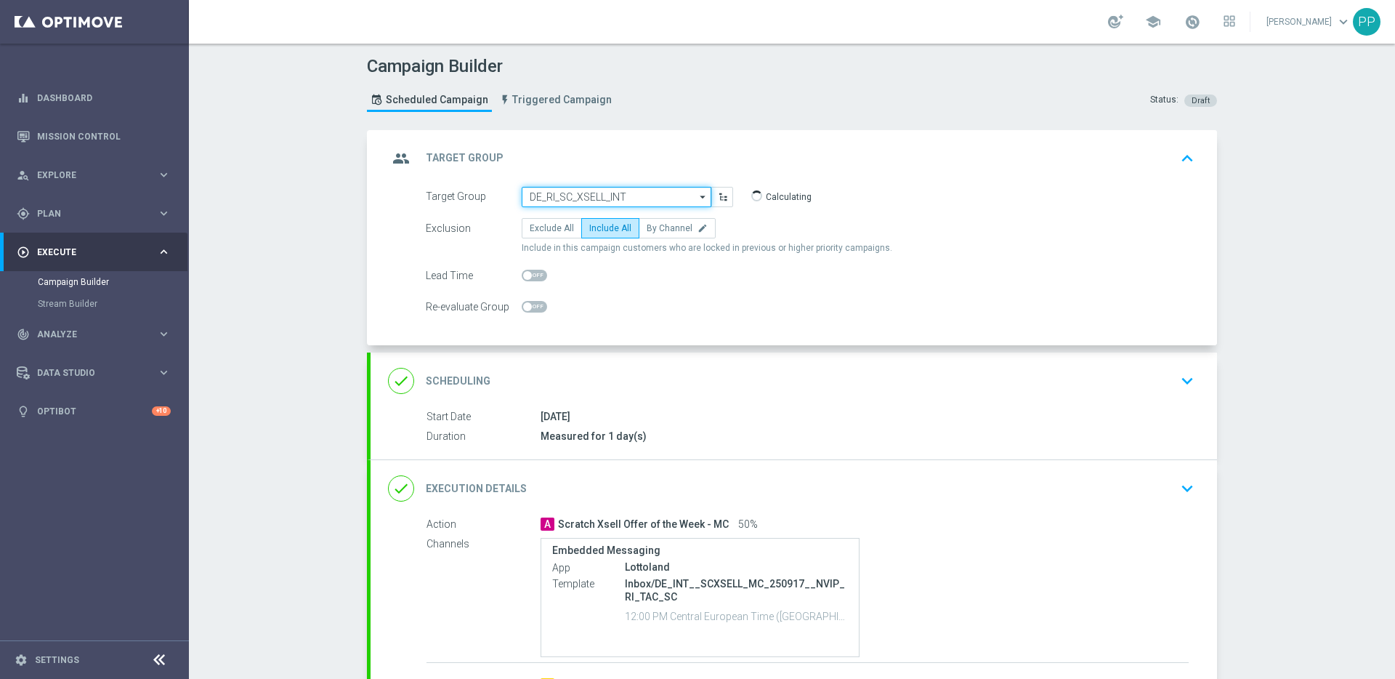
click at [566, 201] on input "DE_RI_SC_XSELL_INT" at bounding box center [617, 197] width 190 height 20
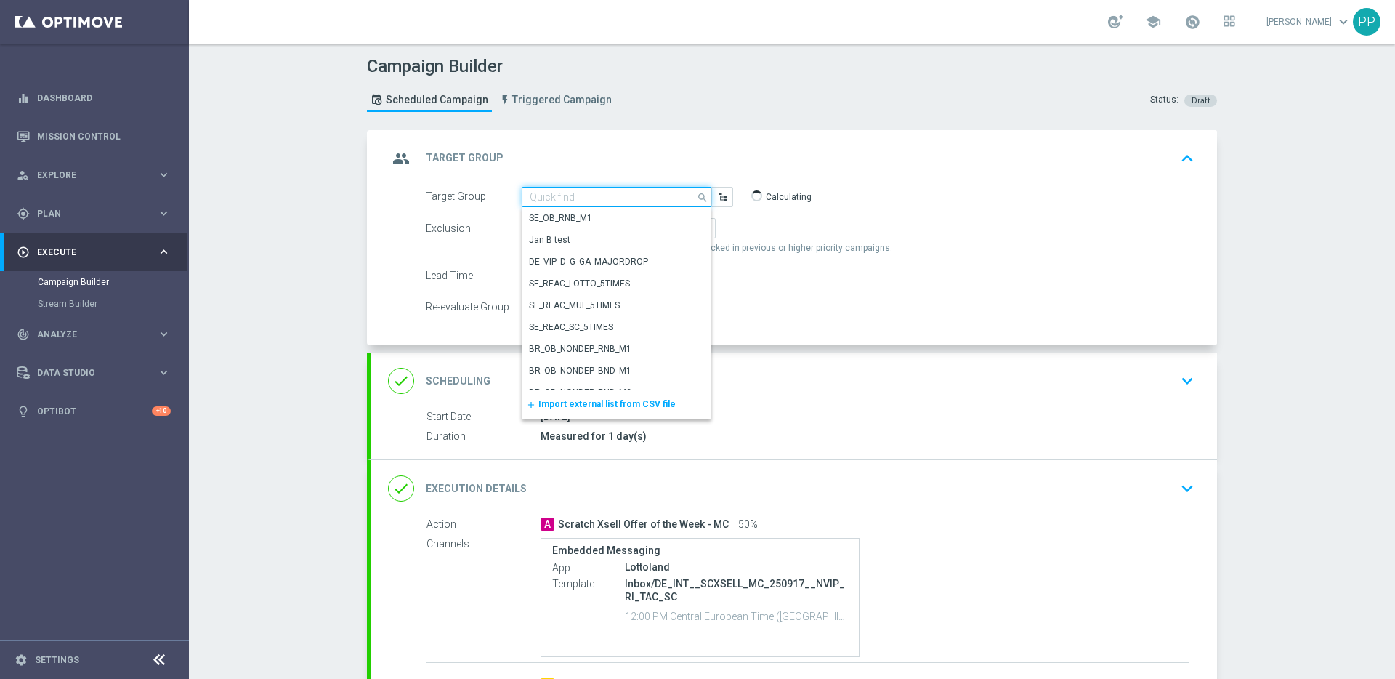
paste input "AT_RI_SC_XSELL"
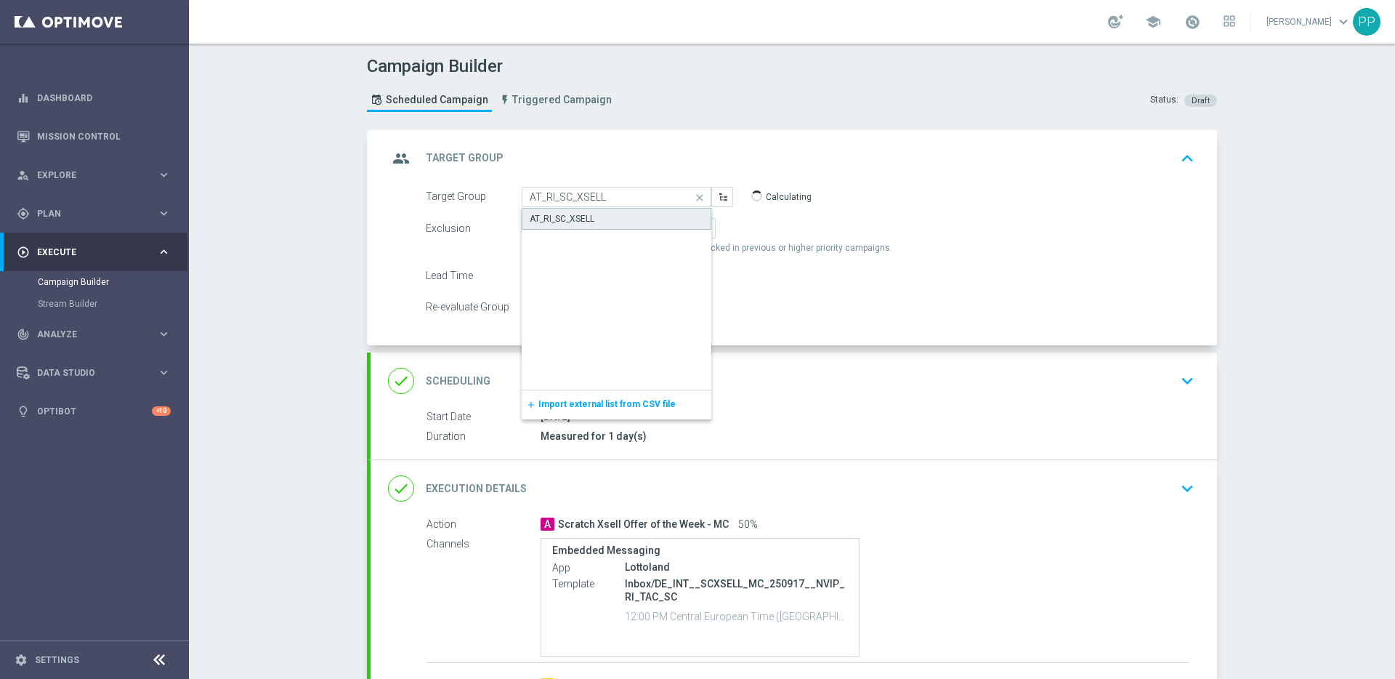
click at [558, 219] on div "AT_RI_SC_XSELL" at bounding box center [562, 218] width 65 height 13
type input "AT_RI_SC_XSELL"
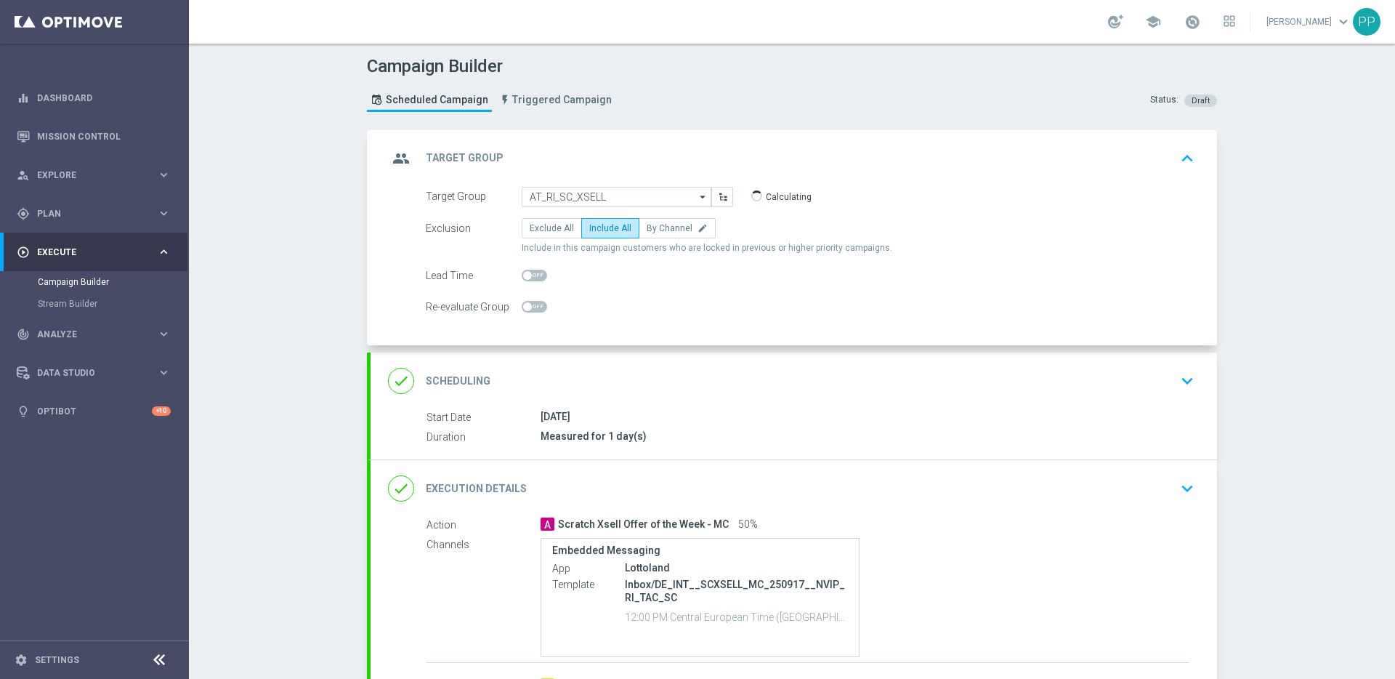
click at [584, 480] on div "done Execution Details keyboard_arrow_down" at bounding box center [794, 488] width 812 height 28
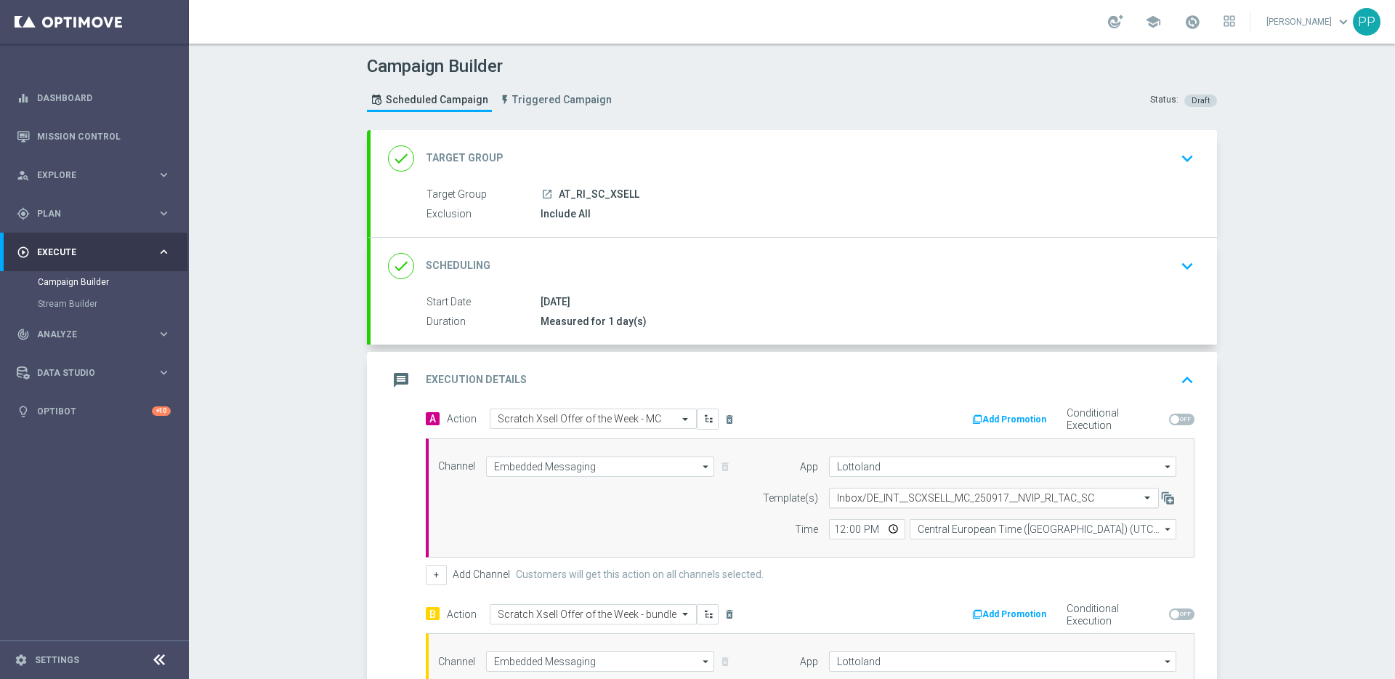
click at [886, 501] on input "text" at bounding box center [979, 498] width 285 height 12
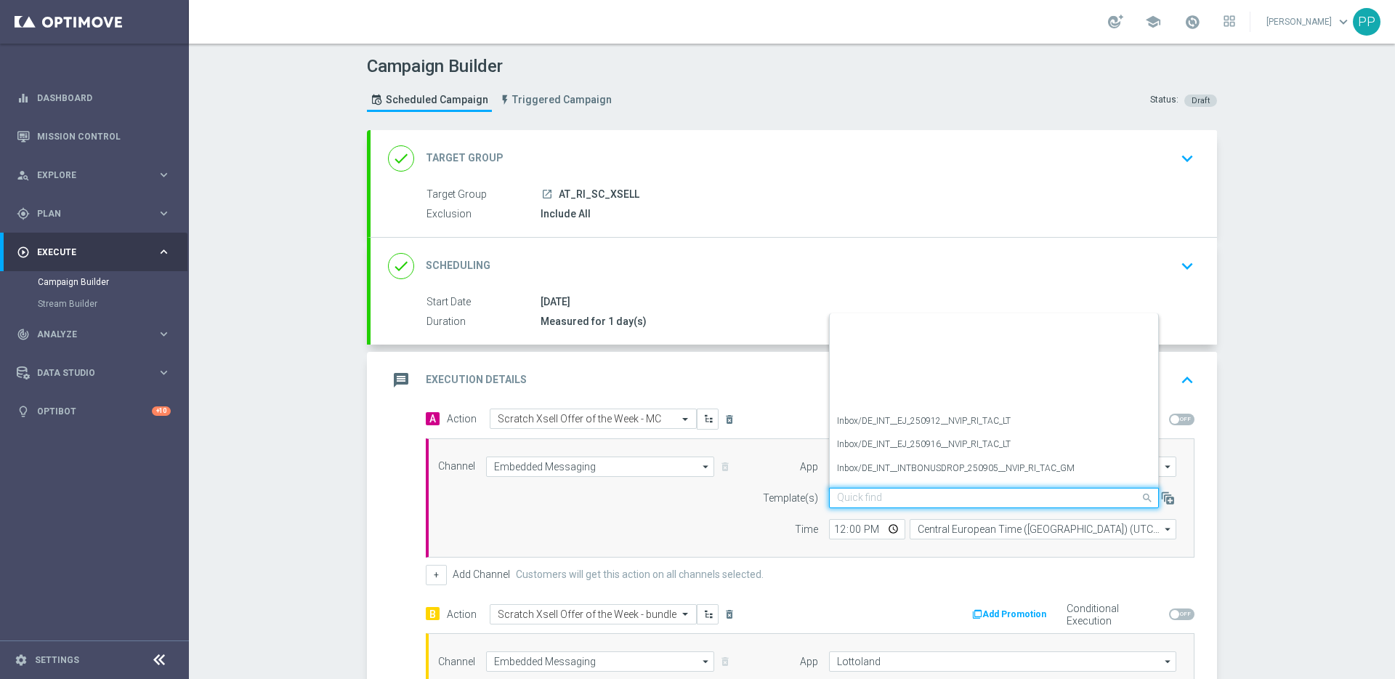
scroll to position [192, 0]
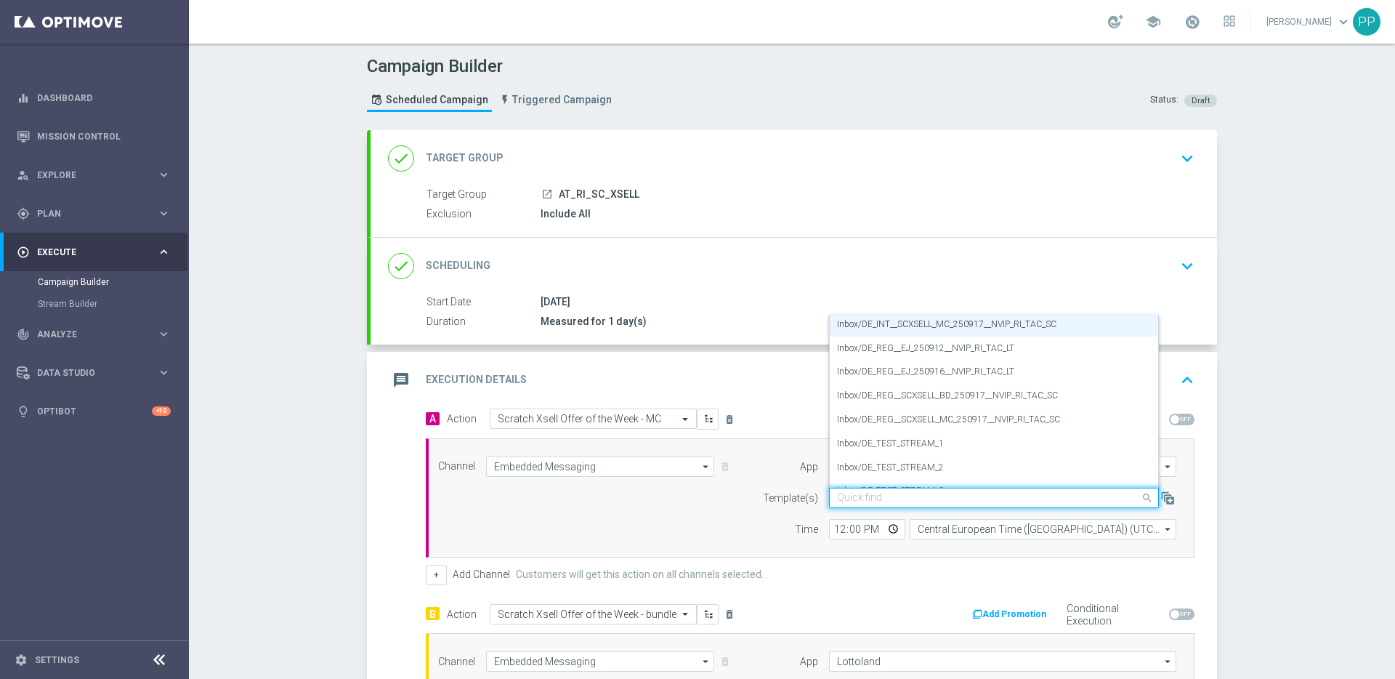
paste input "AT__SCXSELL_MC_250917__NVIP_RI_TAC_SC"
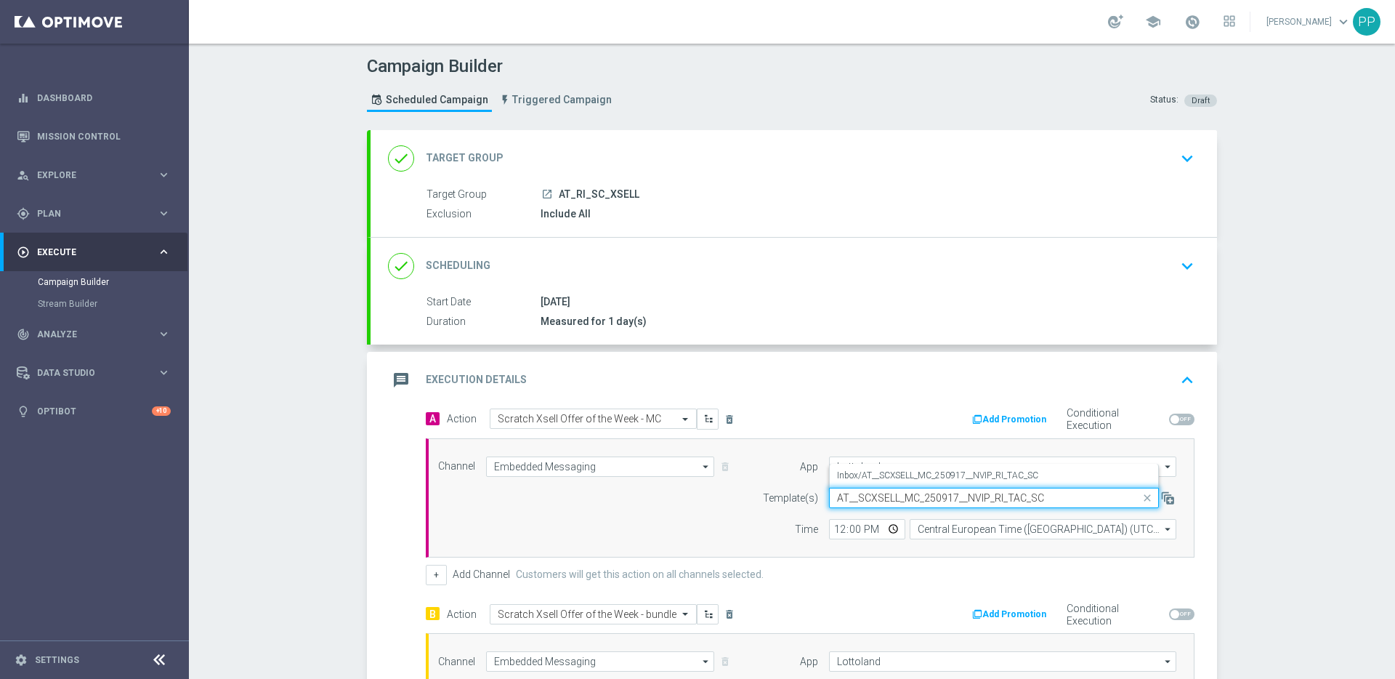
scroll to position [0, 0]
click at [870, 479] on label "Inbox/AT__SCXSELL_MC_250917__NVIP_RI_TAC_SC" at bounding box center [937, 475] width 201 height 12
type input "AT__SCXSELL_MC_250917__NVIP_RI_TAC_SC"
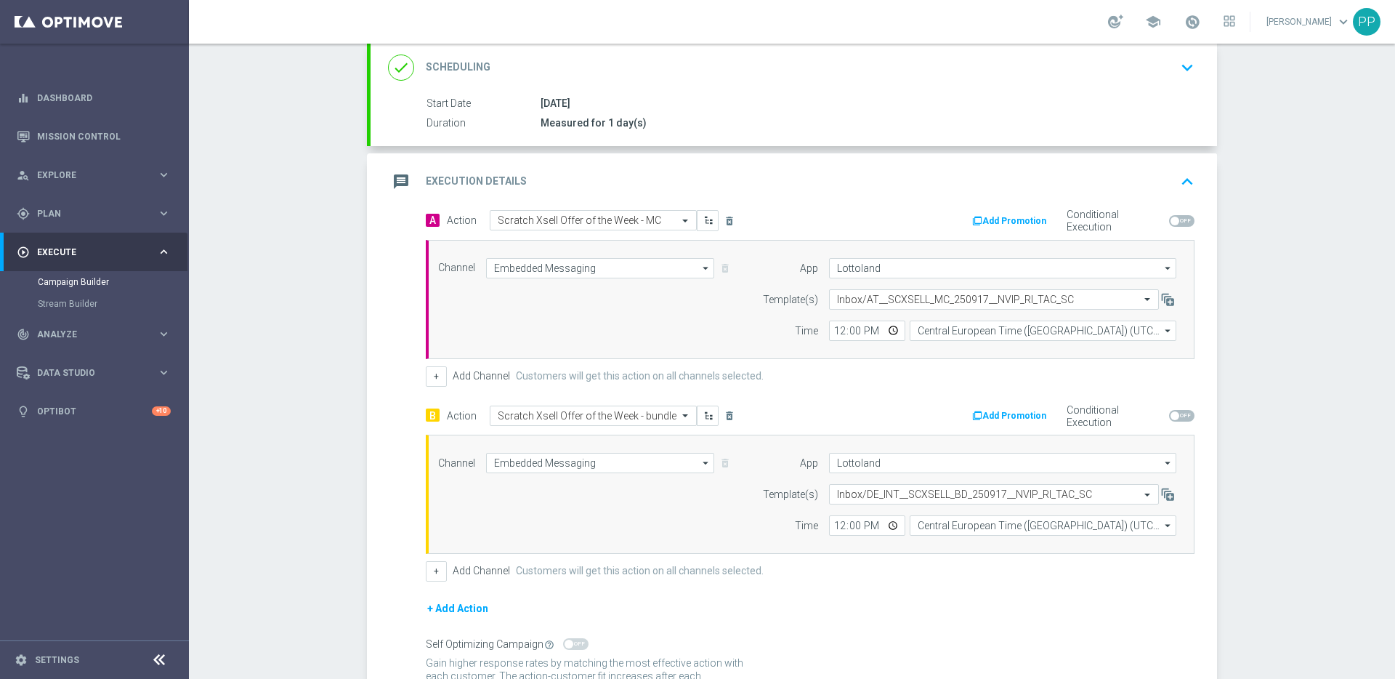
scroll to position [262, 0]
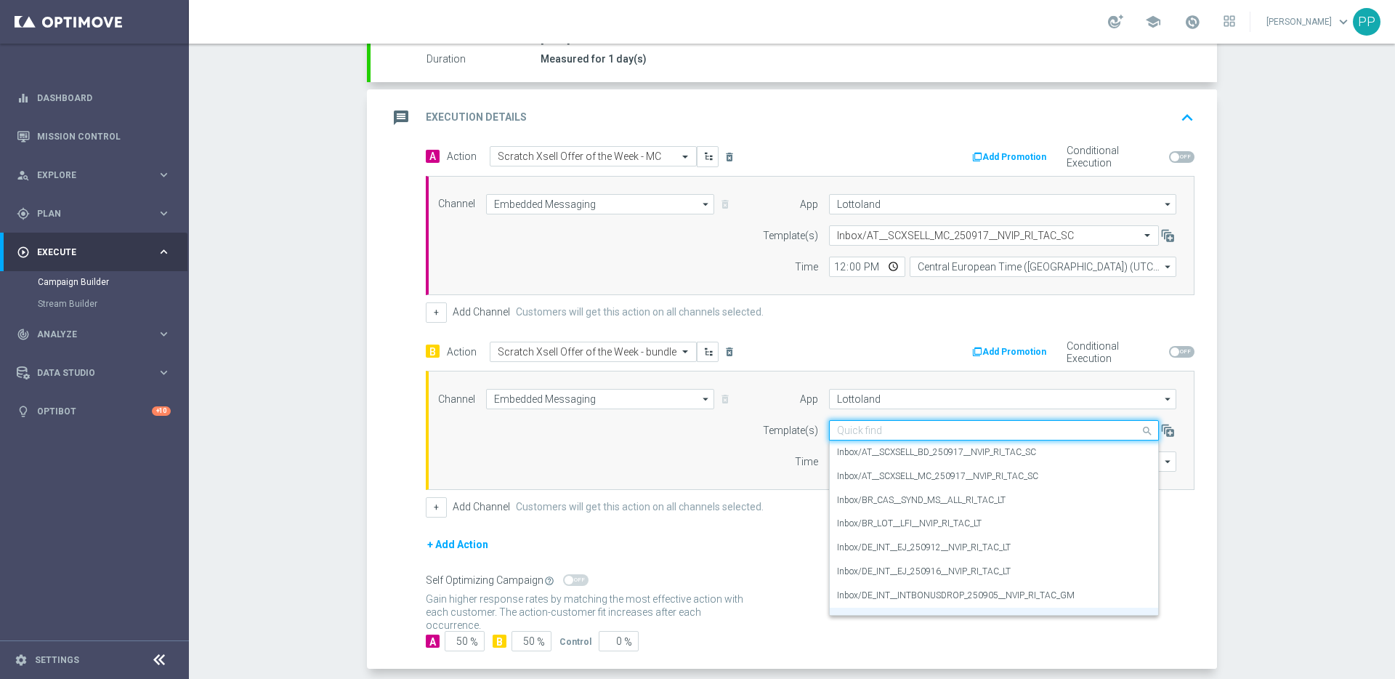
click at [838, 429] on input "text" at bounding box center [979, 430] width 285 height 12
paste input "AT__SCXSELL_BD_250917__NVIP_RI_TAC_SC"
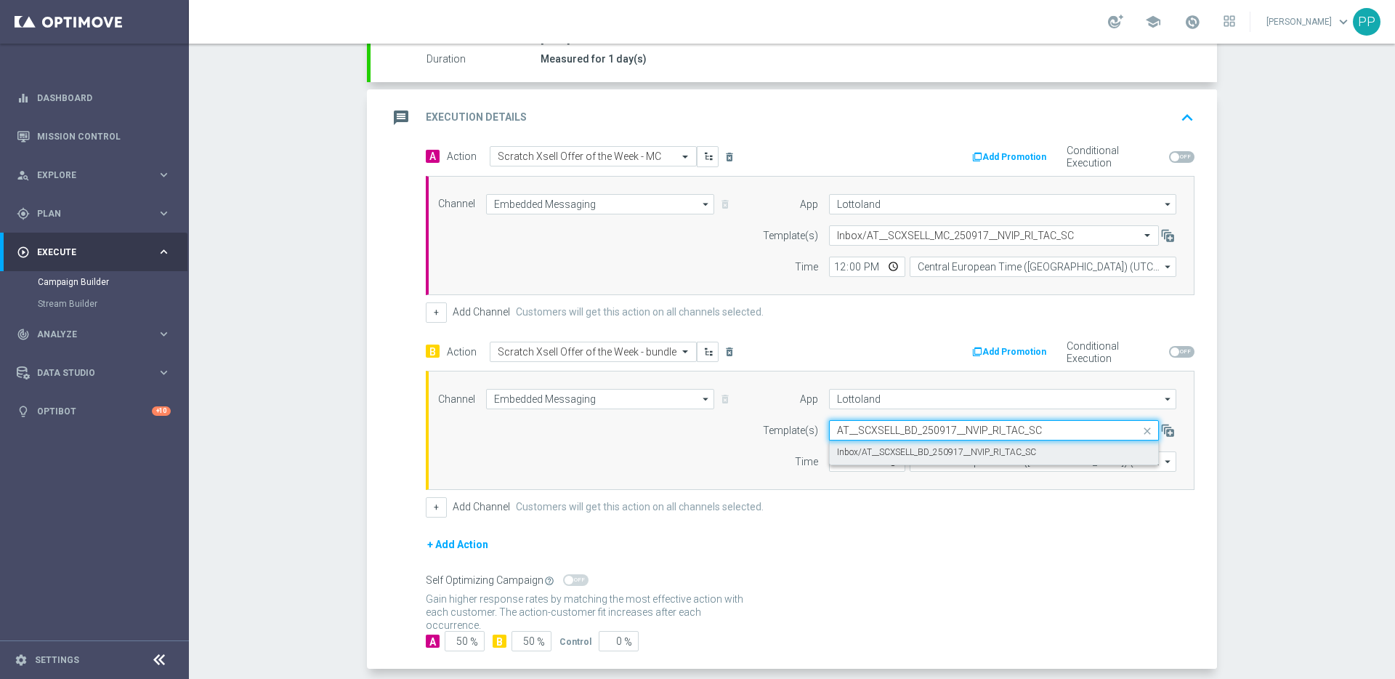
click at [857, 449] on label "Inbox/AT__SCXSELL_BD_250917__NVIP_RI_TAC_SC" at bounding box center [936, 452] width 199 height 12
type input "AT__SCXSELL_BD_250917__NVIP_RI_TAC_SC"
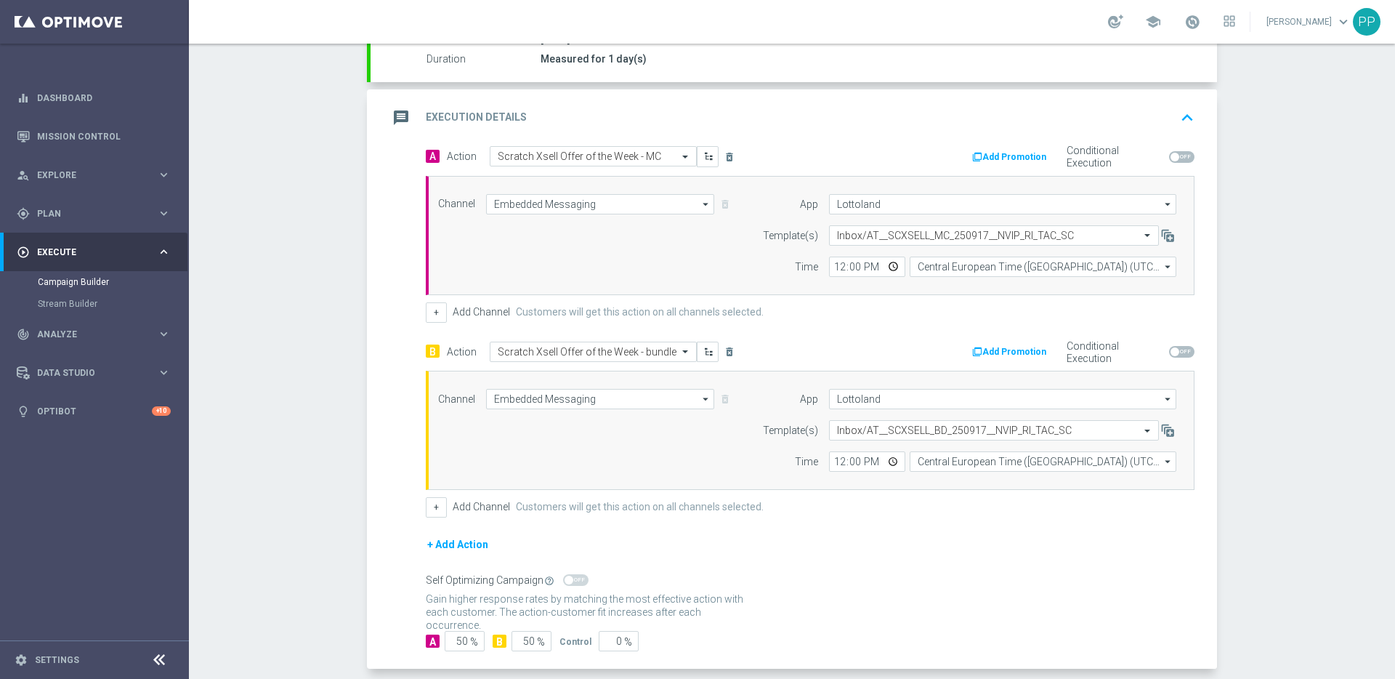
click at [876, 519] on form "A Action Select action Scratch Xsell Offer of the Week - MC delete_forever Add …" at bounding box center [810, 398] width 769 height 505
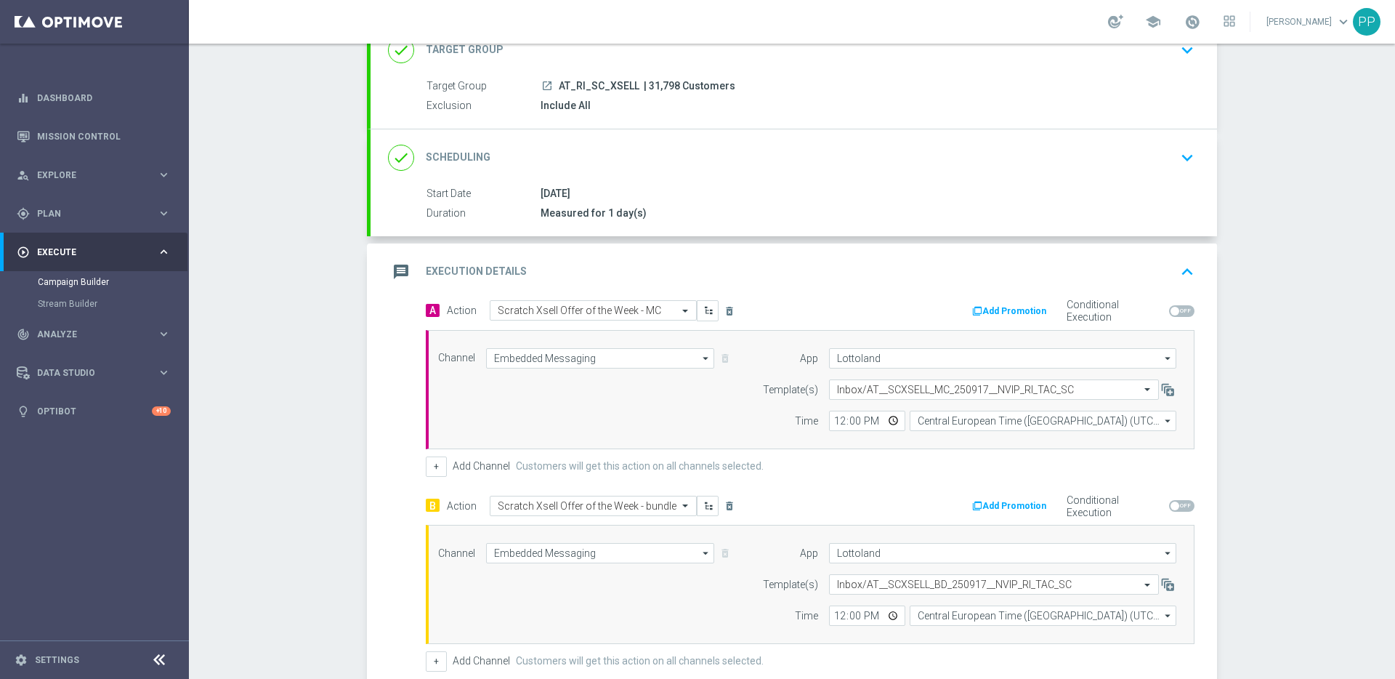
scroll to position [95, 0]
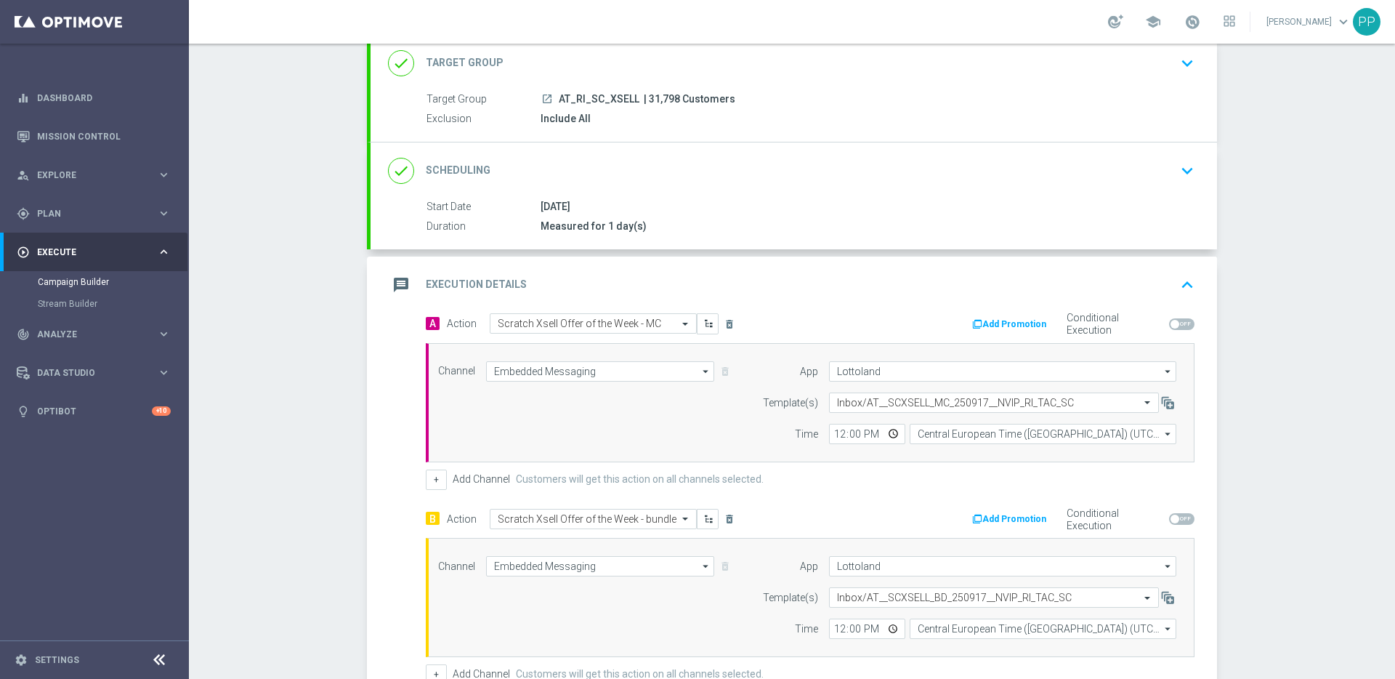
click at [648, 102] on span "| 31,798 Customers" at bounding box center [690, 99] width 92 height 13
copy span "31,798"
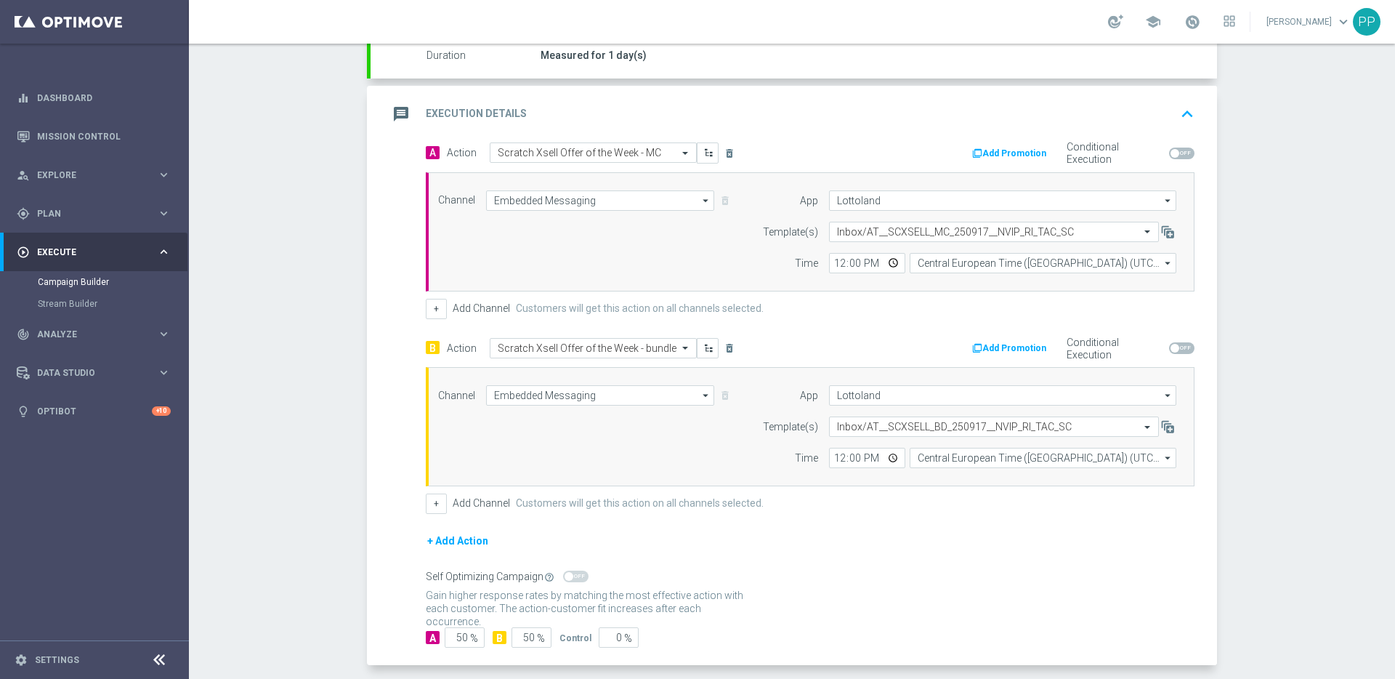
scroll to position [331, 0]
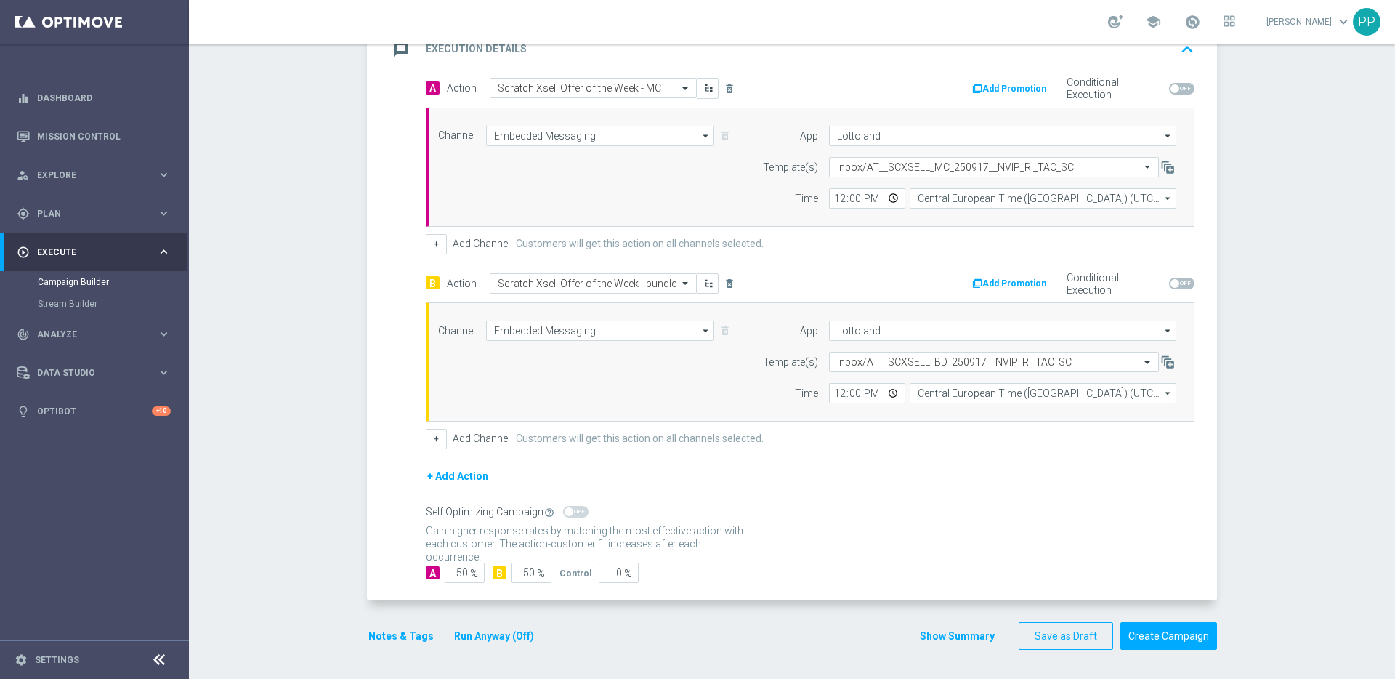
click at [386, 633] on button "Notes & Tags" at bounding box center [401, 636] width 68 height 18
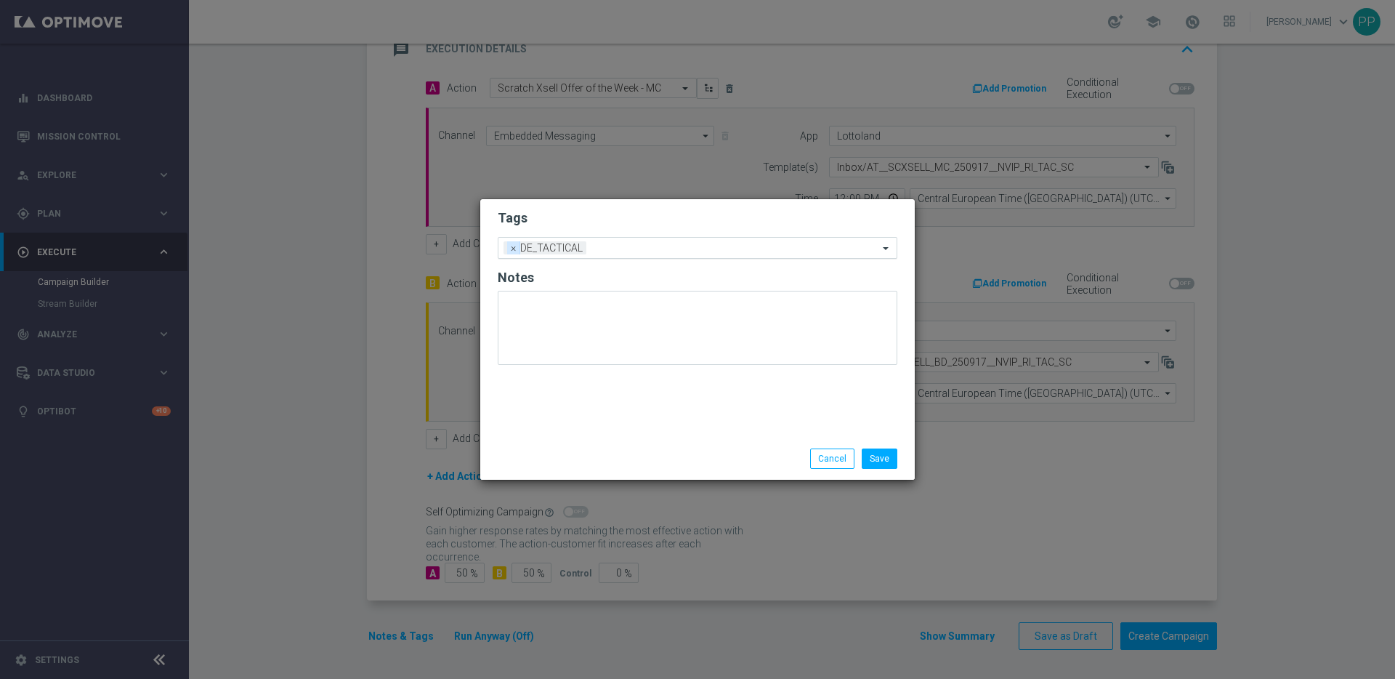
click at [508, 252] on span "×" at bounding box center [513, 247] width 13 height 13
click at [511, 245] on input "text" at bounding box center [692, 248] width 373 height 12
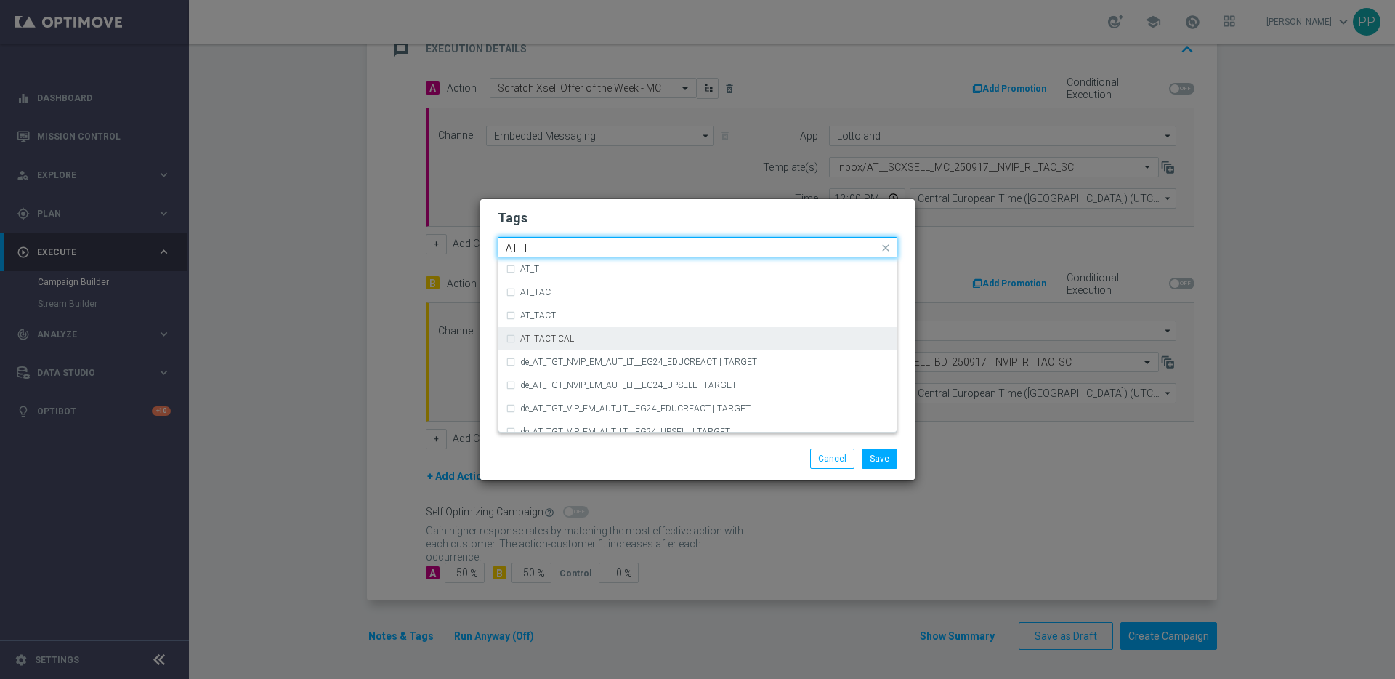
click at [520, 332] on div "AT_TACTICAL" at bounding box center [698, 338] width 384 height 23
type input "AT_T"
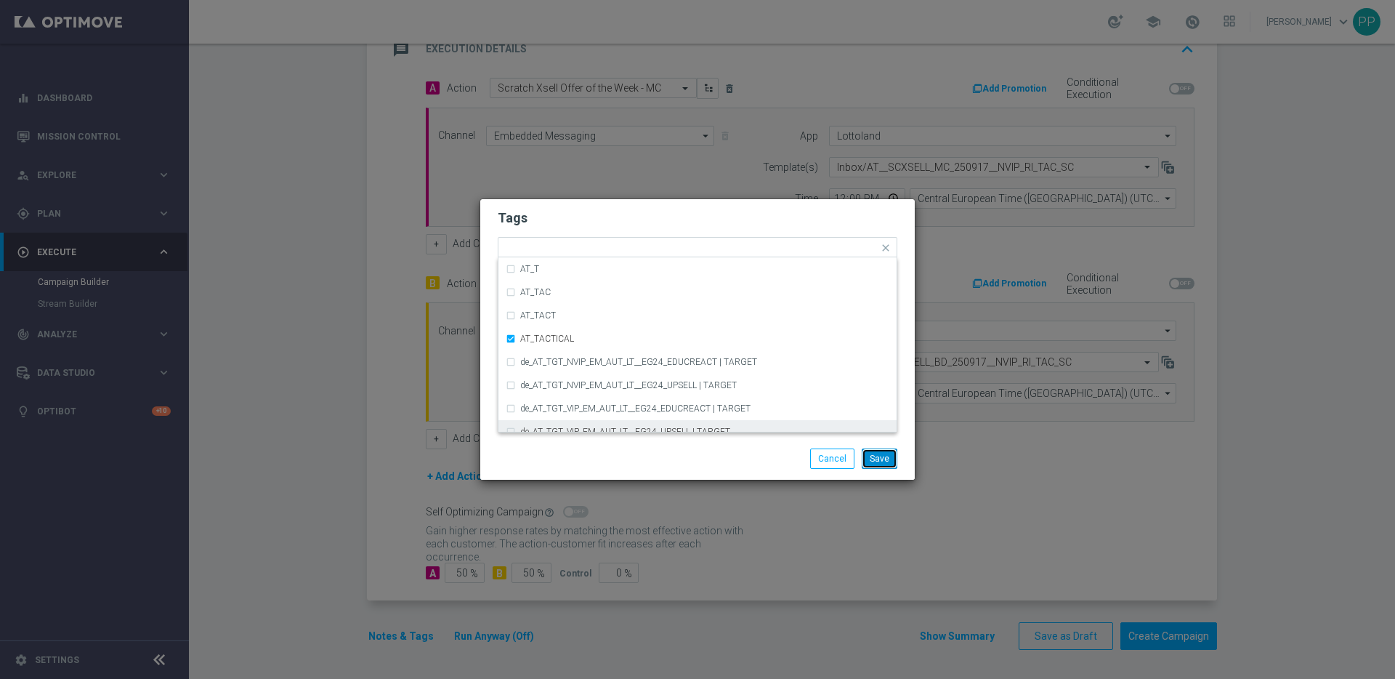
click at [873, 460] on button "Save" at bounding box center [880, 458] width 36 height 20
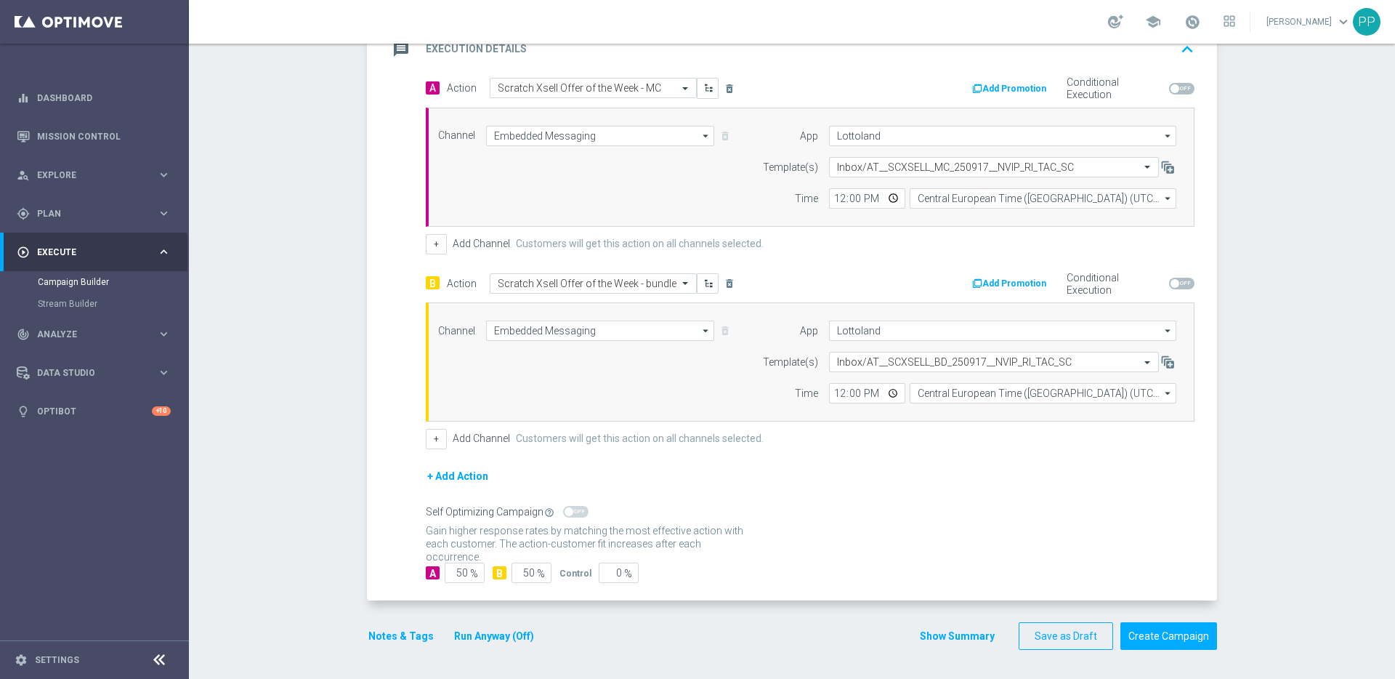
click at [873, 460] on form "A Action Select action Scratch Xsell Offer of the Week - MC delete_forever Add …" at bounding box center [810, 330] width 769 height 505
click at [1168, 637] on button "Create Campaign" at bounding box center [1168, 636] width 97 height 28
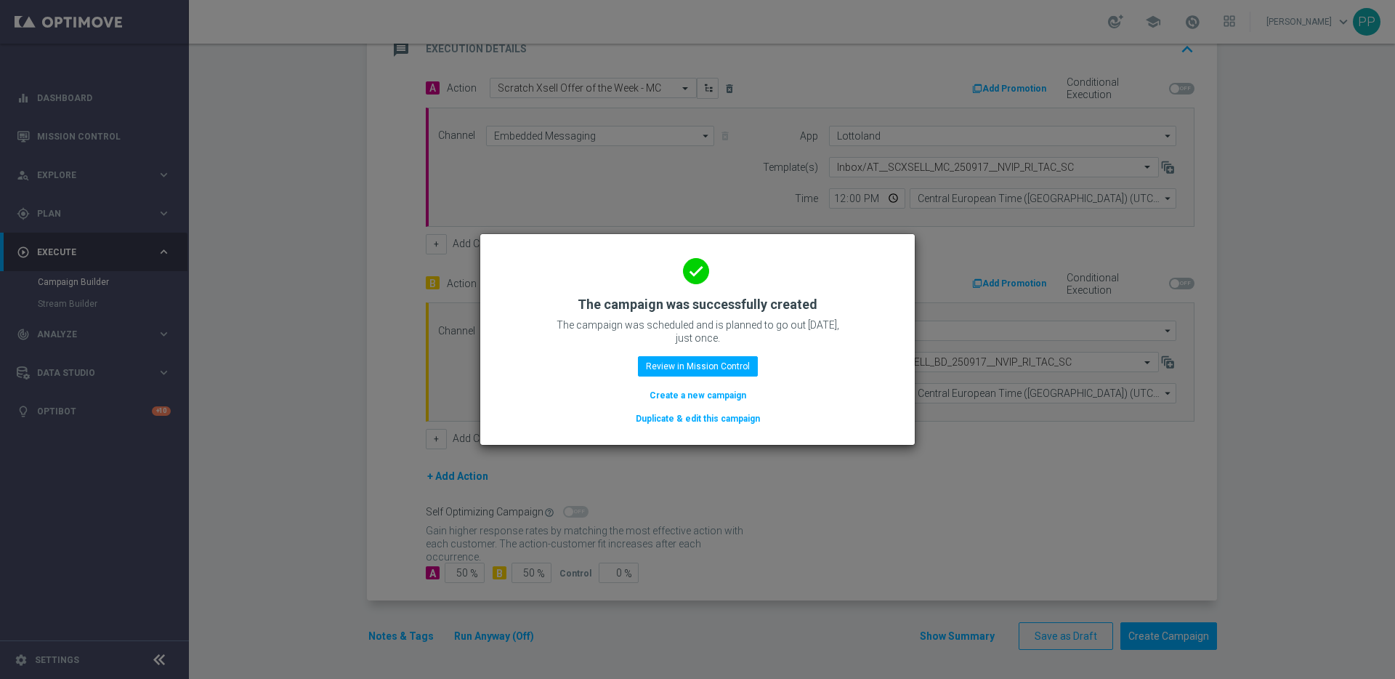
click at [669, 400] on button "Create a new campaign" at bounding box center [698, 395] width 100 height 16
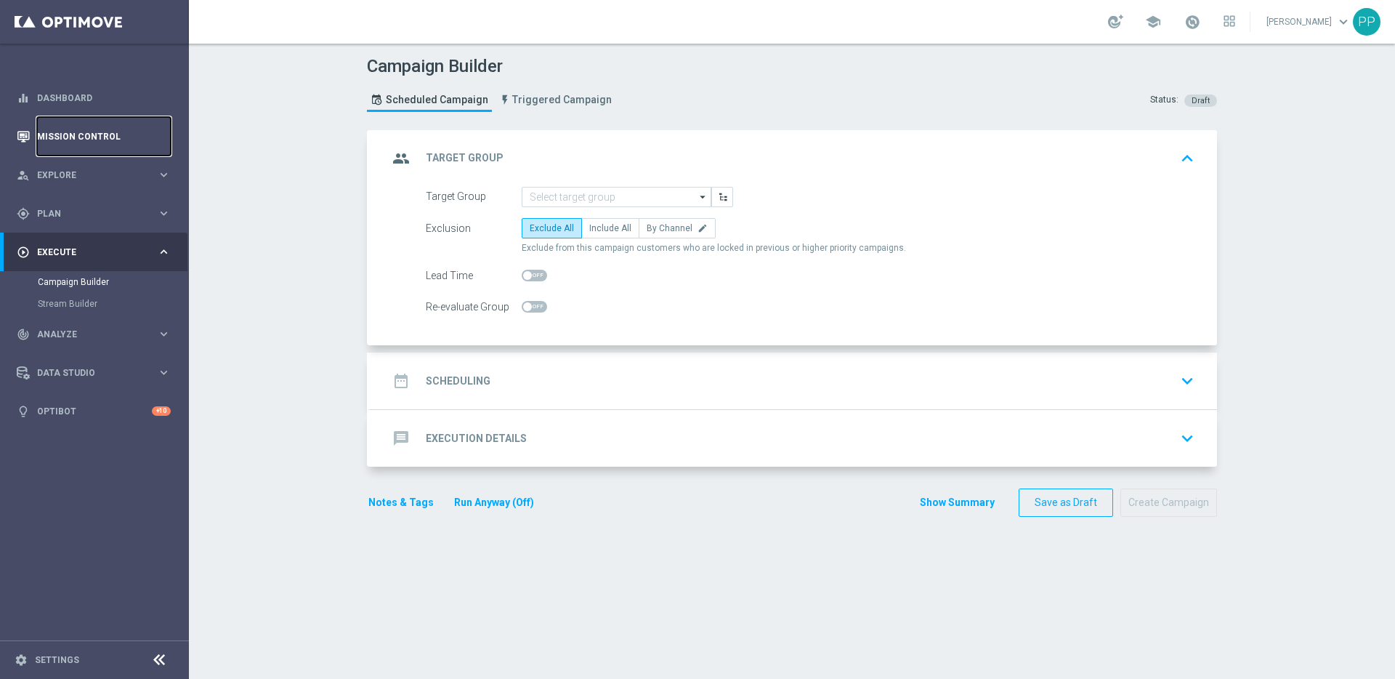
click at [73, 139] on link "Mission Control" at bounding box center [104, 136] width 134 height 39
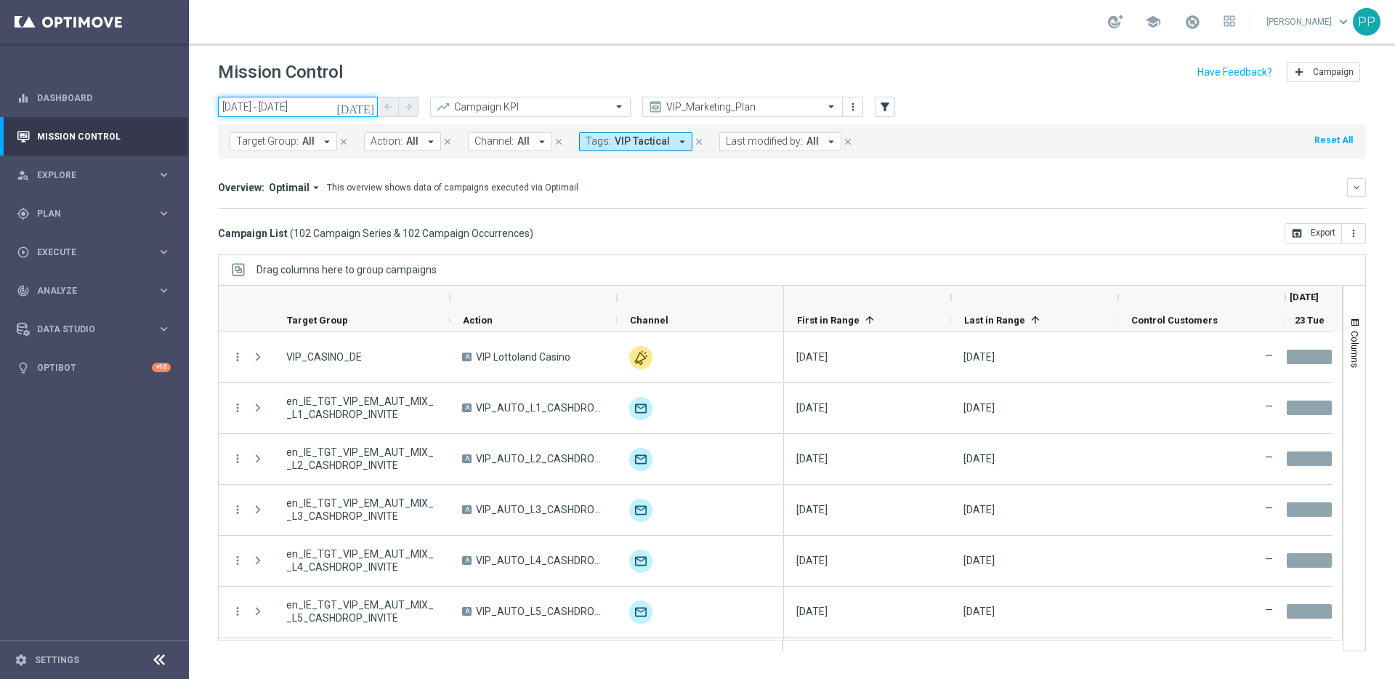
click at [323, 104] on input "23 Sep 2025 - 23 Sep 2025" at bounding box center [298, 107] width 160 height 20
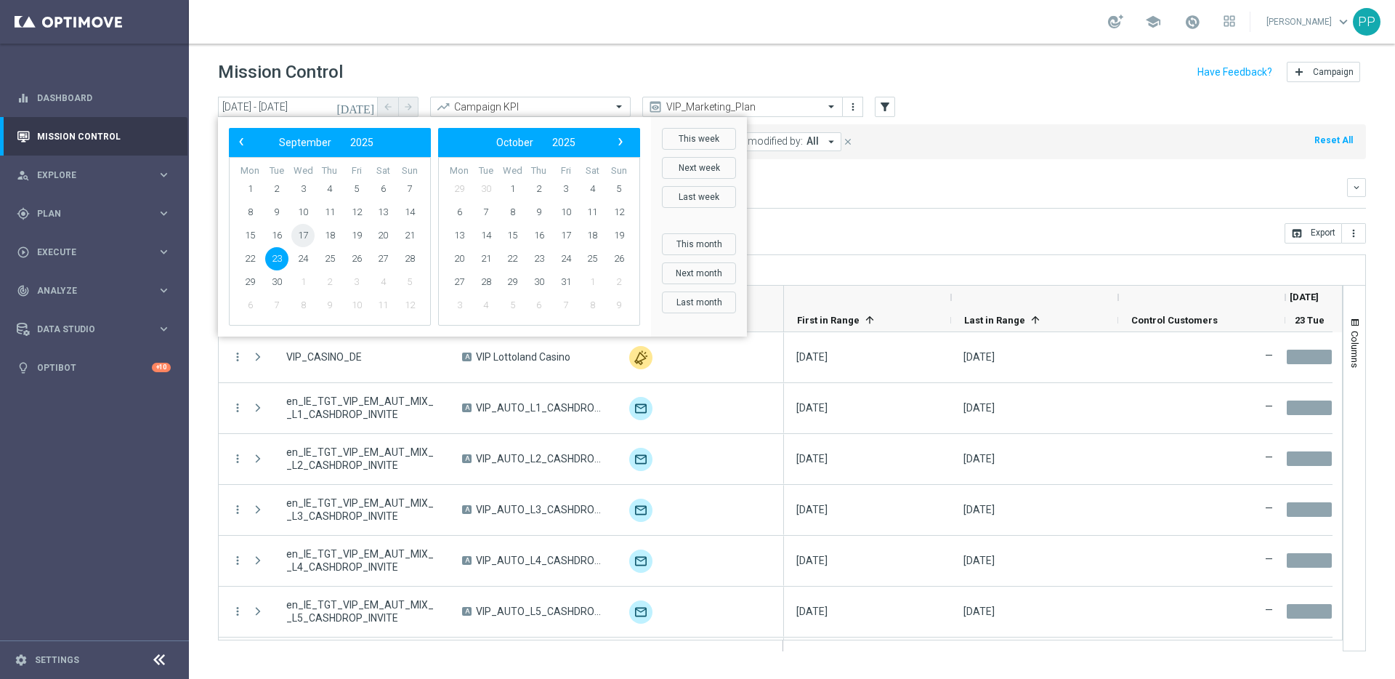
click at [296, 235] on span "17" at bounding box center [302, 235] width 23 height 23
type input "[DATE] - [DATE]"
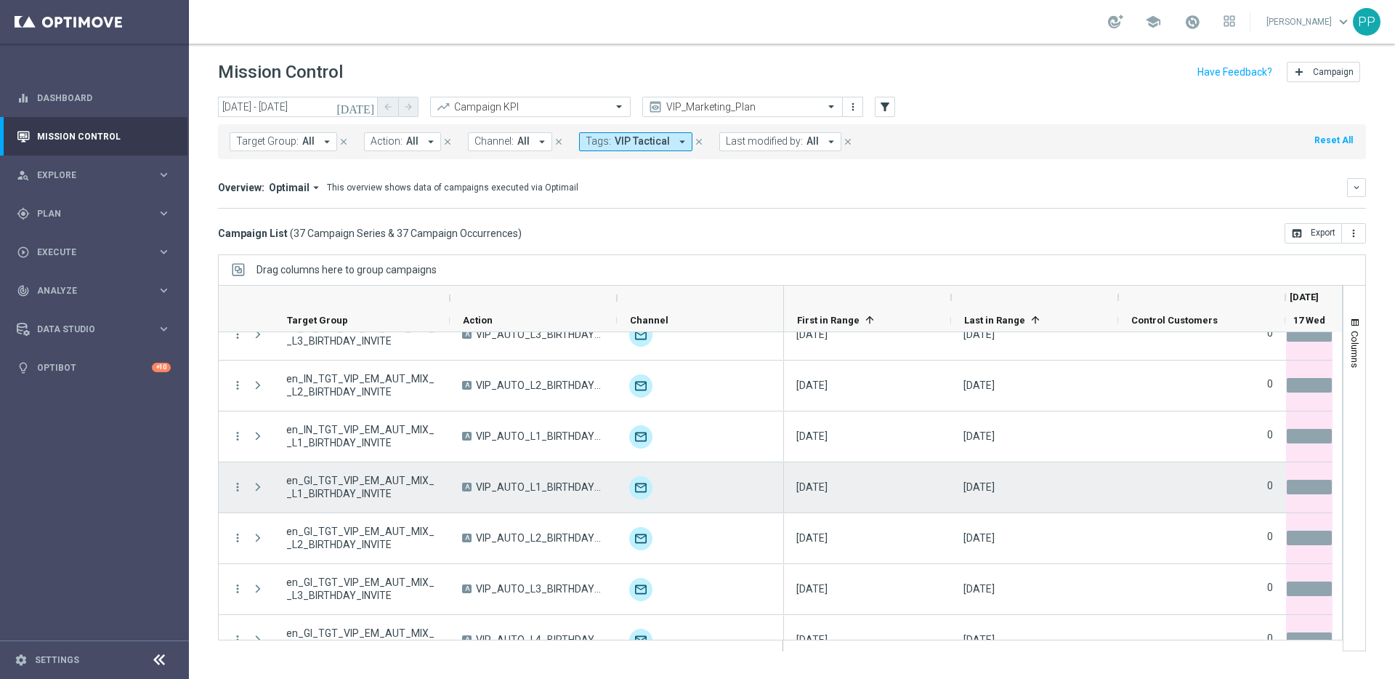
scroll to position [1575, 0]
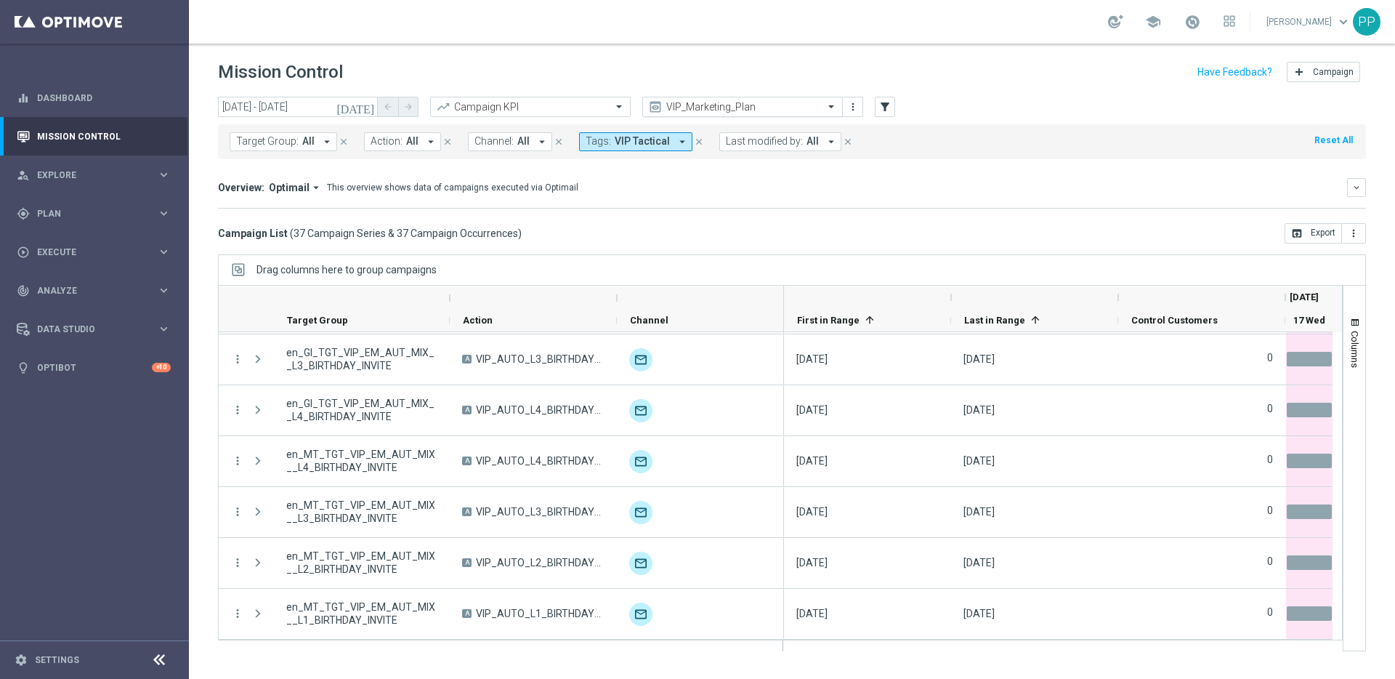
click at [830, 103] on span at bounding box center [833, 106] width 18 height 12
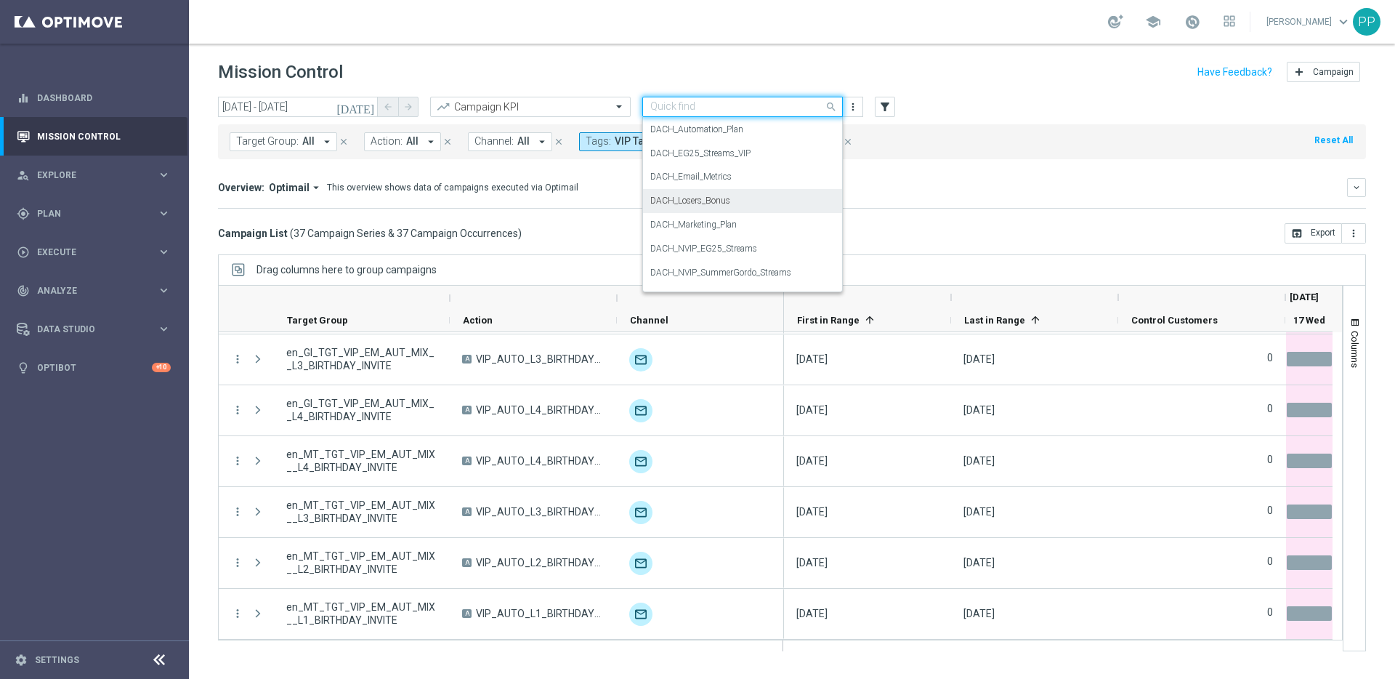
scroll to position [117, 0]
click at [698, 224] on label "DACH_Marketing_Plan" at bounding box center [693, 226] width 86 height 12
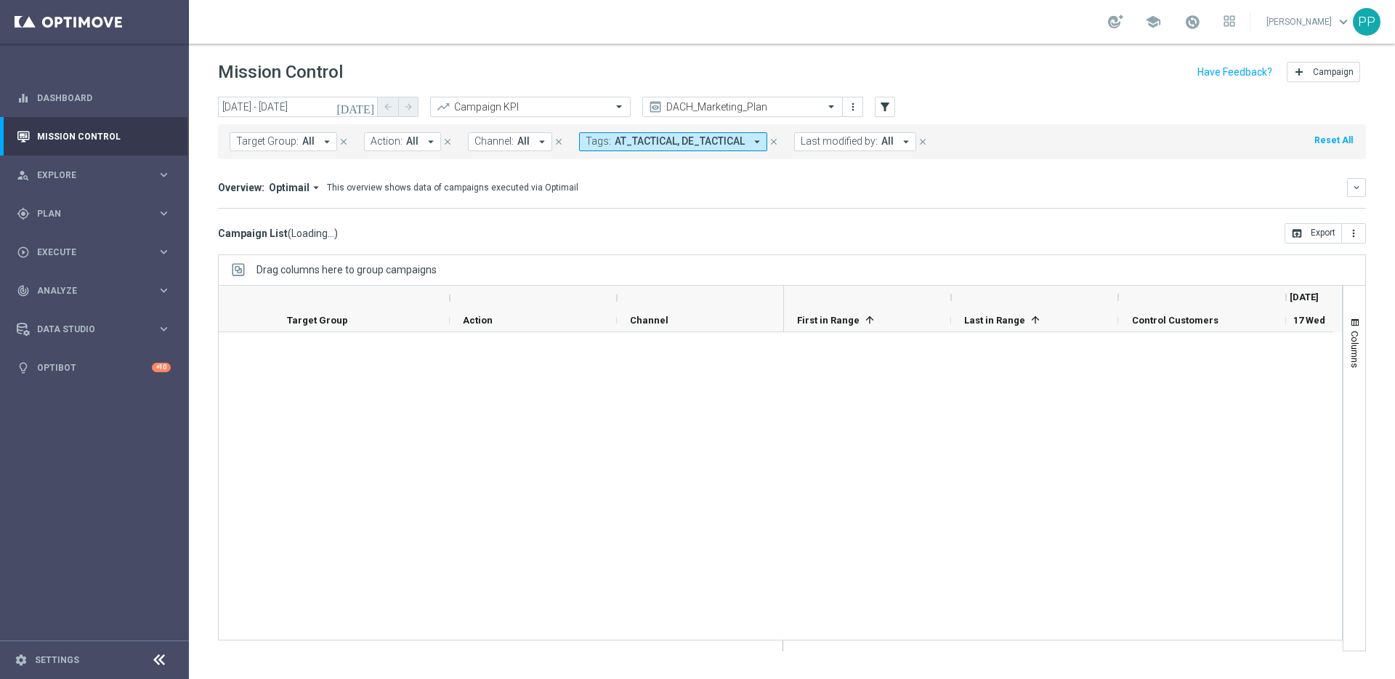
scroll to position [456, 0]
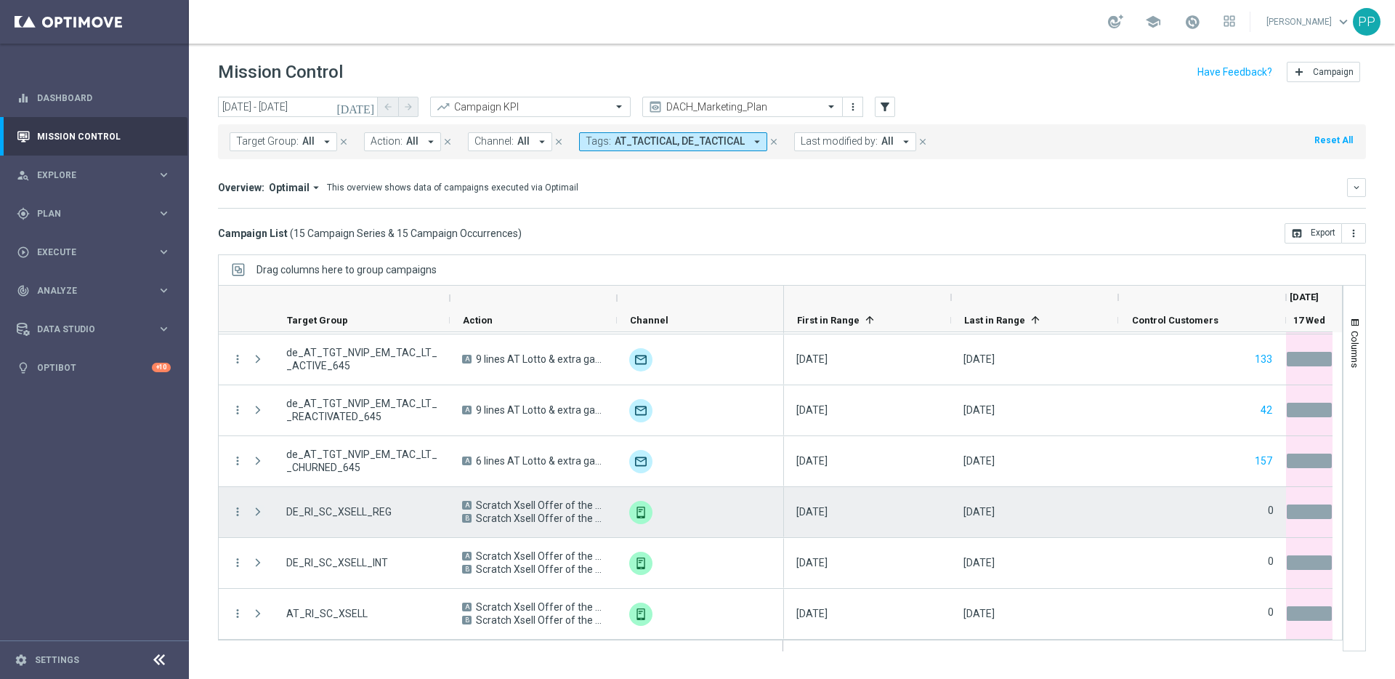
click at [259, 510] on span at bounding box center [257, 512] width 13 height 12
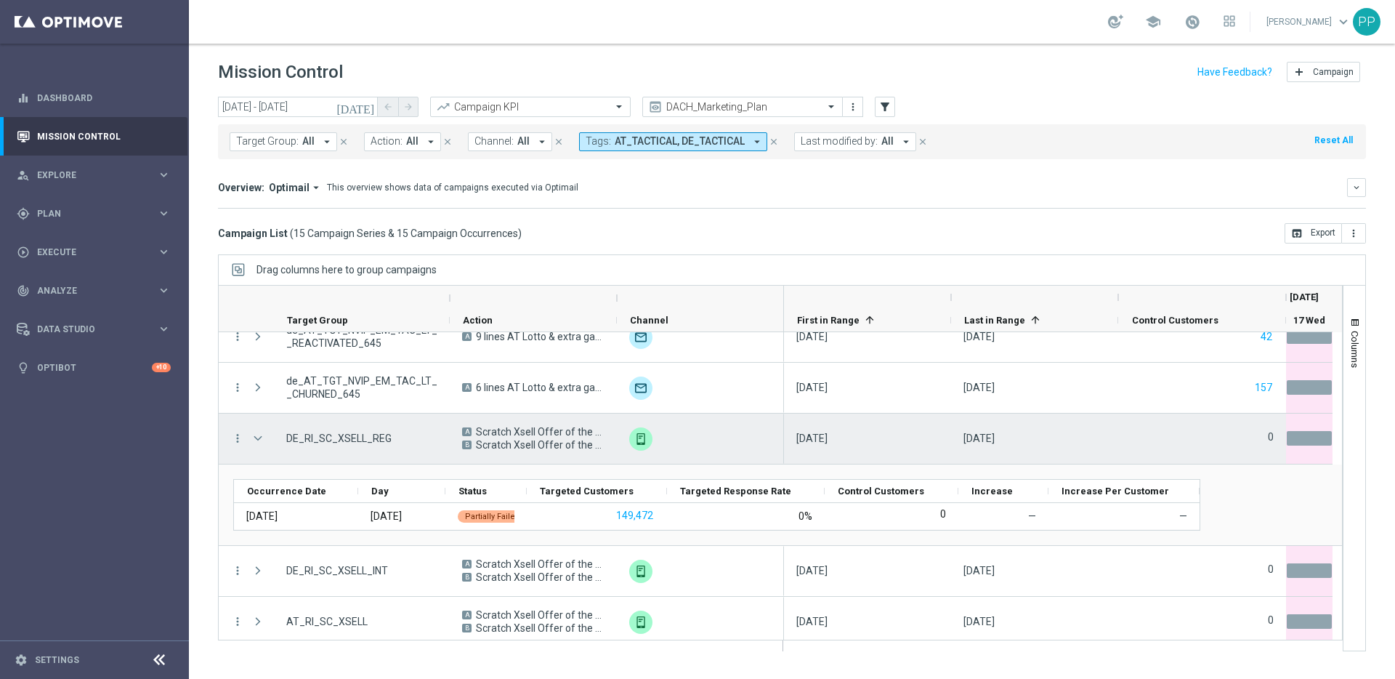
scroll to position [537, 0]
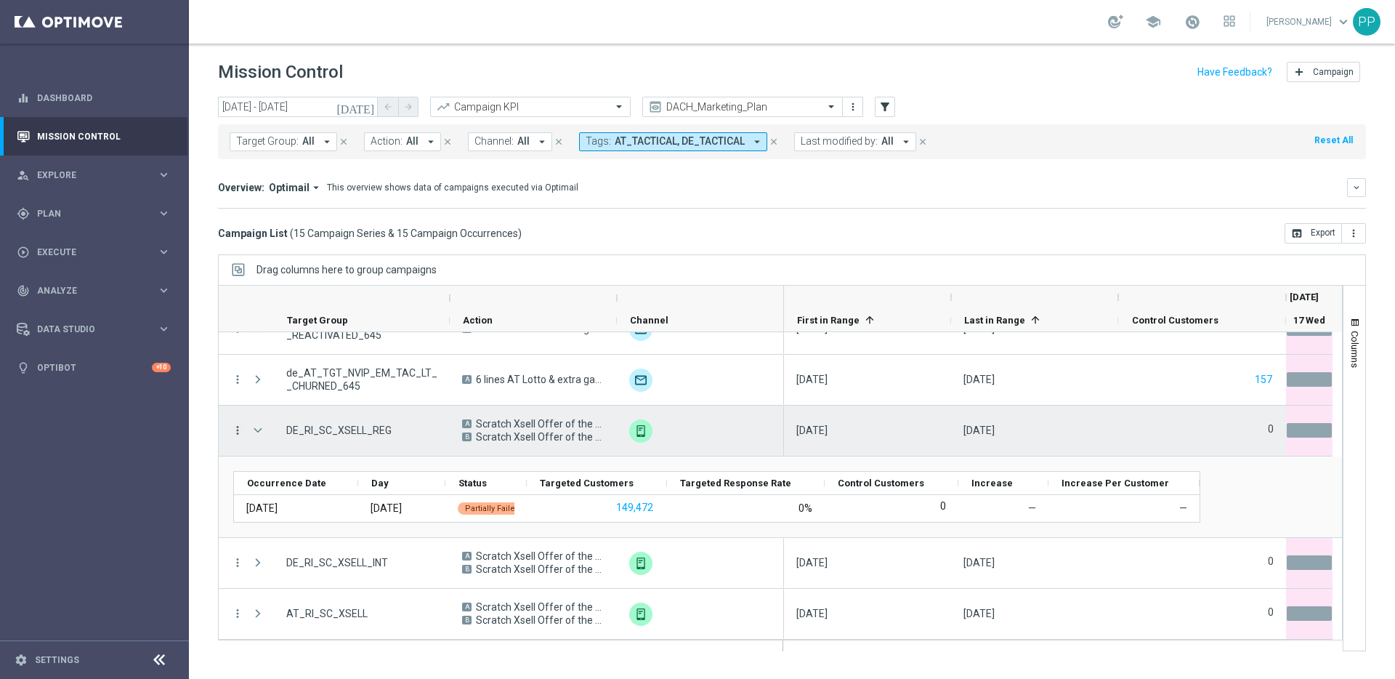
click at [238, 428] on icon "more_vert" at bounding box center [237, 430] width 13 height 13
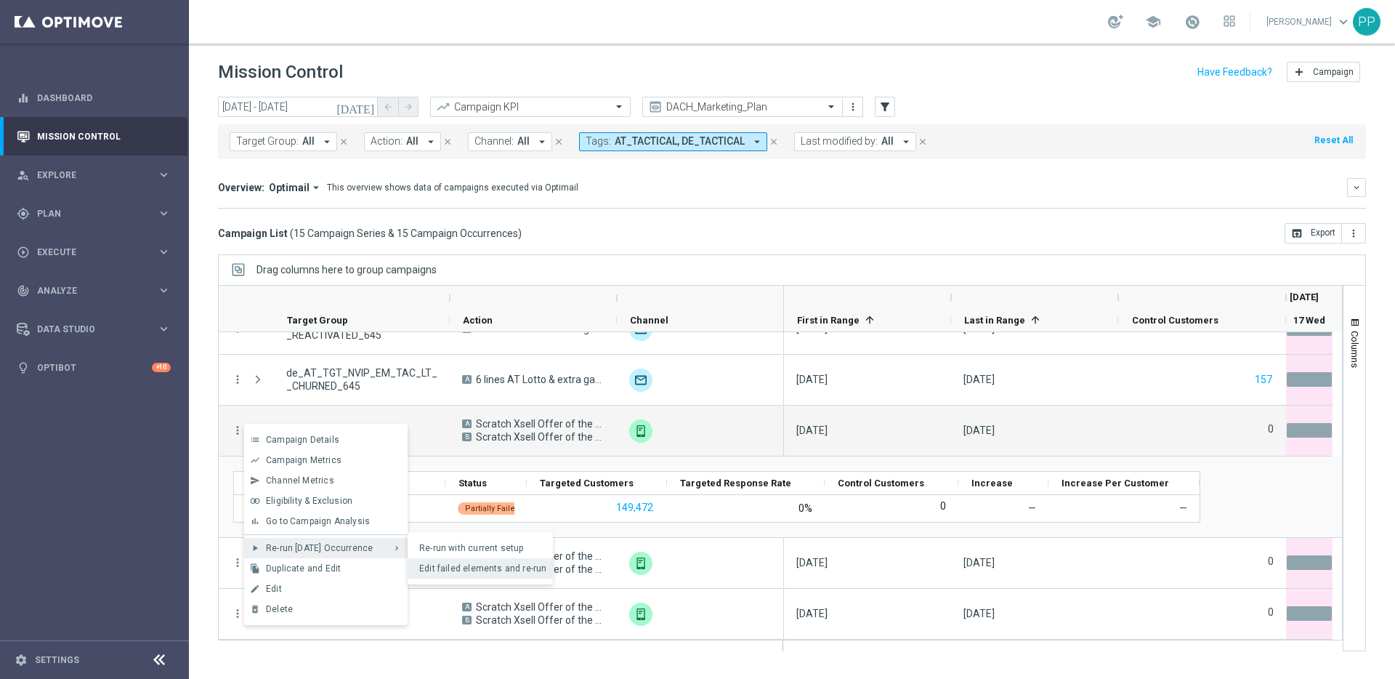
click at [432, 567] on span "Edit failed elements and re-run" at bounding box center [483, 568] width 128 height 10
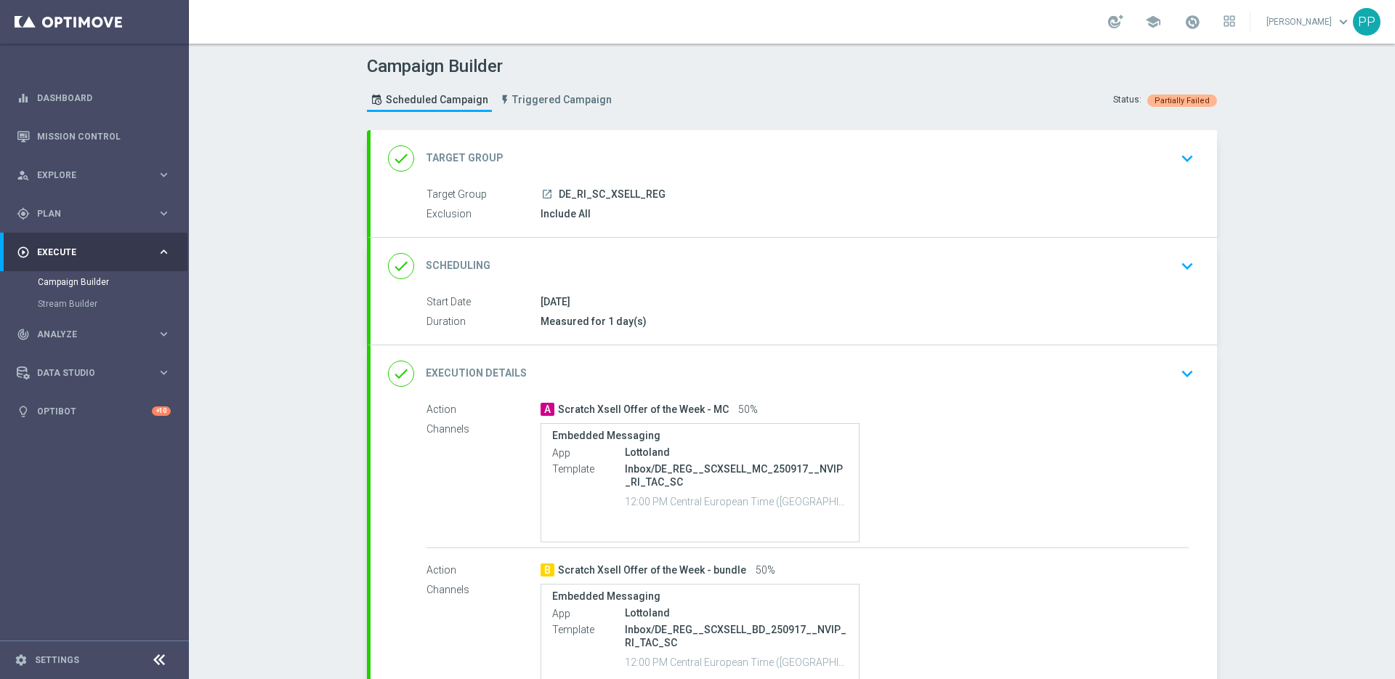
click at [1155, 98] on span "Partially Failed" at bounding box center [1182, 100] width 55 height 9
click at [86, 130] on link "Mission Control" at bounding box center [104, 136] width 134 height 39
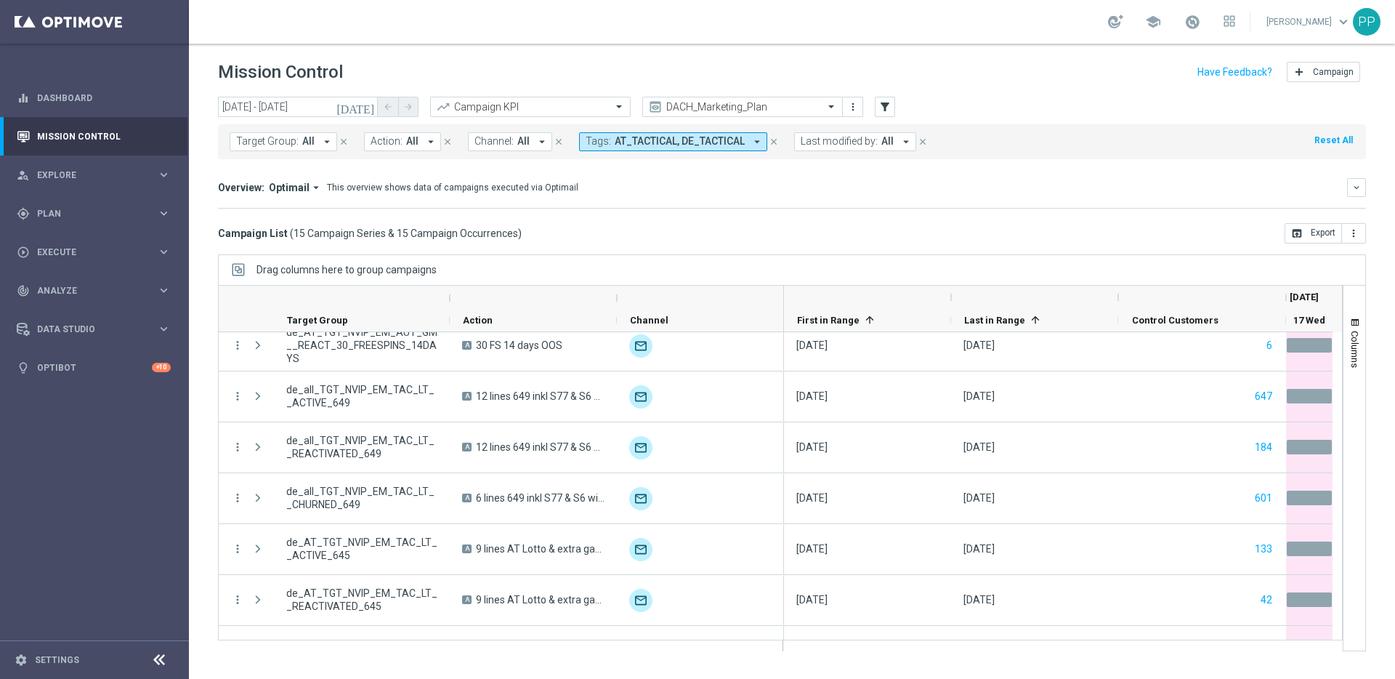
scroll to position [456, 0]
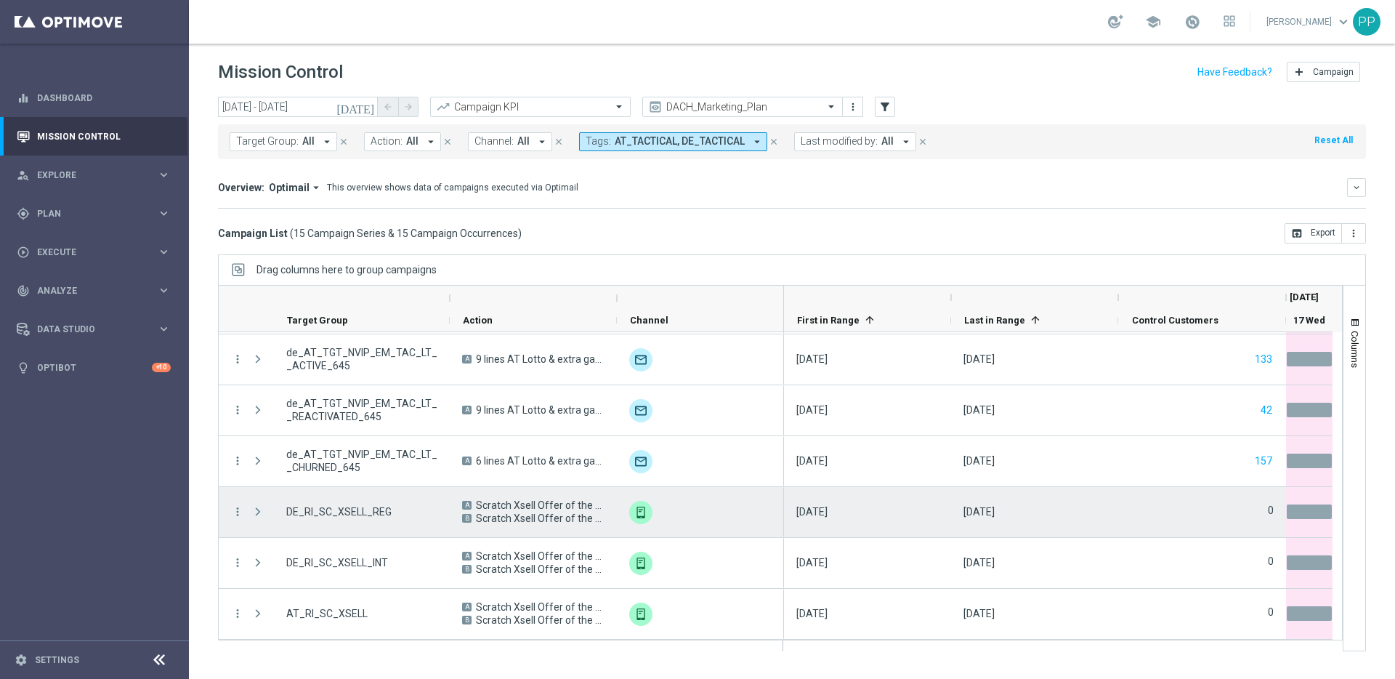
click at [252, 510] on span "Press SPACE to select this row." at bounding box center [257, 512] width 13 height 12
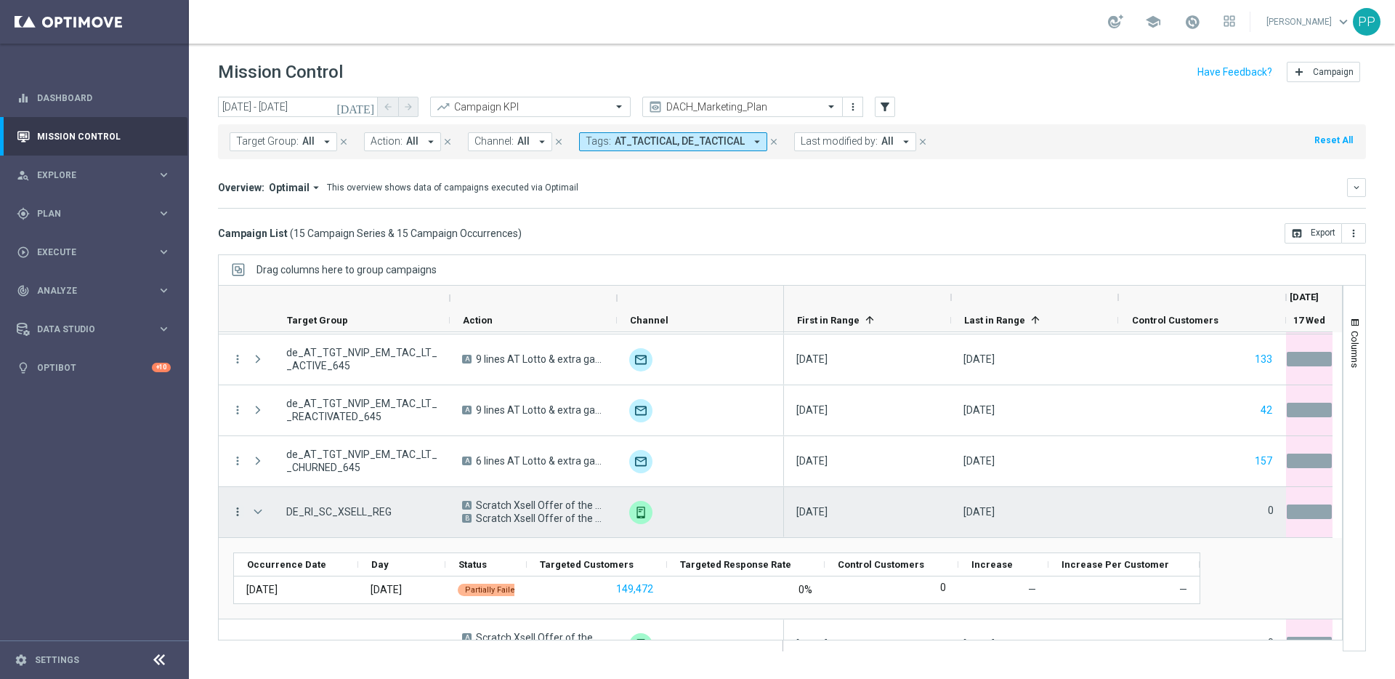
click at [238, 510] on icon "more_vert" at bounding box center [237, 511] width 13 height 13
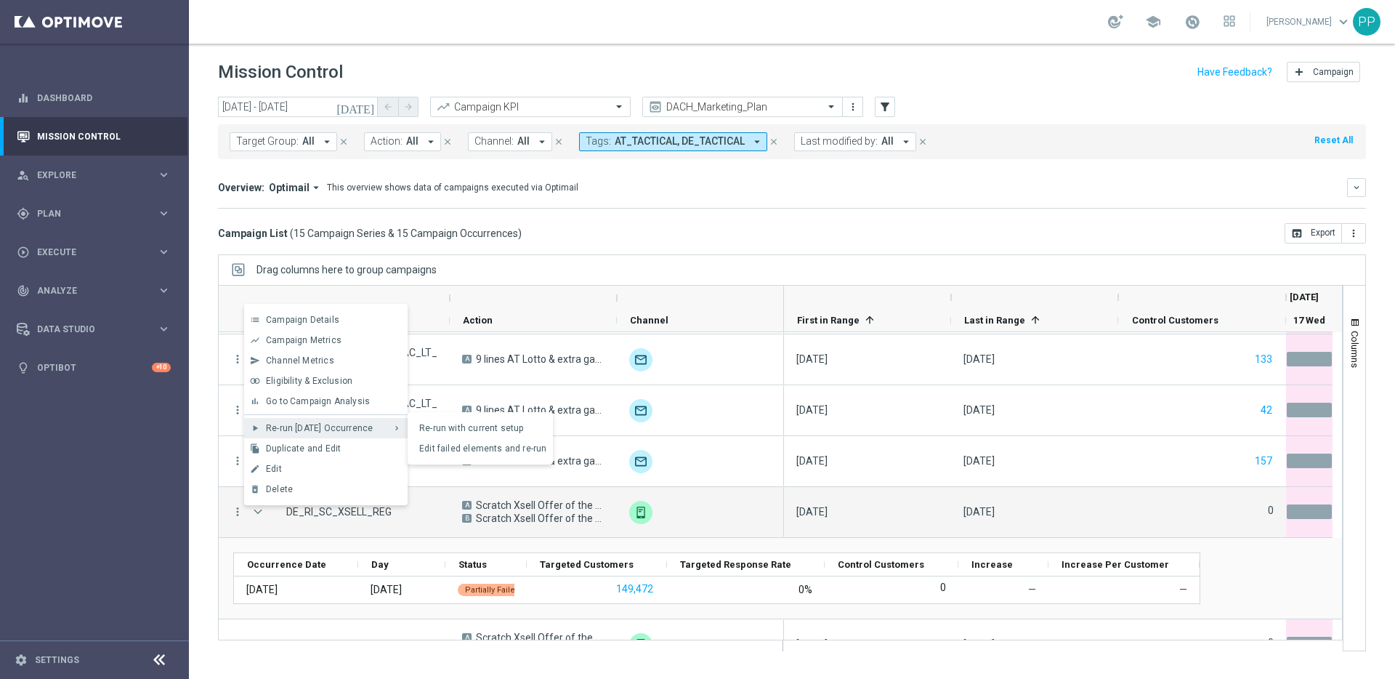
click at [299, 432] on span "Re-run Today’s Occurrence" at bounding box center [319, 428] width 107 height 10
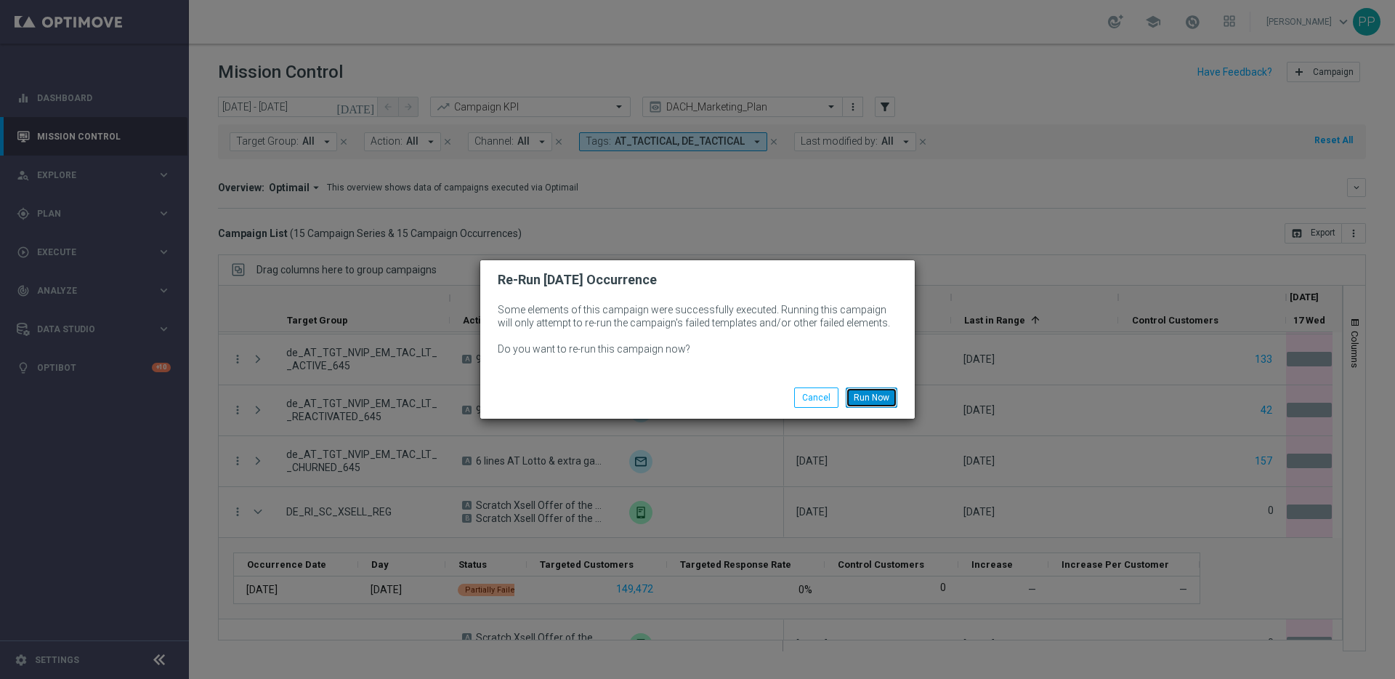
click at [876, 397] on button "Run Now" at bounding box center [872, 397] width 52 height 20
click at [874, 397] on button "Run Now" at bounding box center [872, 397] width 52 height 20
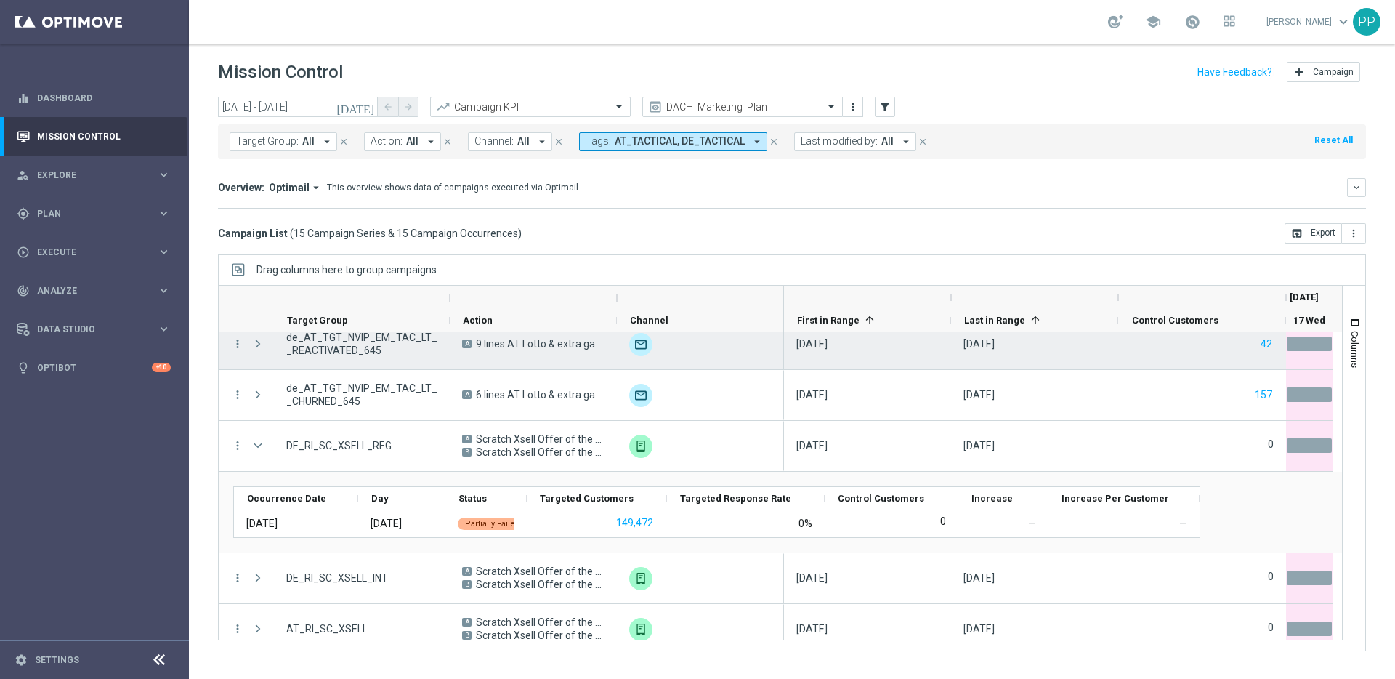
scroll to position [537, 0]
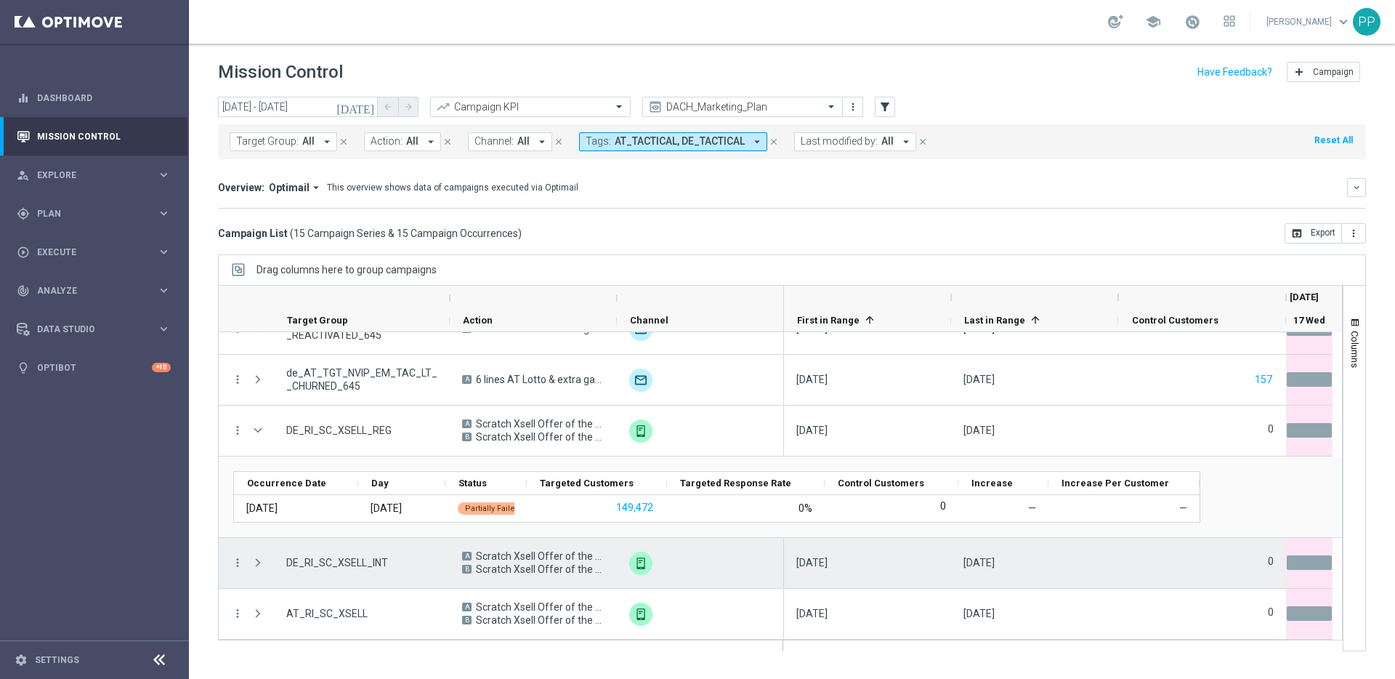
click at [252, 560] on span "Press SPACE to select this row." at bounding box center [257, 563] width 13 height 12
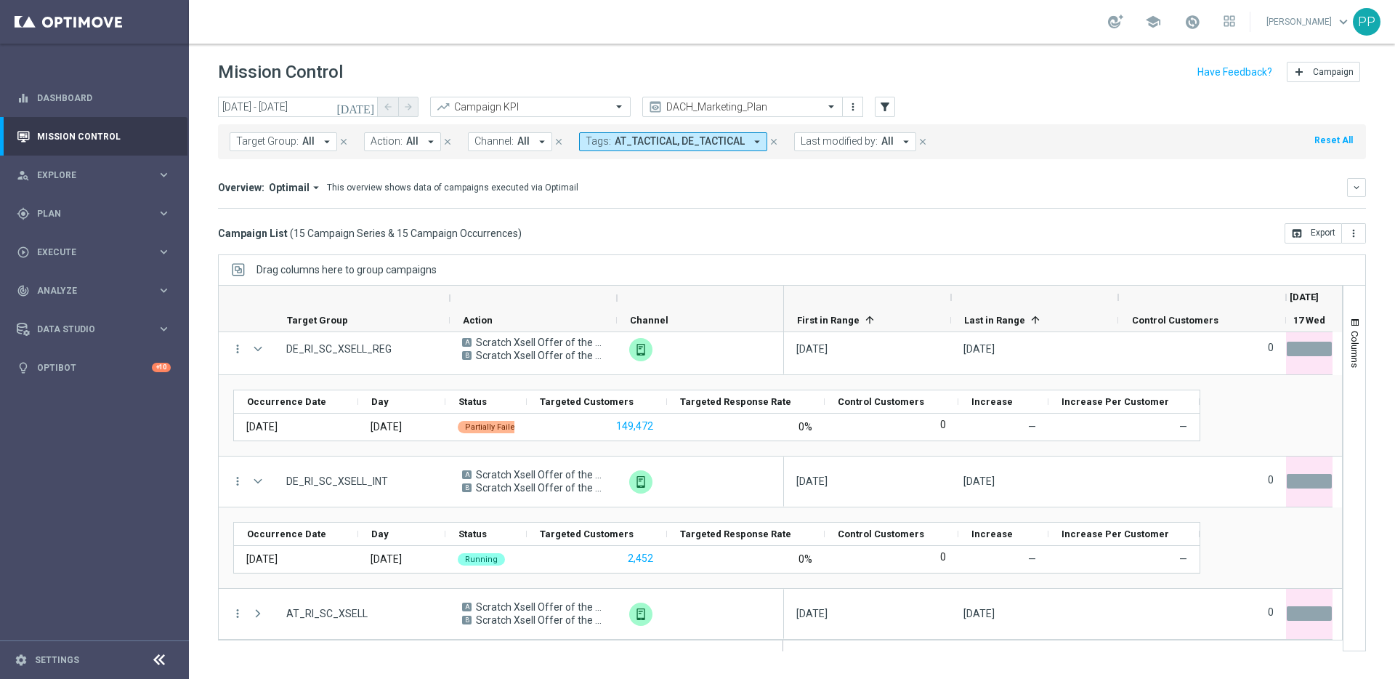
scroll to position [618, 0]
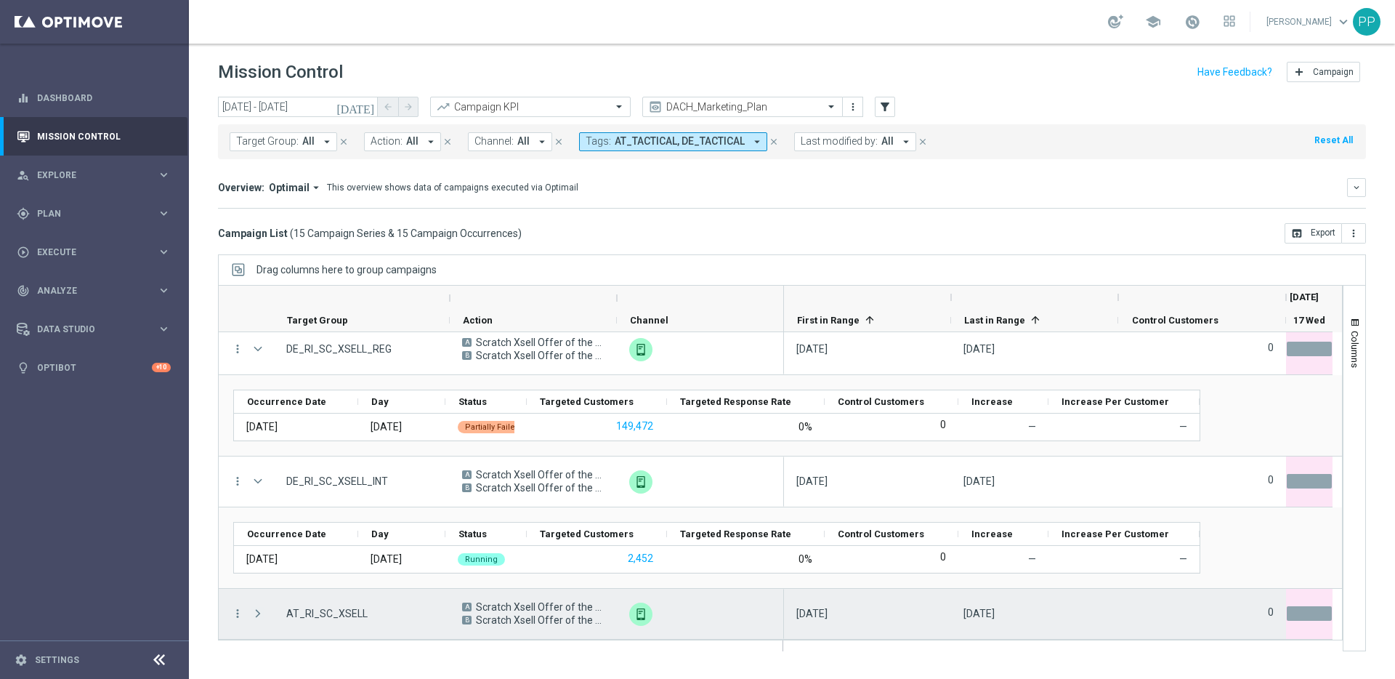
click at [256, 614] on span "Press SPACE to select this row." at bounding box center [257, 613] width 13 height 12
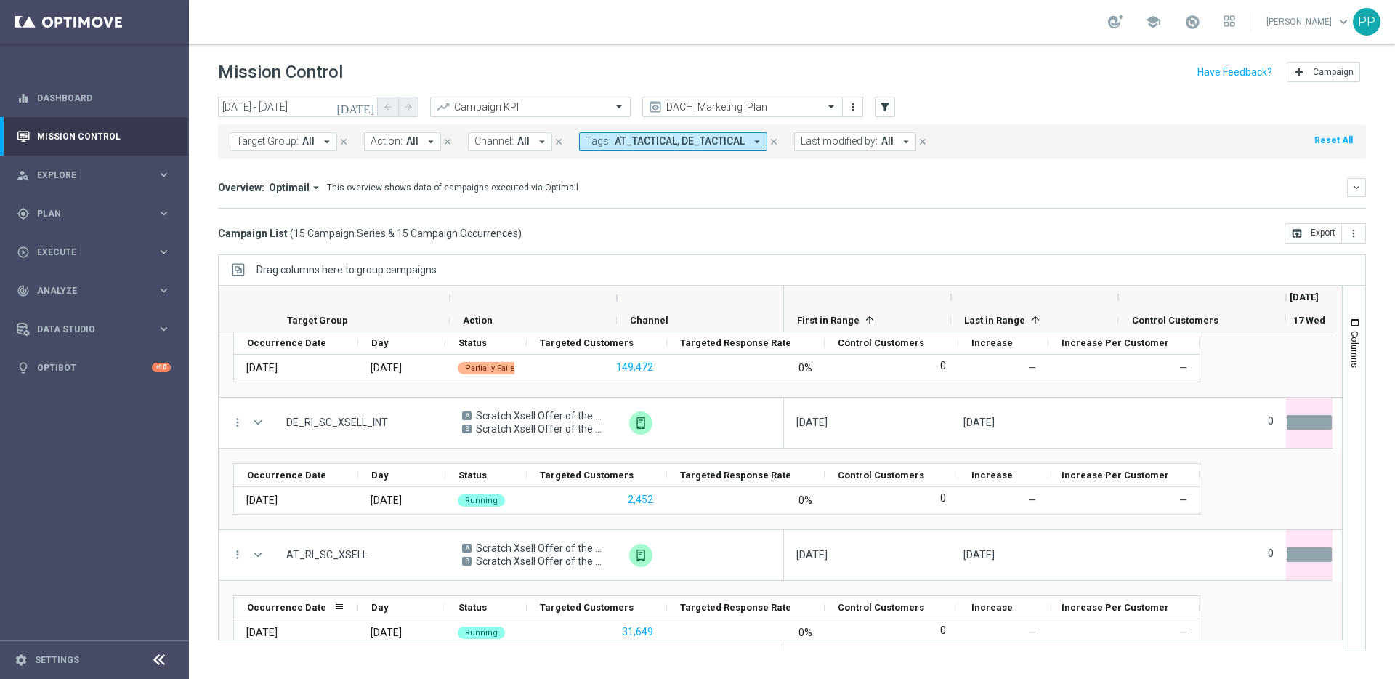
scroll to position [700, 0]
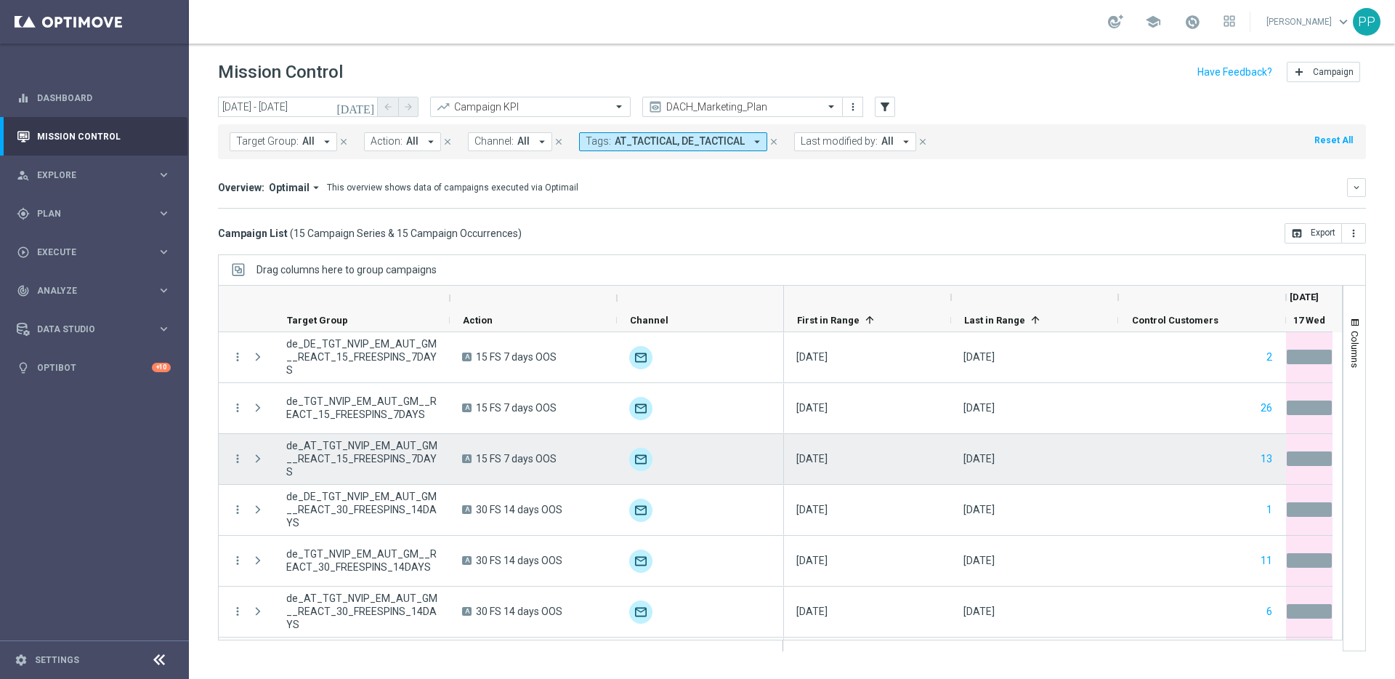
scroll to position [456, 0]
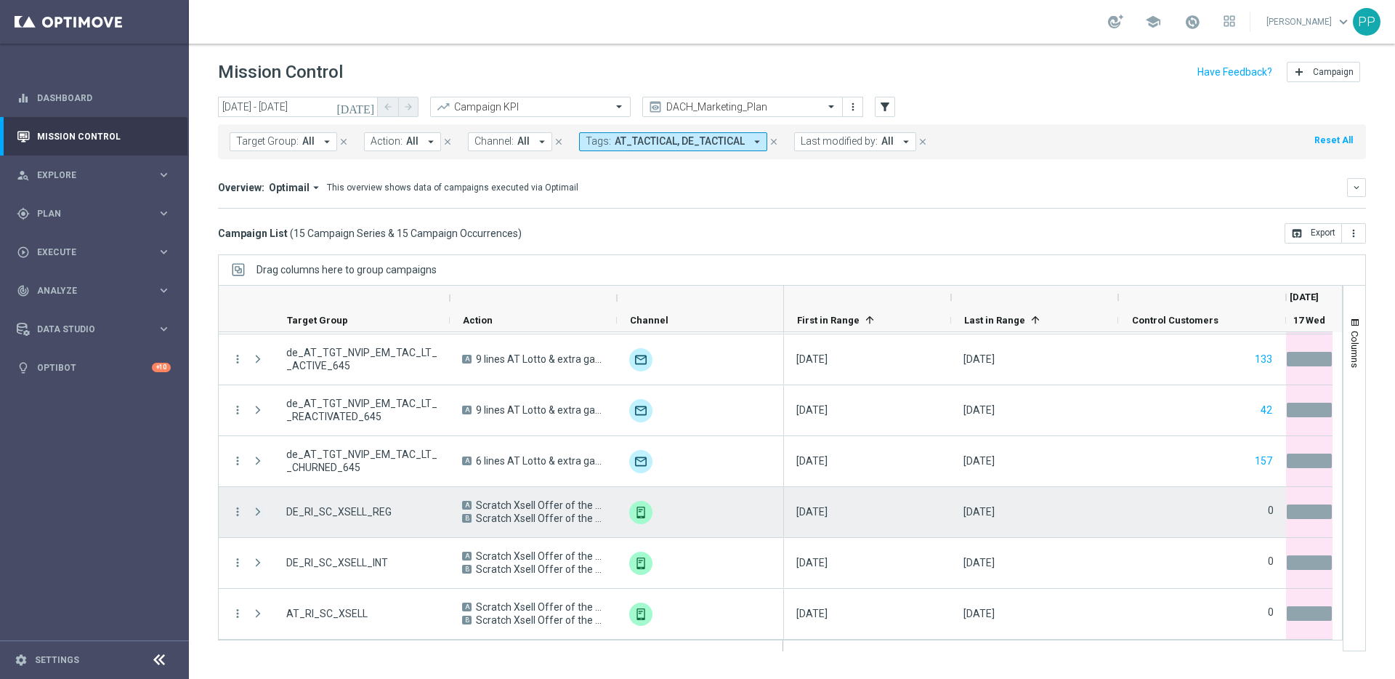
click at [254, 513] on span "Press SPACE to select this row." at bounding box center [257, 512] width 13 height 12
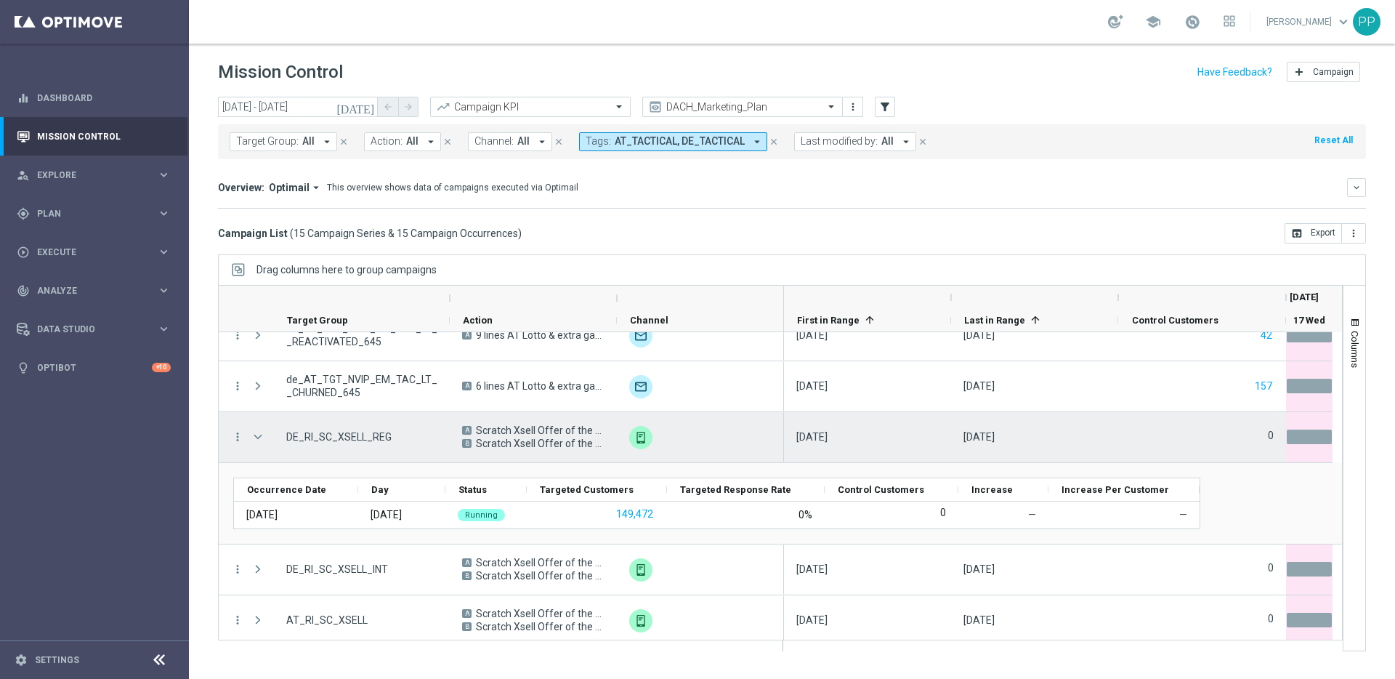
scroll to position [537, 0]
